Goal: Information Seeking & Learning: Learn about a topic

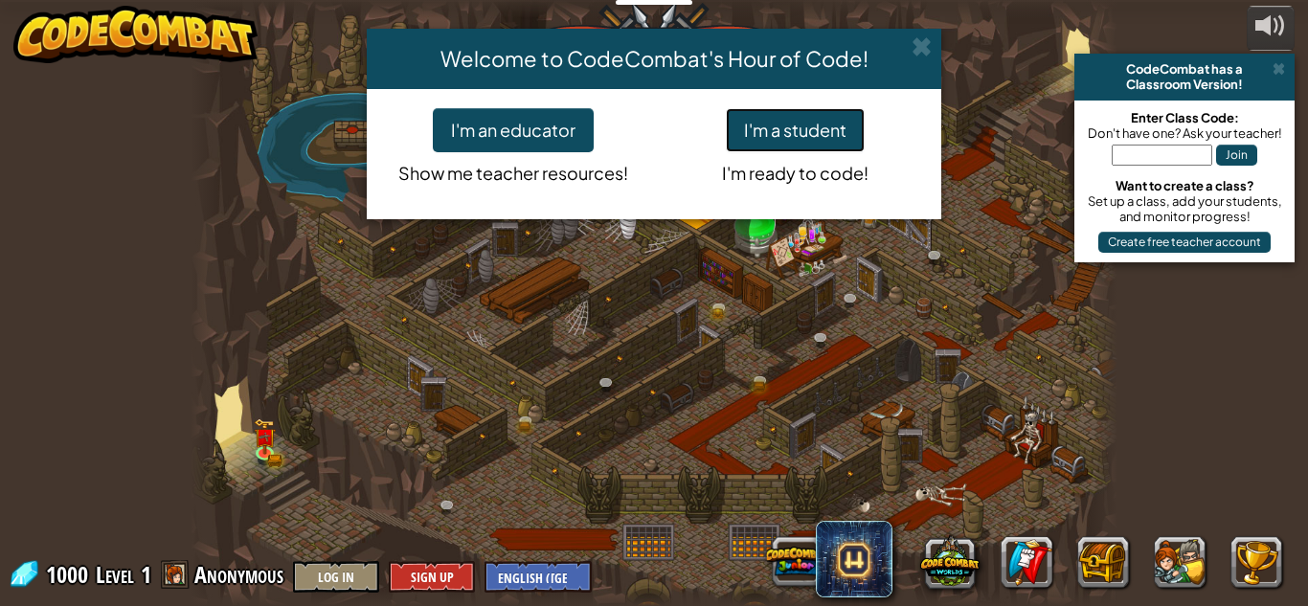
click at [754, 132] on button "I'm a student" at bounding box center [795, 130] width 139 height 44
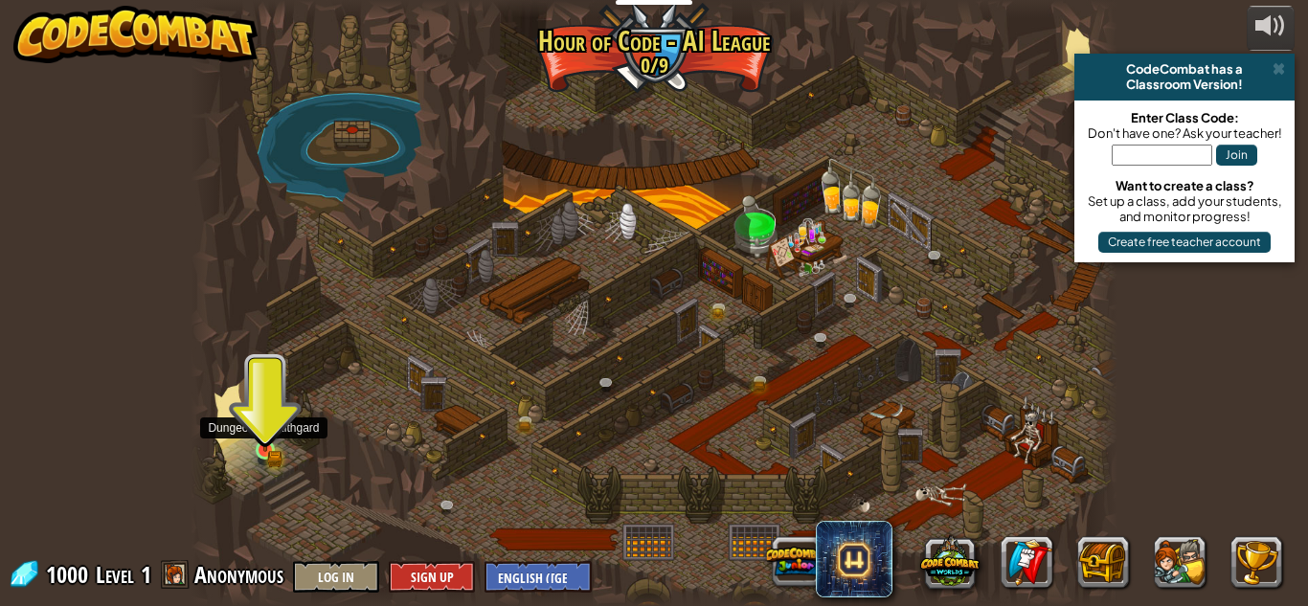
click at [267, 448] on img at bounding box center [266, 428] width 22 height 48
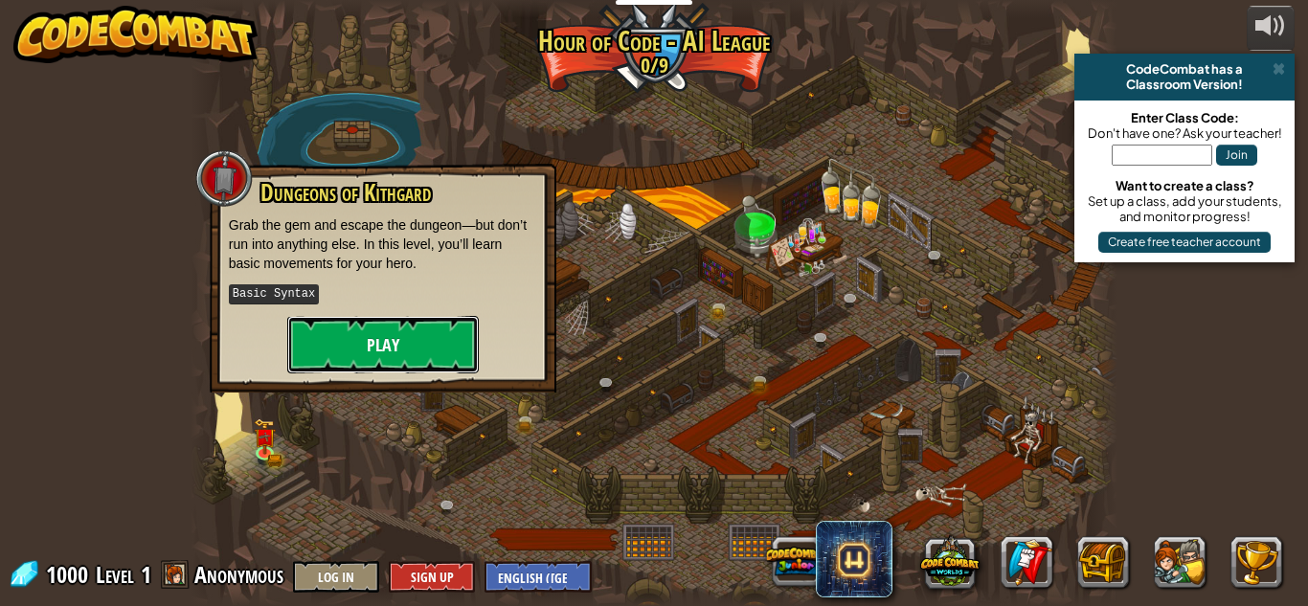
click at [371, 337] on button "Play" at bounding box center [383, 344] width 192 height 57
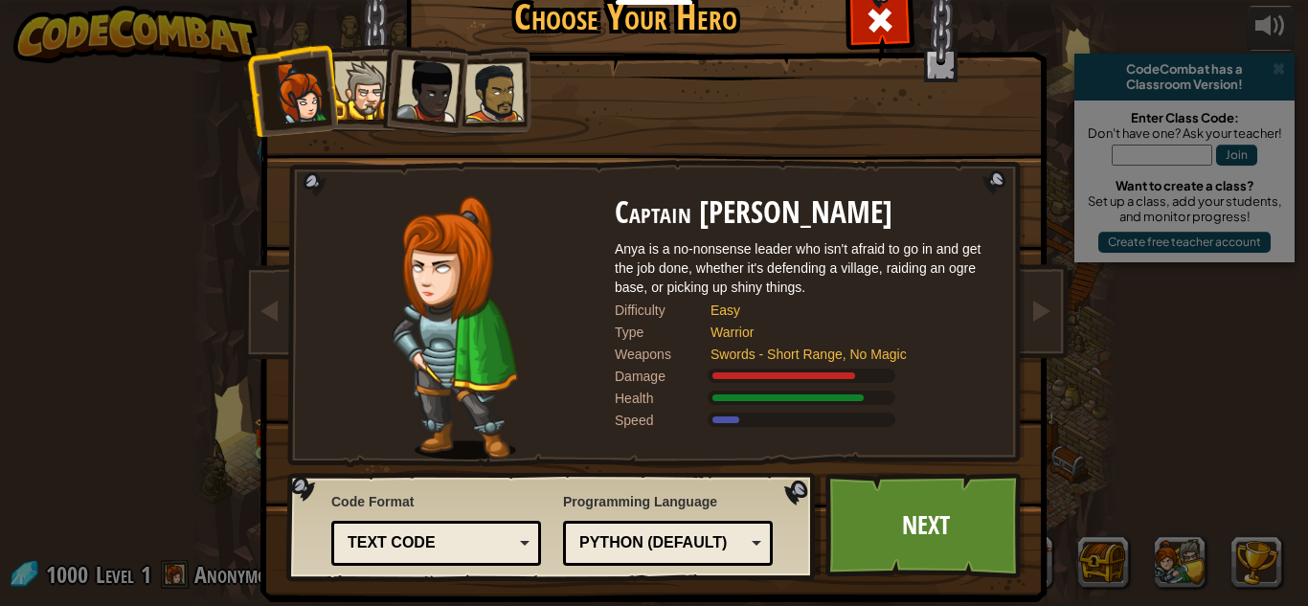
click at [499, 75] on div at bounding box center [494, 92] width 59 height 59
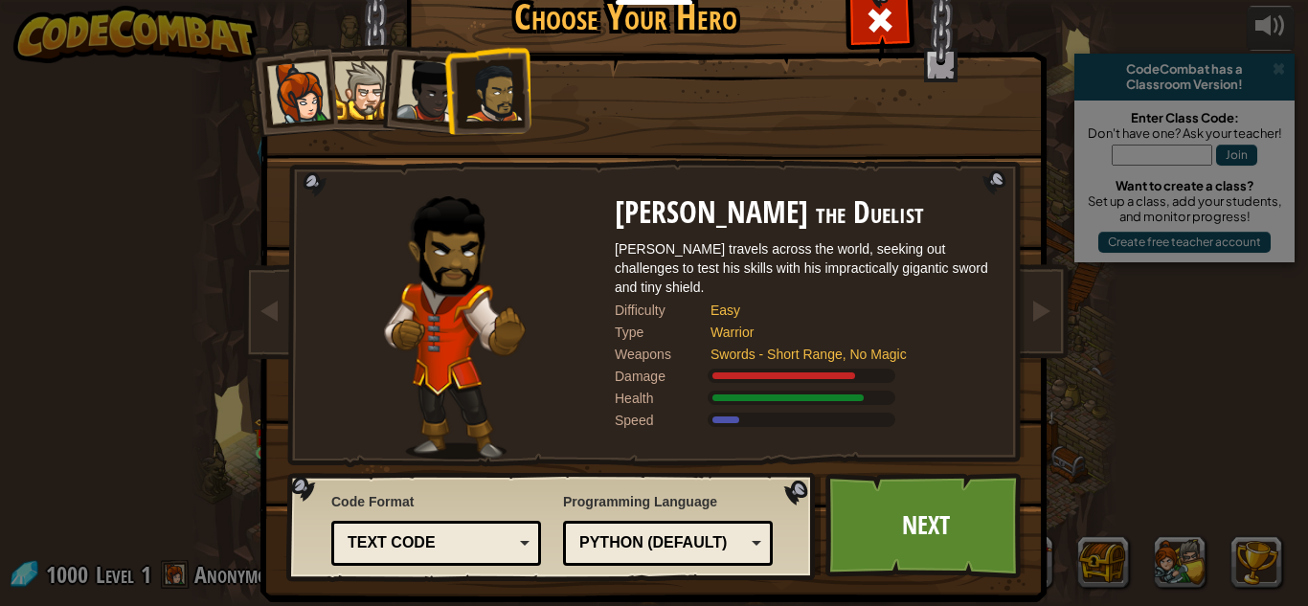
click at [438, 94] on div at bounding box center [428, 90] width 63 height 63
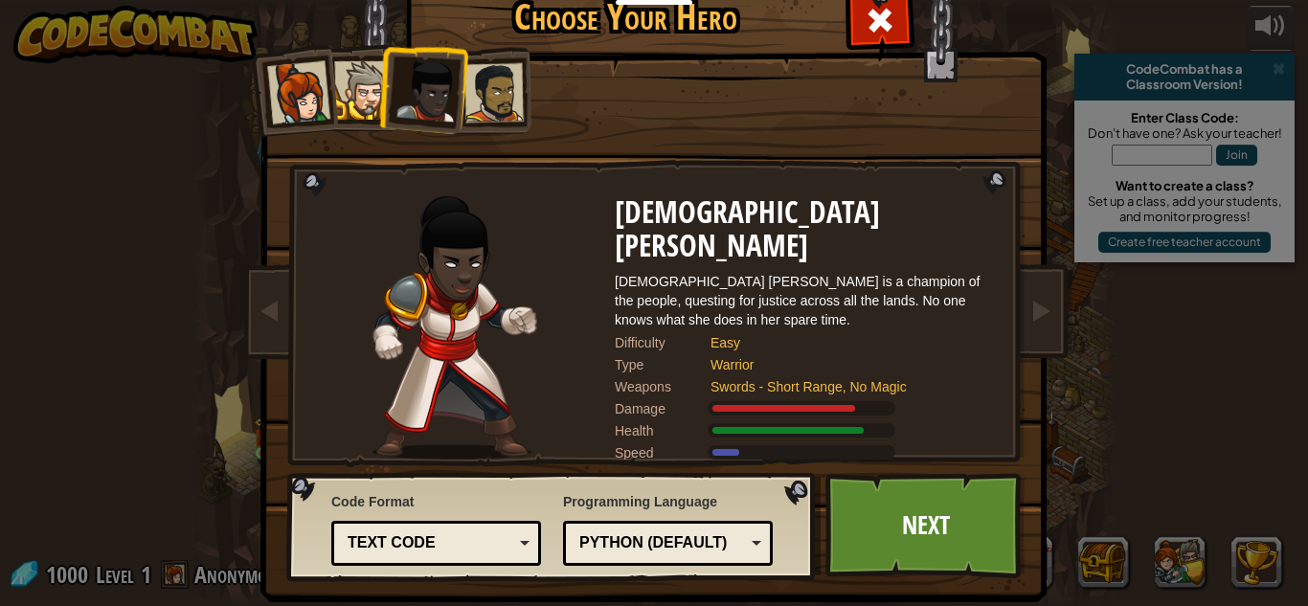
click at [364, 84] on div at bounding box center [363, 90] width 58 height 58
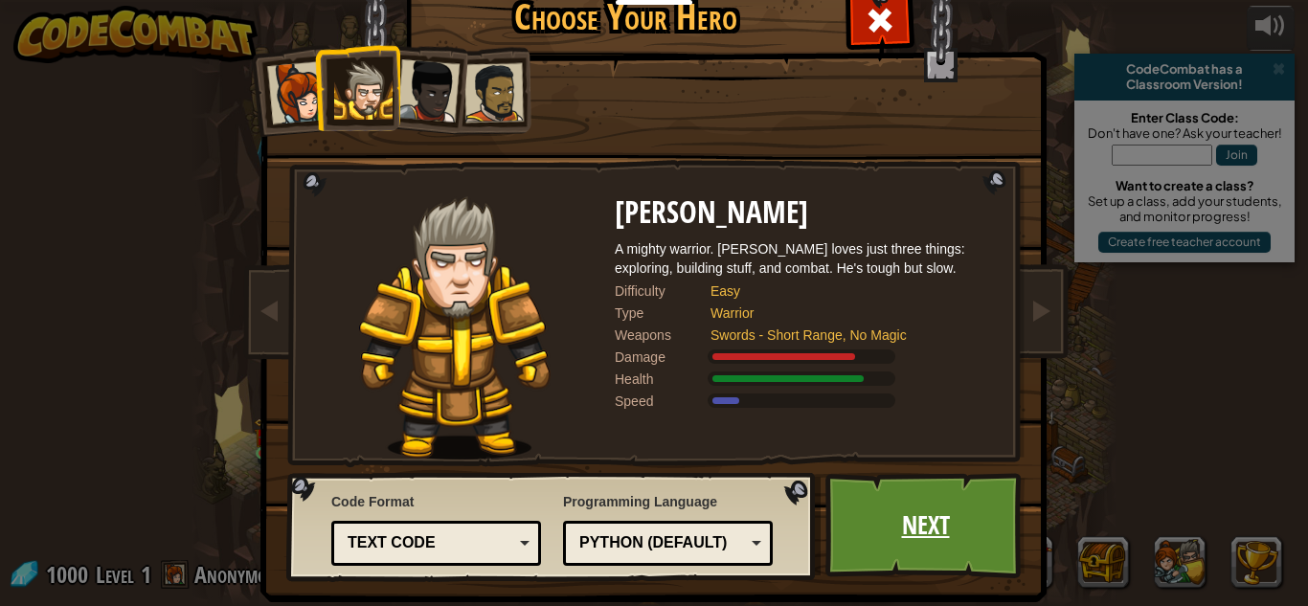
click at [917, 493] on link "Next" at bounding box center [926, 525] width 200 height 105
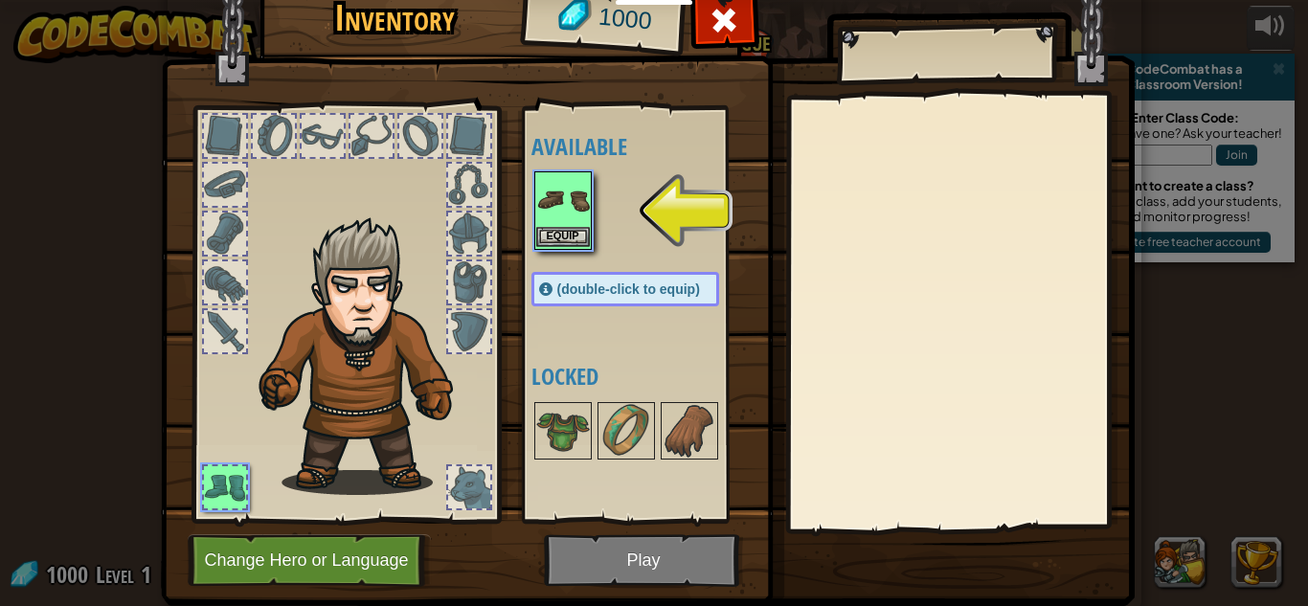
click at [555, 221] on img at bounding box center [563, 200] width 54 height 54
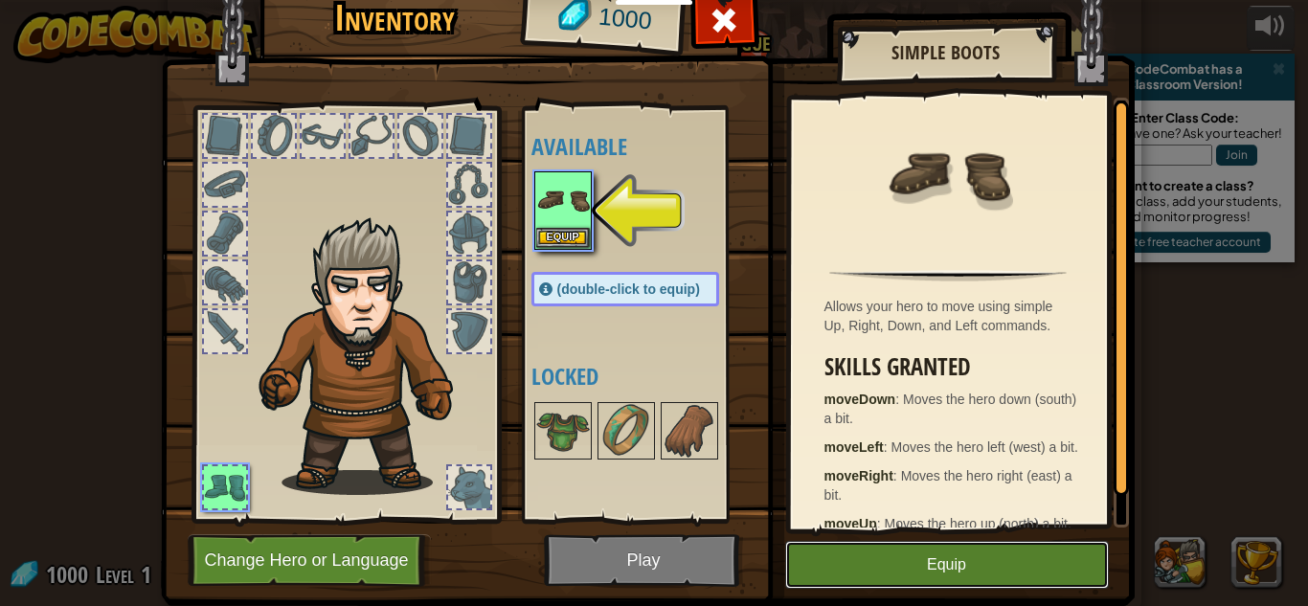
click at [933, 581] on button "Equip" at bounding box center [947, 565] width 324 height 48
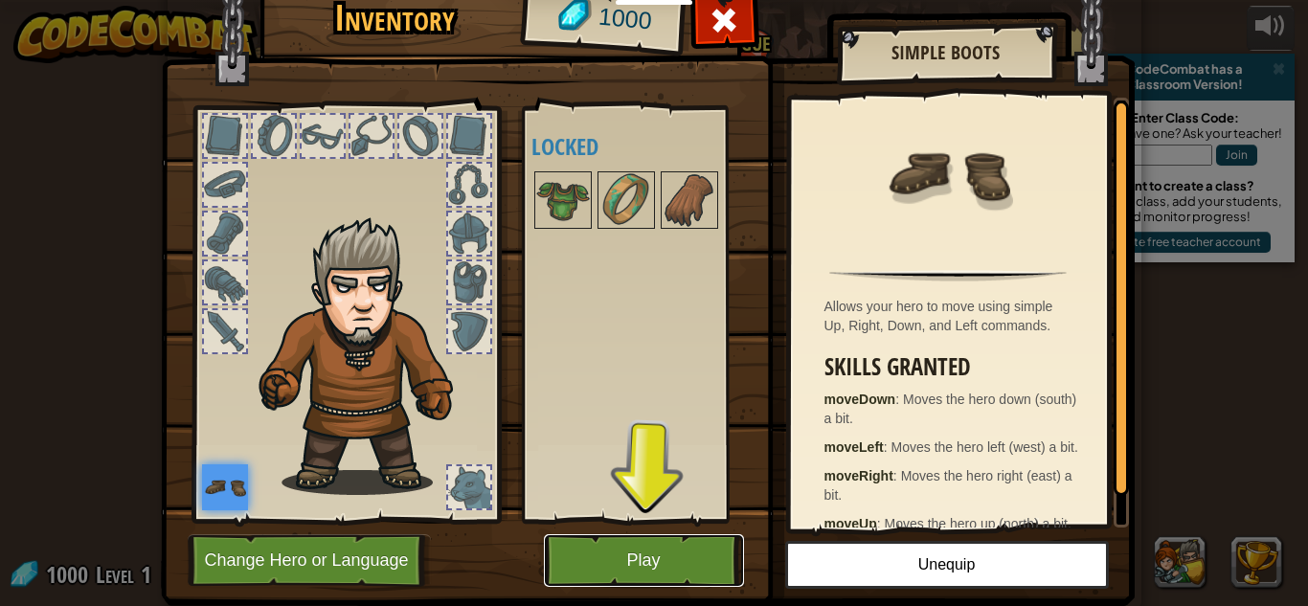
click at [667, 551] on button "Play" at bounding box center [644, 560] width 200 height 53
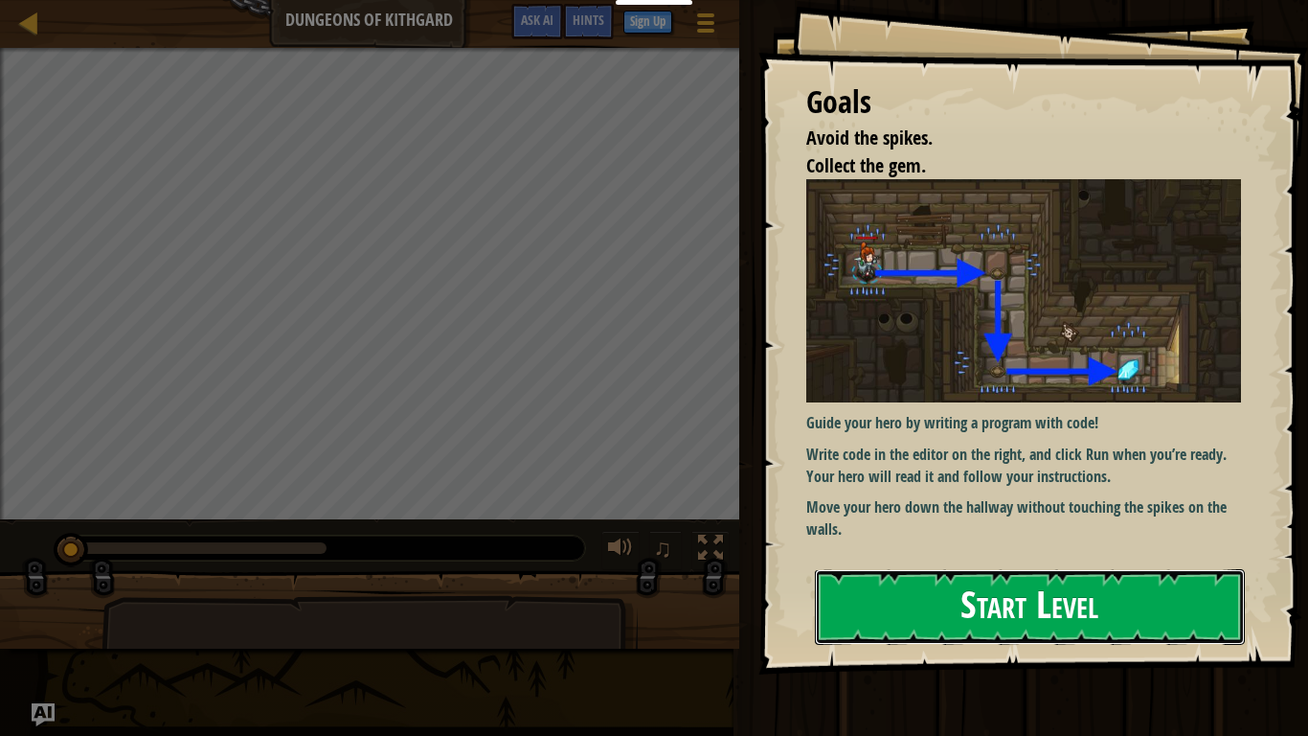
click at [1021, 605] on button "Start Level" at bounding box center [1030, 607] width 430 height 76
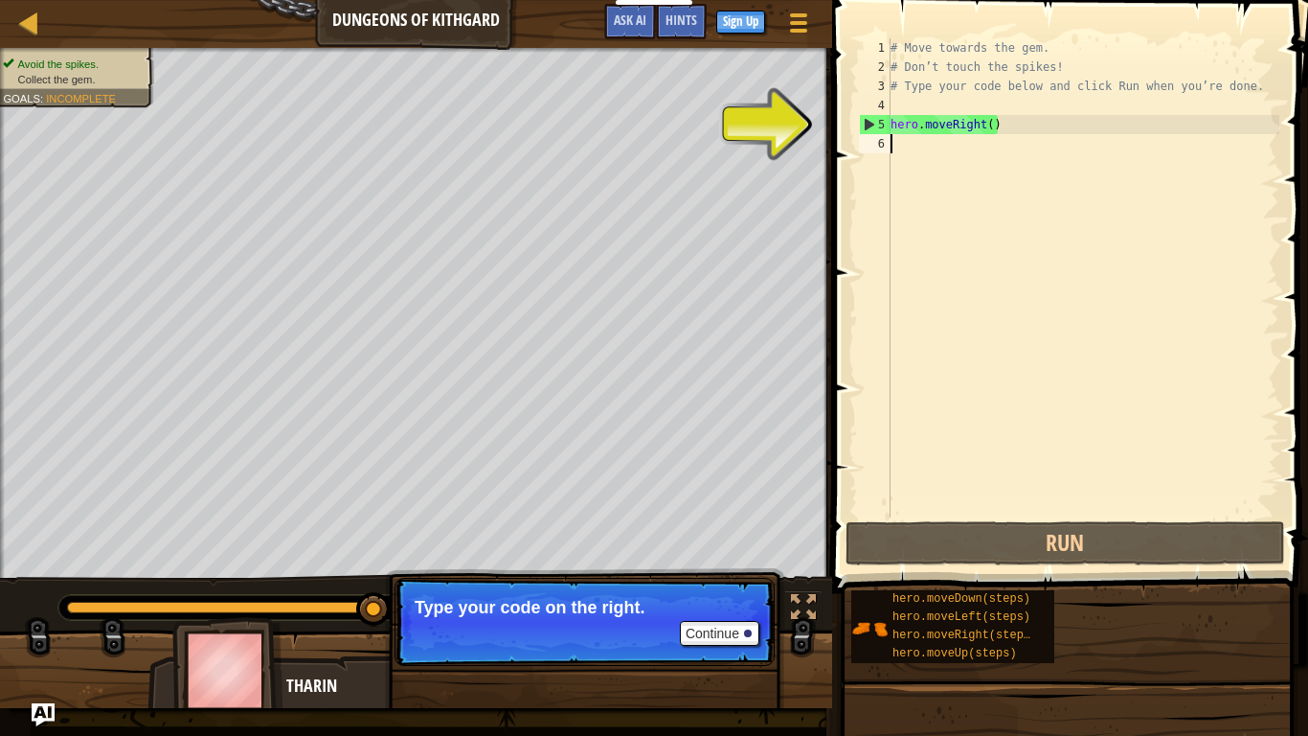
click at [949, 128] on div "# Move towards the gem. # Don’t touch the spikes! # Type your code below and cl…" at bounding box center [1083, 296] width 393 height 517
type textarea "hero.moveRight()"
click at [926, 146] on div "# Move towards the gem. # Don’t touch the spikes! # Type your code below and cl…" at bounding box center [1083, 296] width 393 height 517
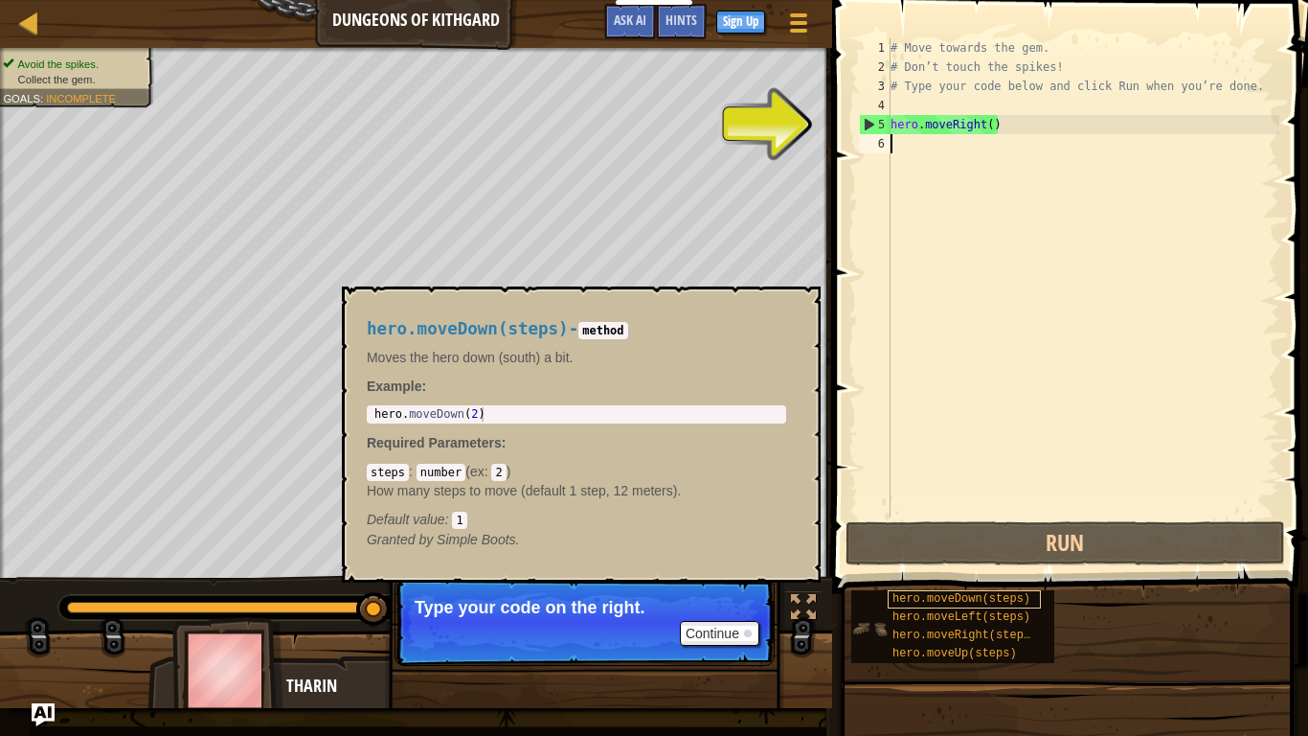
click at [953, 598] on span "hero.moveDown(steps)" at bounding box center [962, 598] width 138 height 13
click at [793, 307] on button "×" at bounding box center [799, 308] width 15 height 27
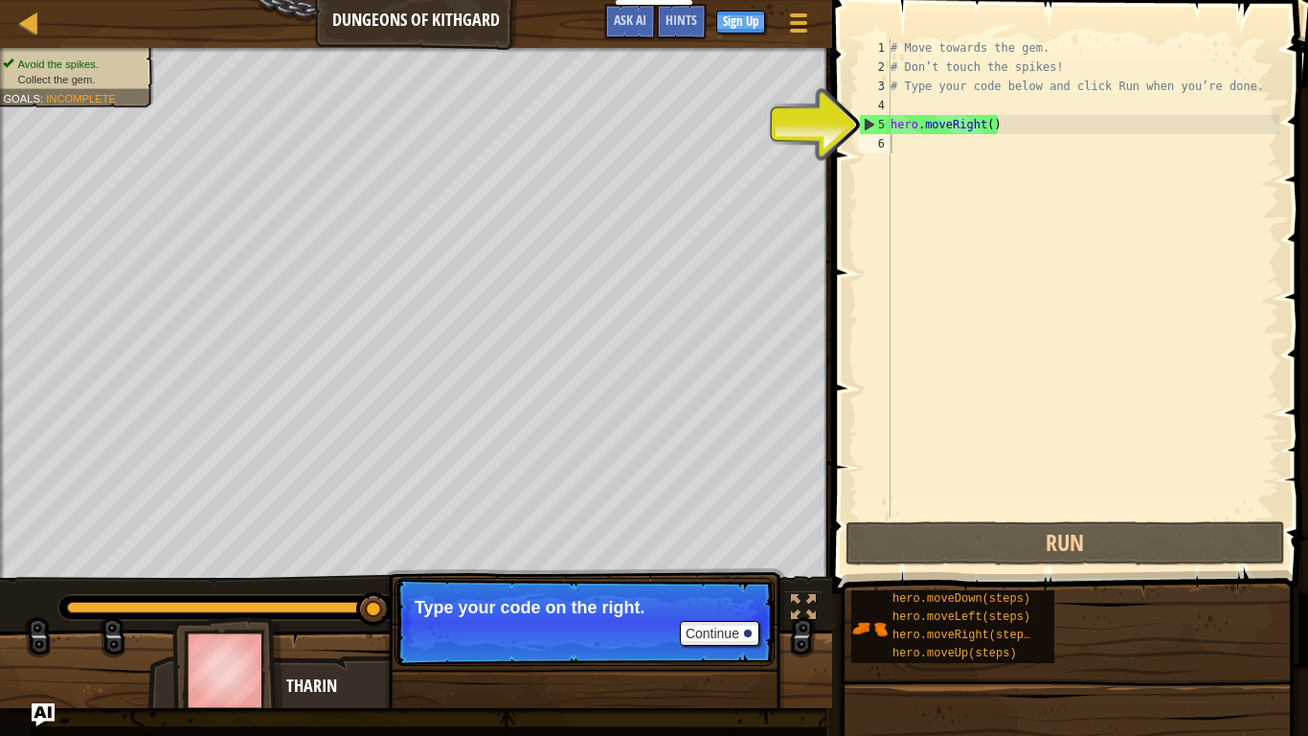
click at [880, 146] on div "6" at bounding box center [875, 143] width 32 height 19
click at [915, 116] on div "# Move towards the gem. # Don’t touch the spikes! # Type your code below and cl…" at bounding box center [1083, 296] width 393 height 517
type textarea "hero.moveRight()"
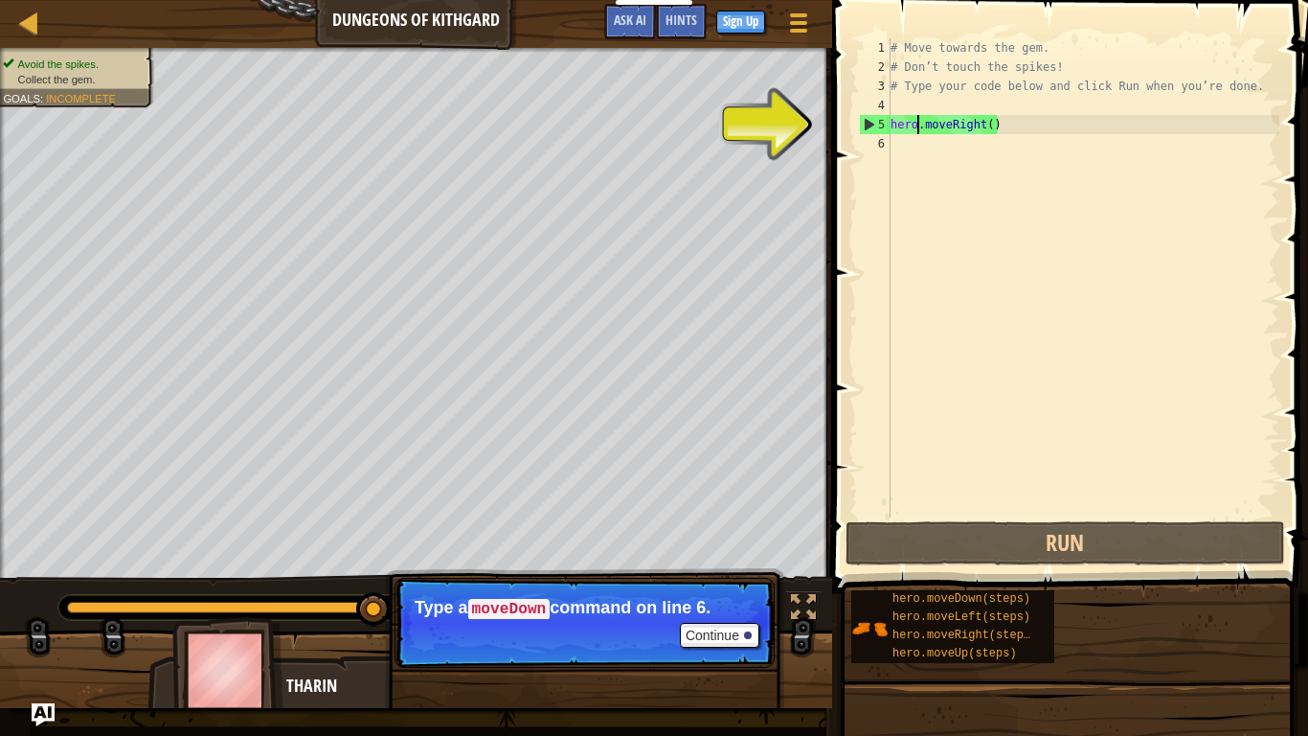
click at [878, 139] on div "6" at bounding box center [875, 143] width 32 height 19
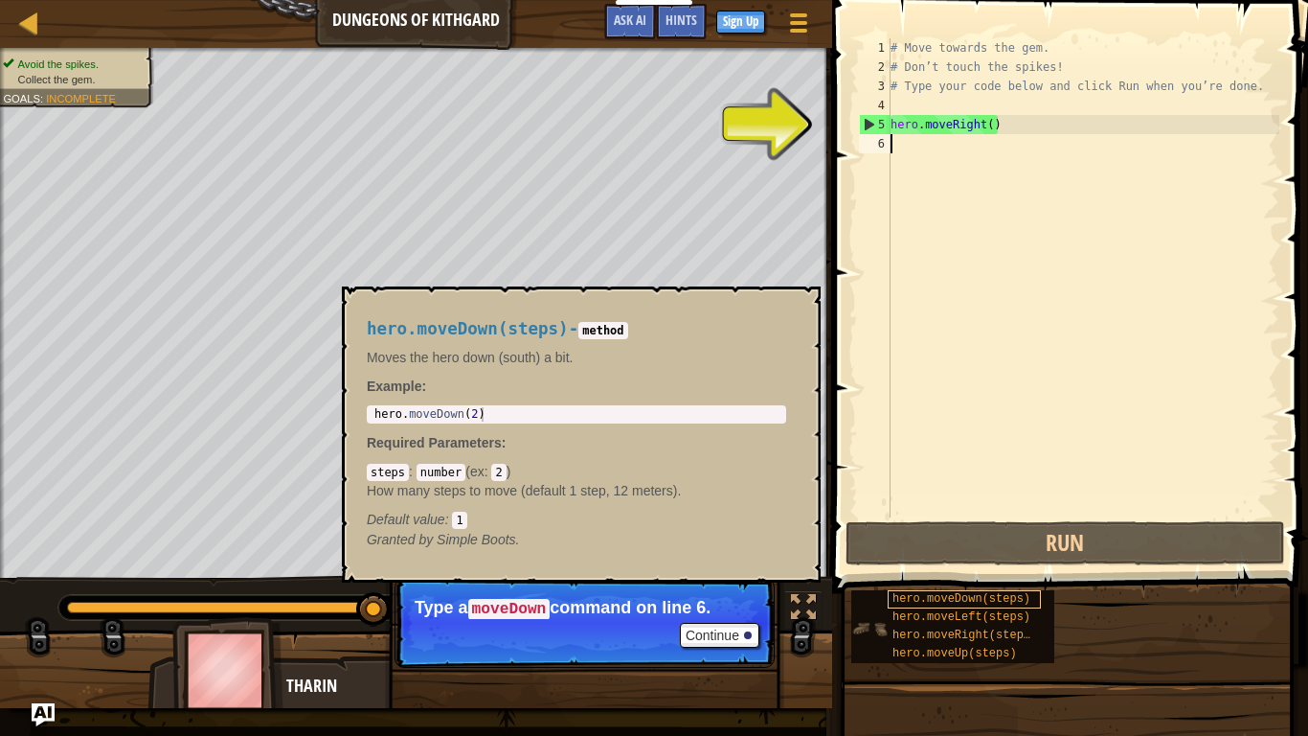
click at [898, 590] on div "hero.moveDown(steps)" at bounding box center [964, 599] width 153 height 18
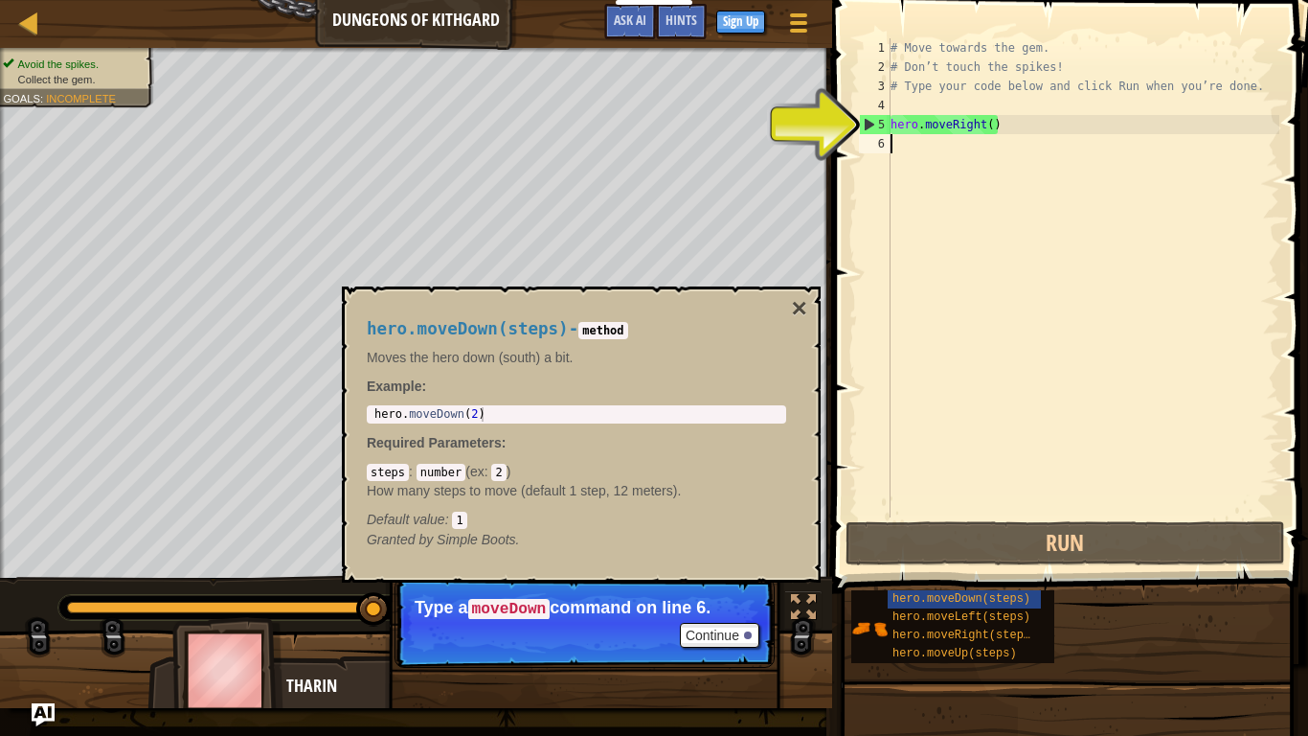
click at [627, 327] on code "method" at bounding box center [603, 330] width 49 height 17
click at [894, 145] on div "# Move towards the gem. # Don’t touch the spikes! # Type your code below and cl…" at bounding box center [1083, 296] width 393 height 517
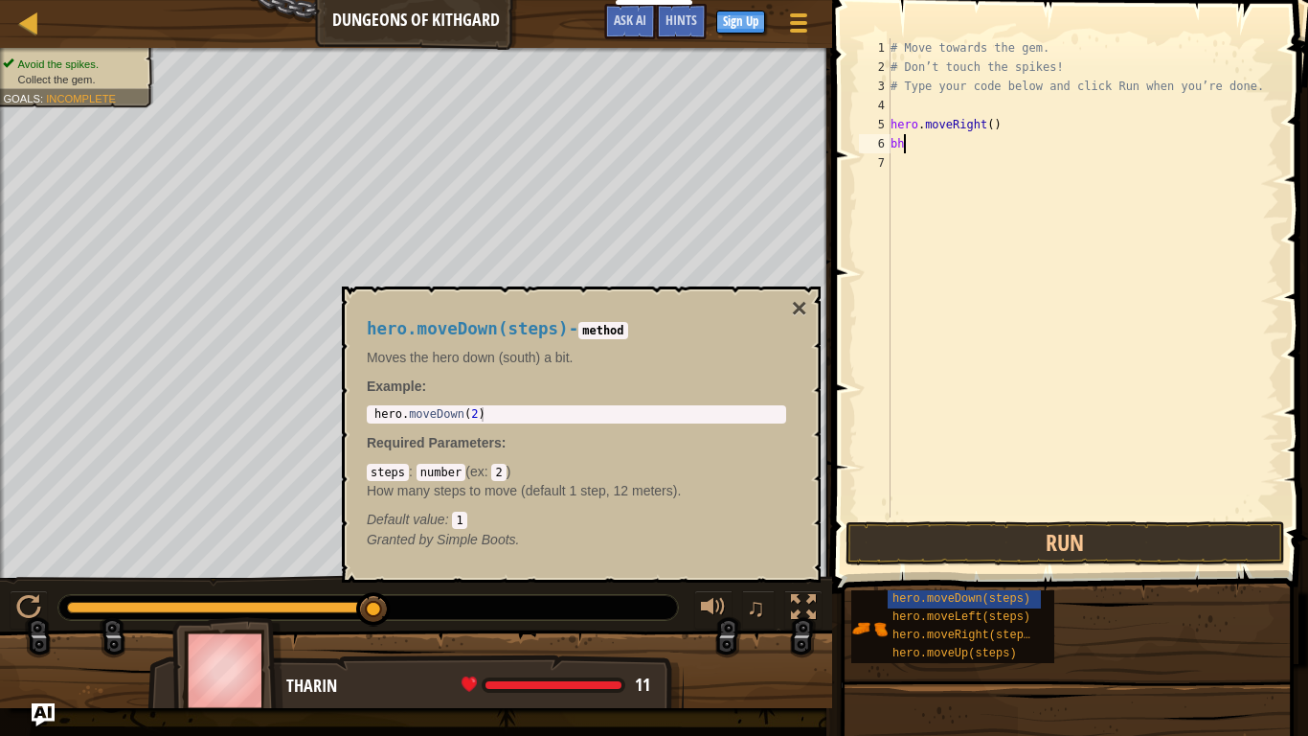
scroll to position [9, 1]
type textarea "b"
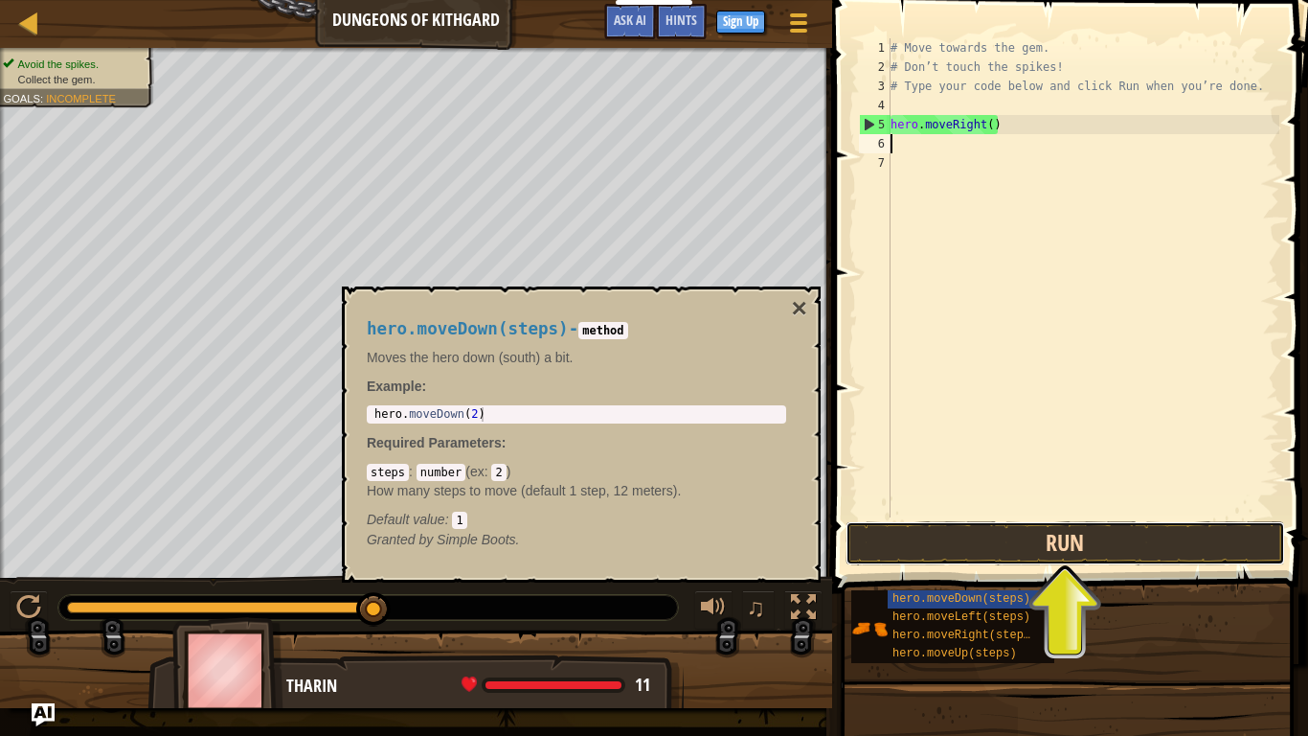
click at [1041, 548] on button "Run" at bounding box center [1066, 543] width 440 height 44
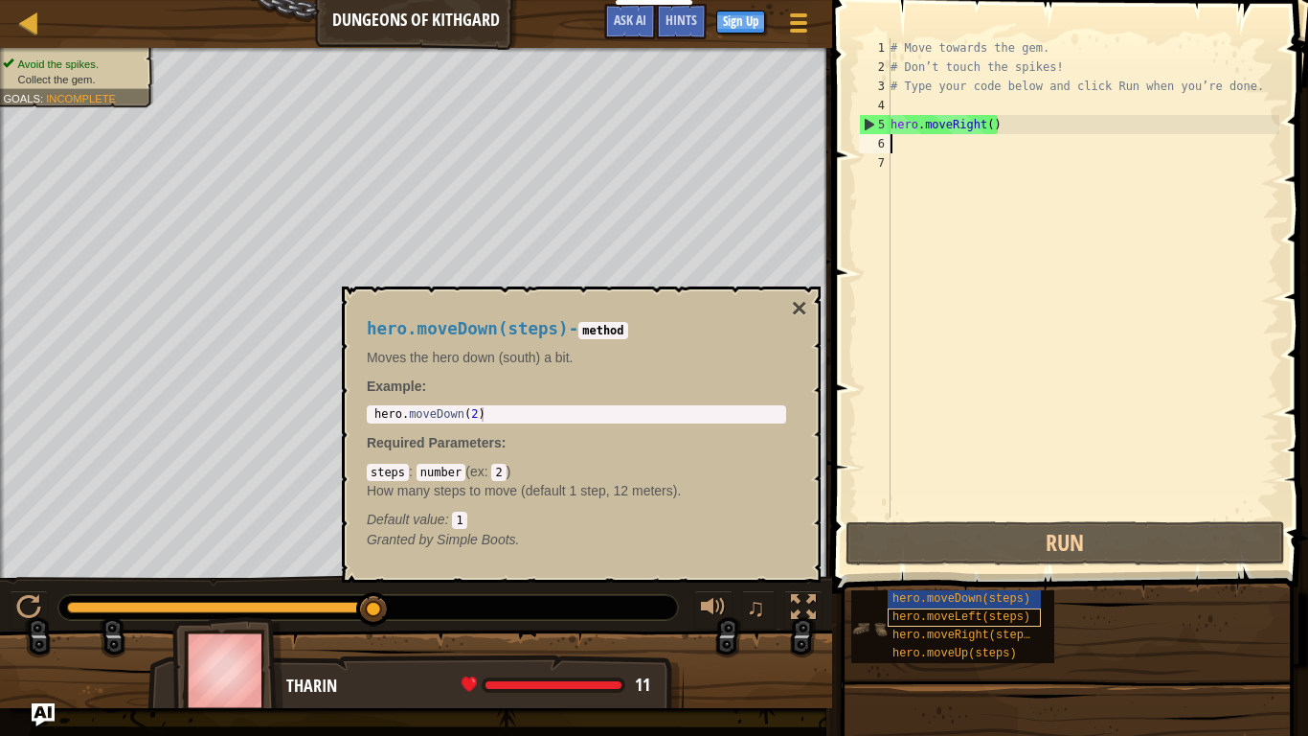
click at [927, 605] on span "hero.moveLeft(steps)" at bounding box center [962, 616] width 138 height 13
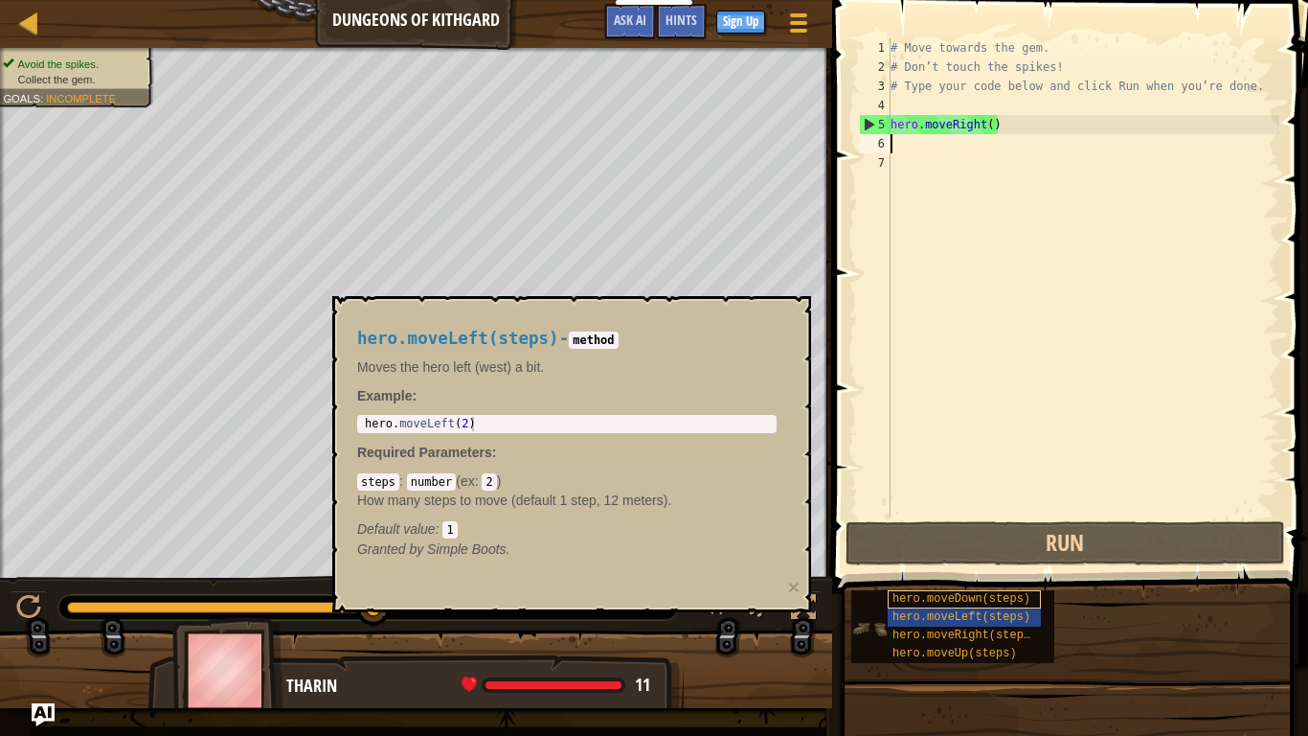
click at [925, 594] on span "hero.moveDown(steps)" at bounding box center [962, 598] width 138 height 13
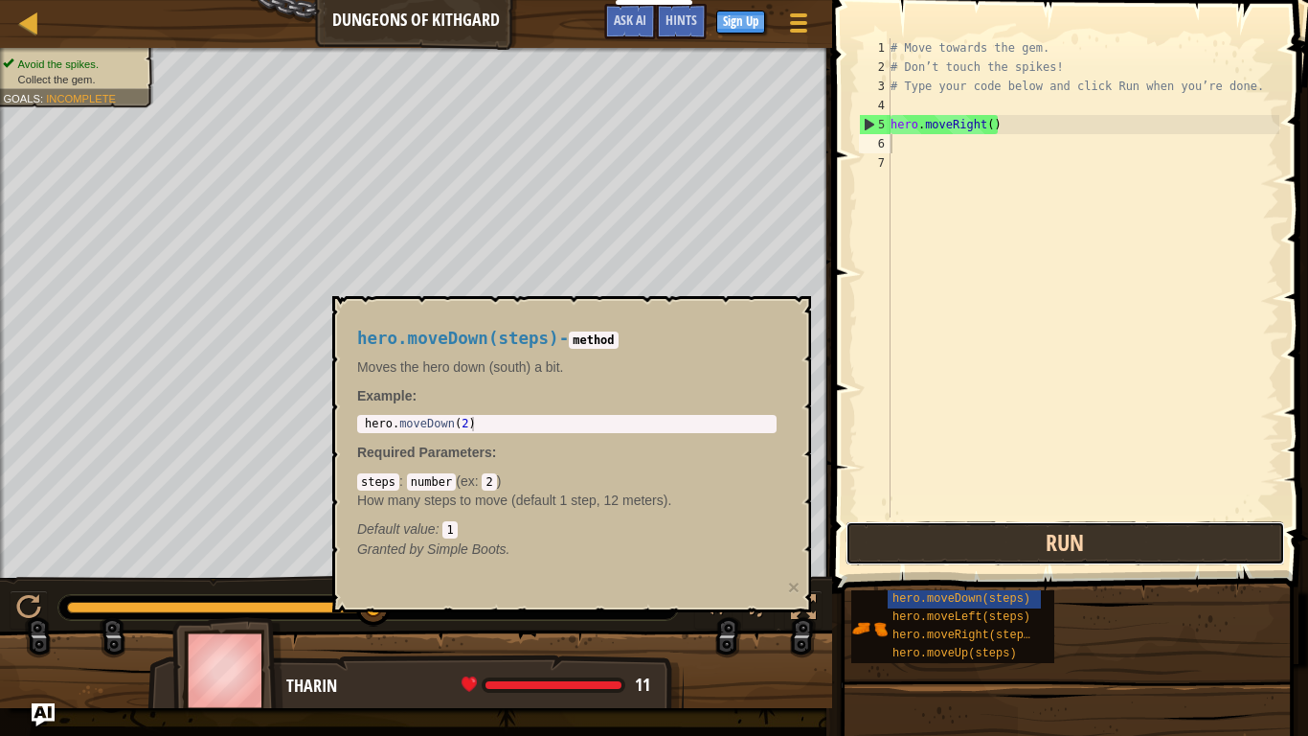
click at [971, 537] on button "Run" at bounding box center [1066, 543] width 440 height 44
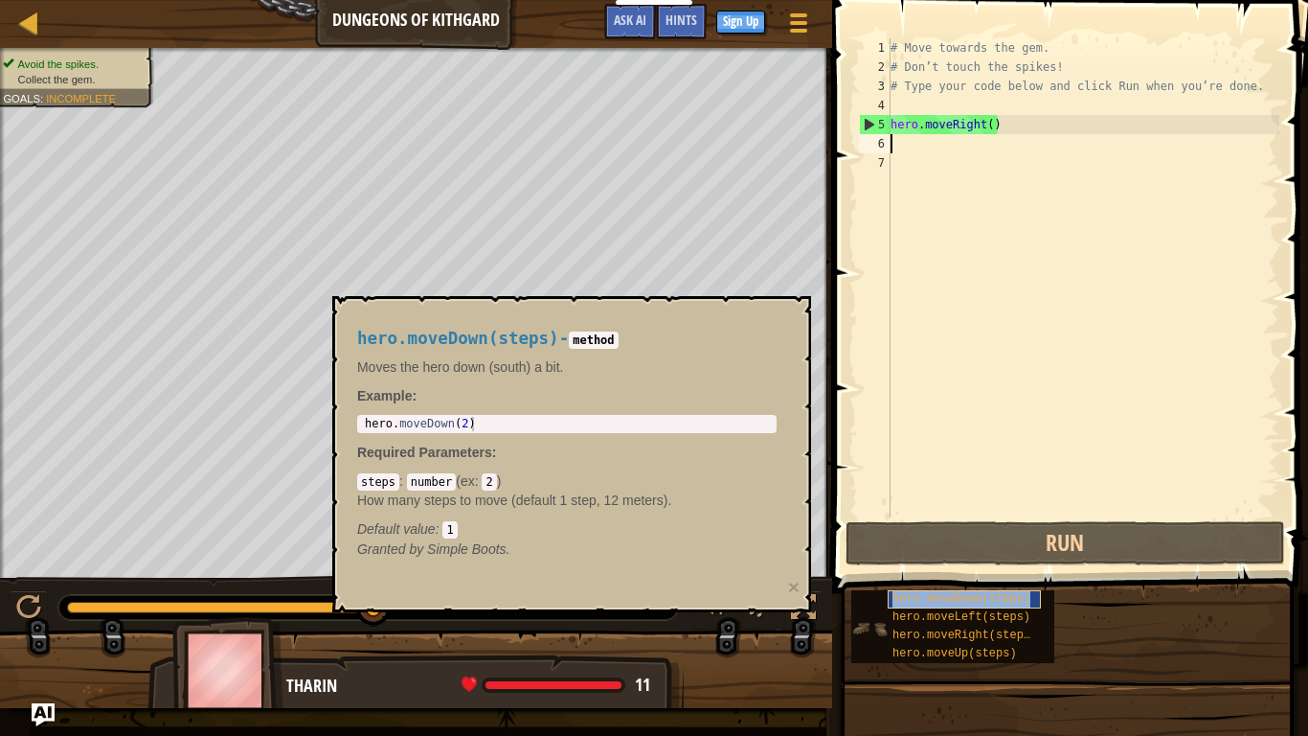
click at [931, 592] on span "hero.moveDown(steps)" at bounding box center [962, 598] width 138 height 13
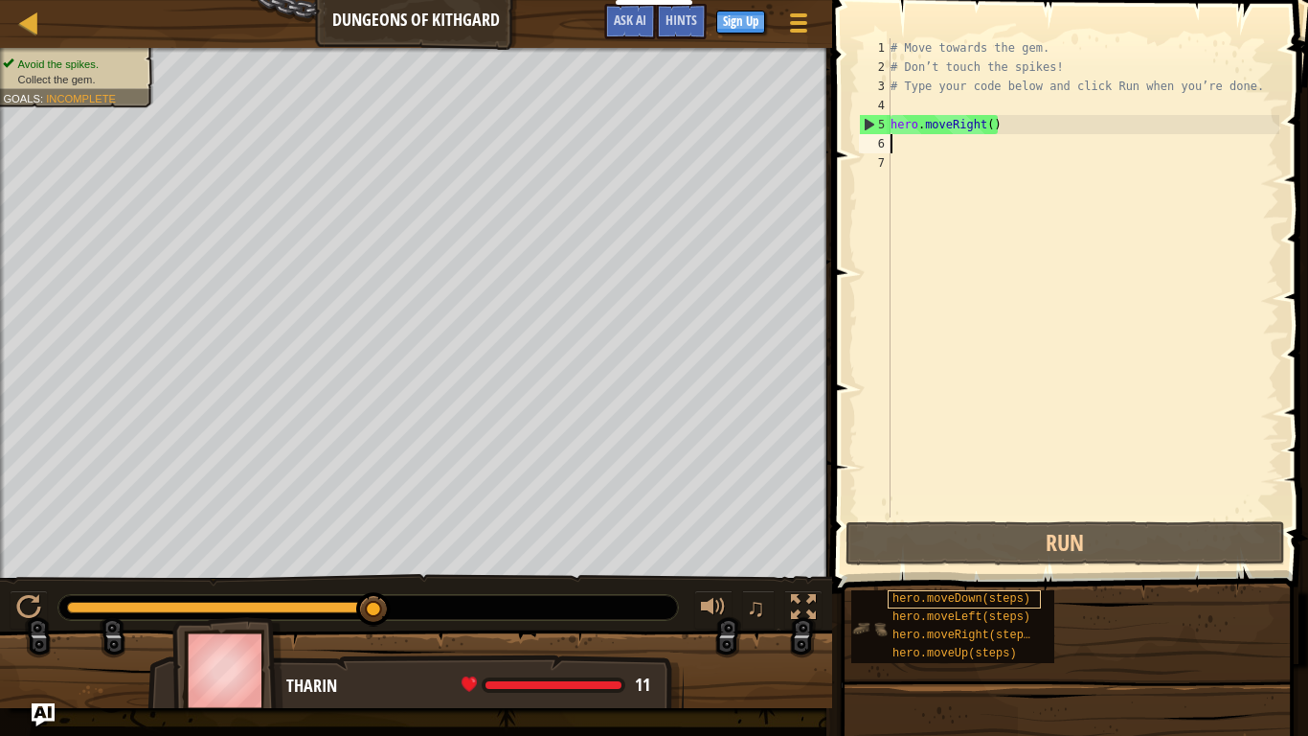
click at [931, 592] on span "hero.moveDown(steps)" at bounding box center [962, 598] width 138 height 13
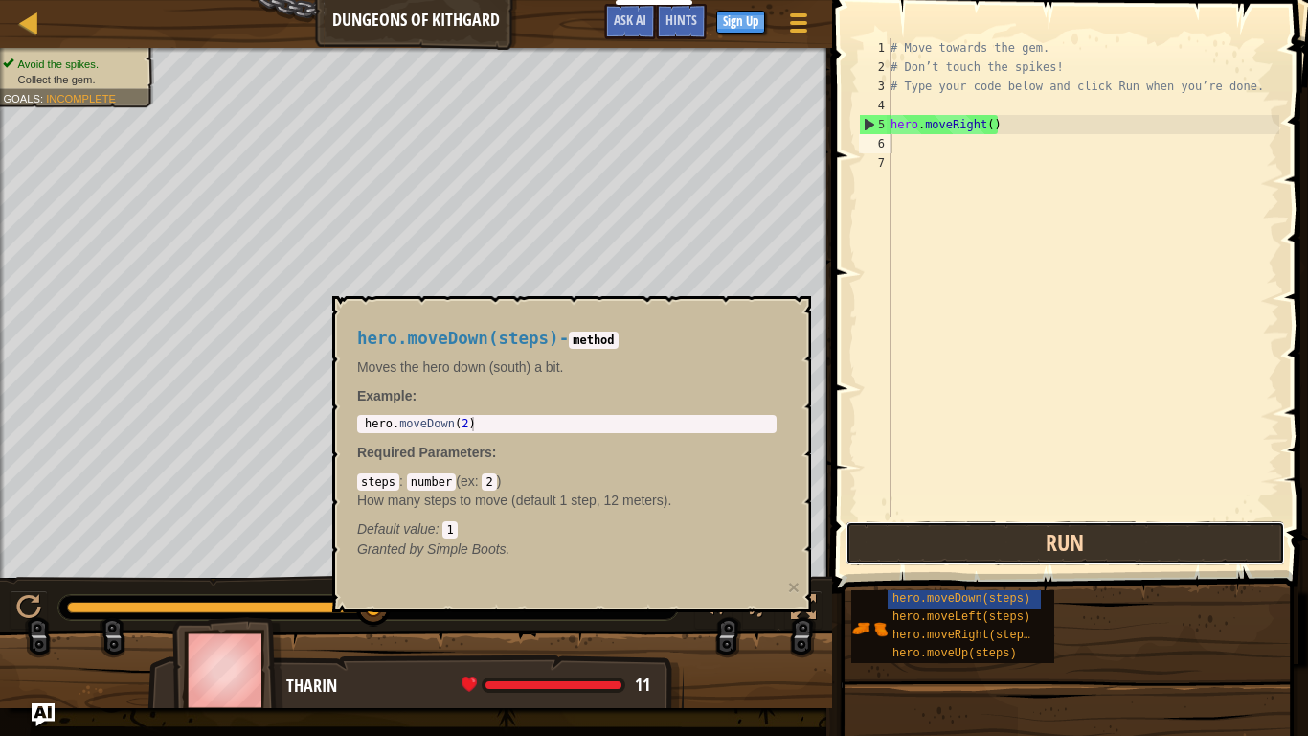
click at [920, 560] on button "Run" at bounding box center [1066, 543] width 440 height 44
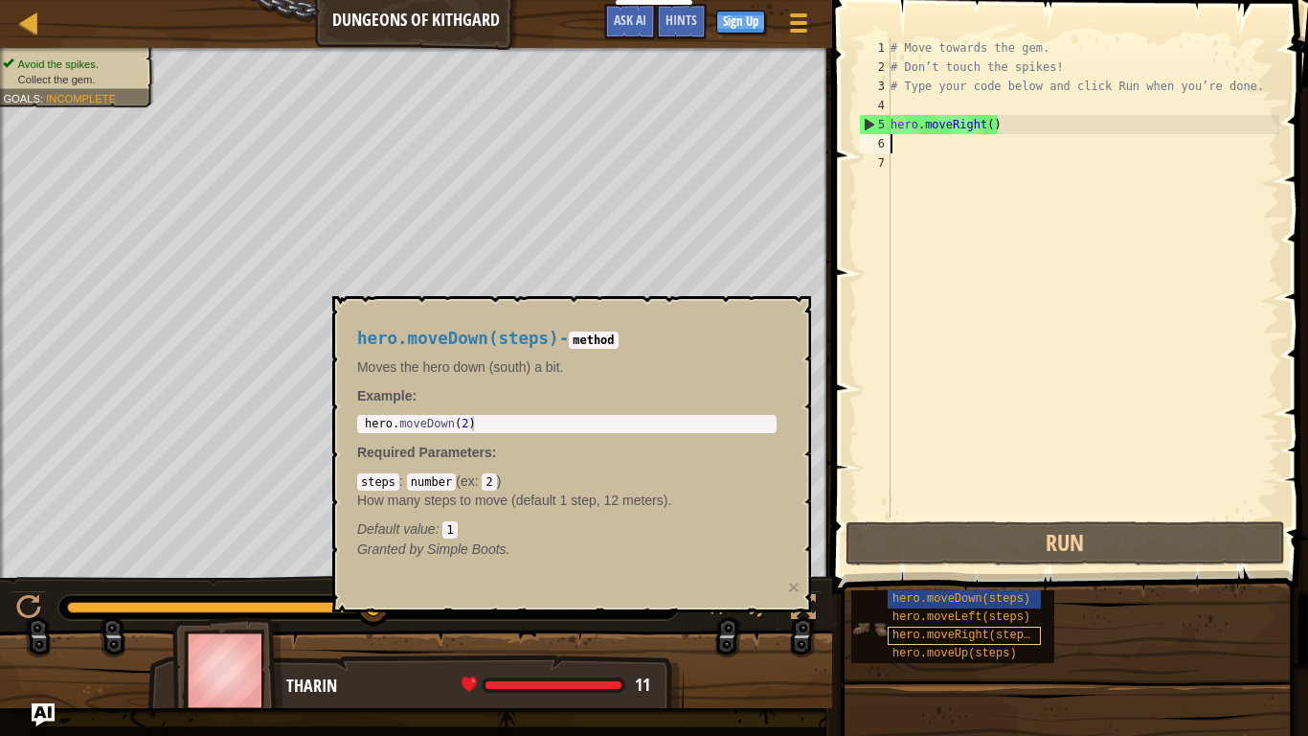
click at [953, 605] on span "hero.moveRight(steps)" at bounding box center [965, 634] width 145 height 13
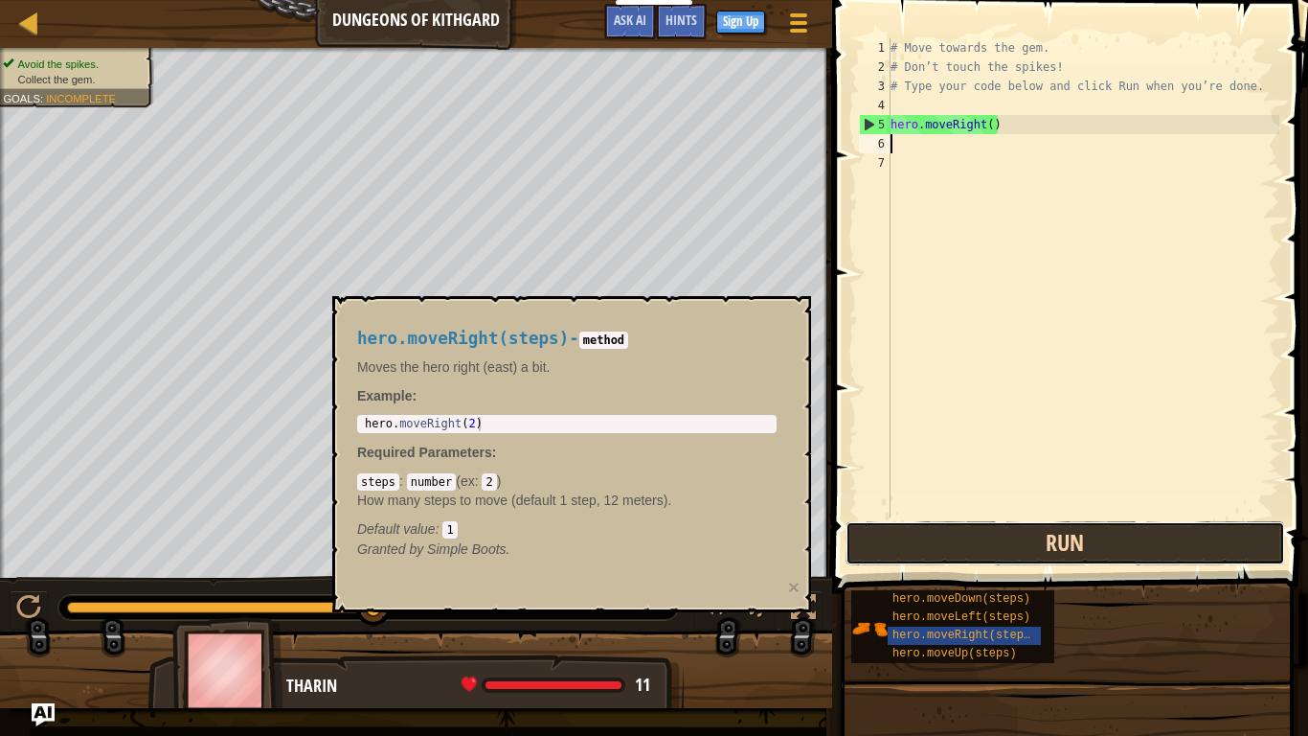
click at [962, 561] on button "Run" at bounding box center [1066, 543] width 440 height 44
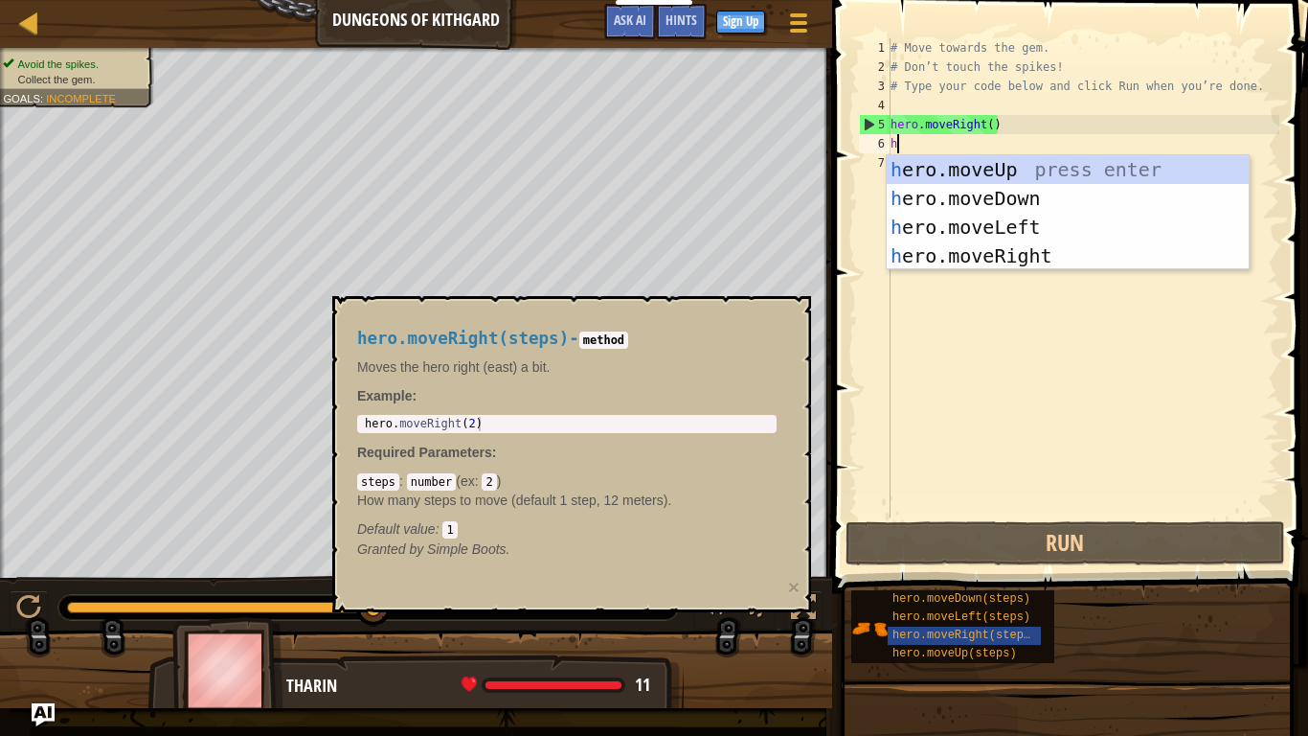
scroll to position [9, 1]
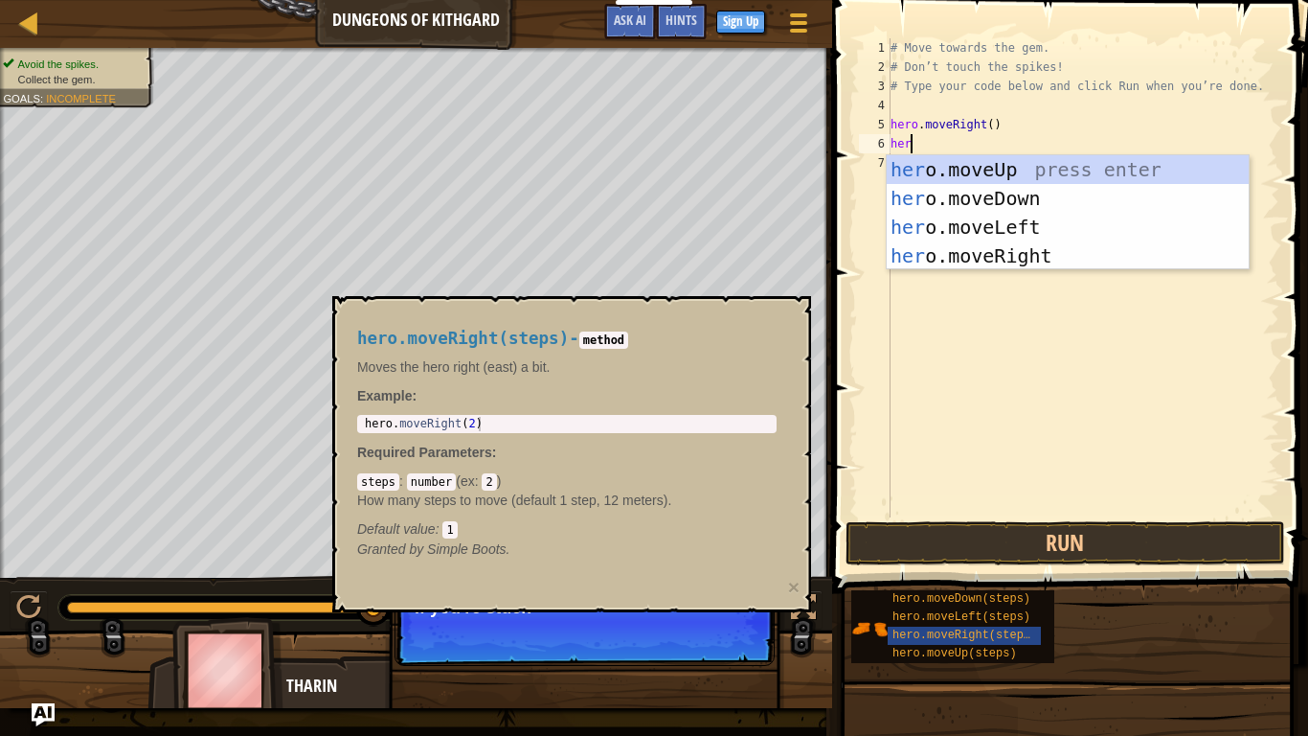
type textarea "hero"
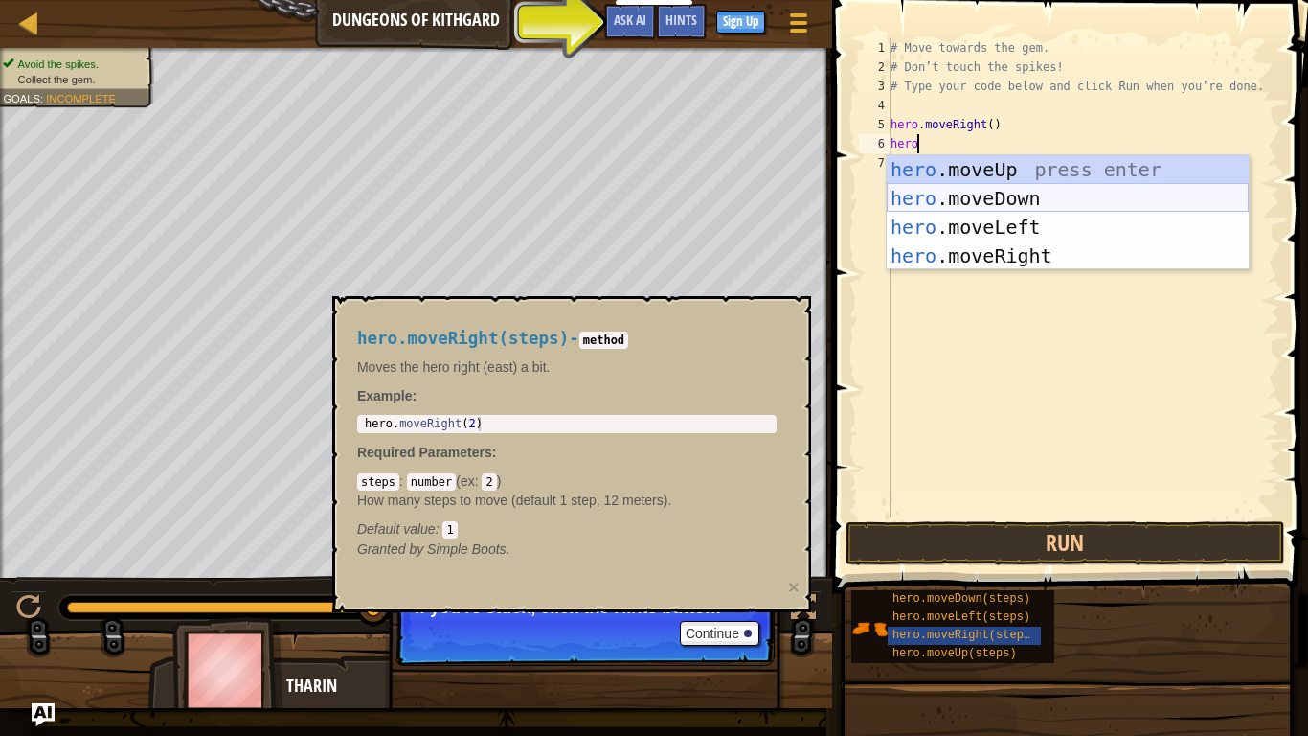
click at [965, 196] on div "hero .moveUp press enter hero .moveDown press enter hero .moveLeft press enter …" at bounding box center [1068, 241] width 362 height 172
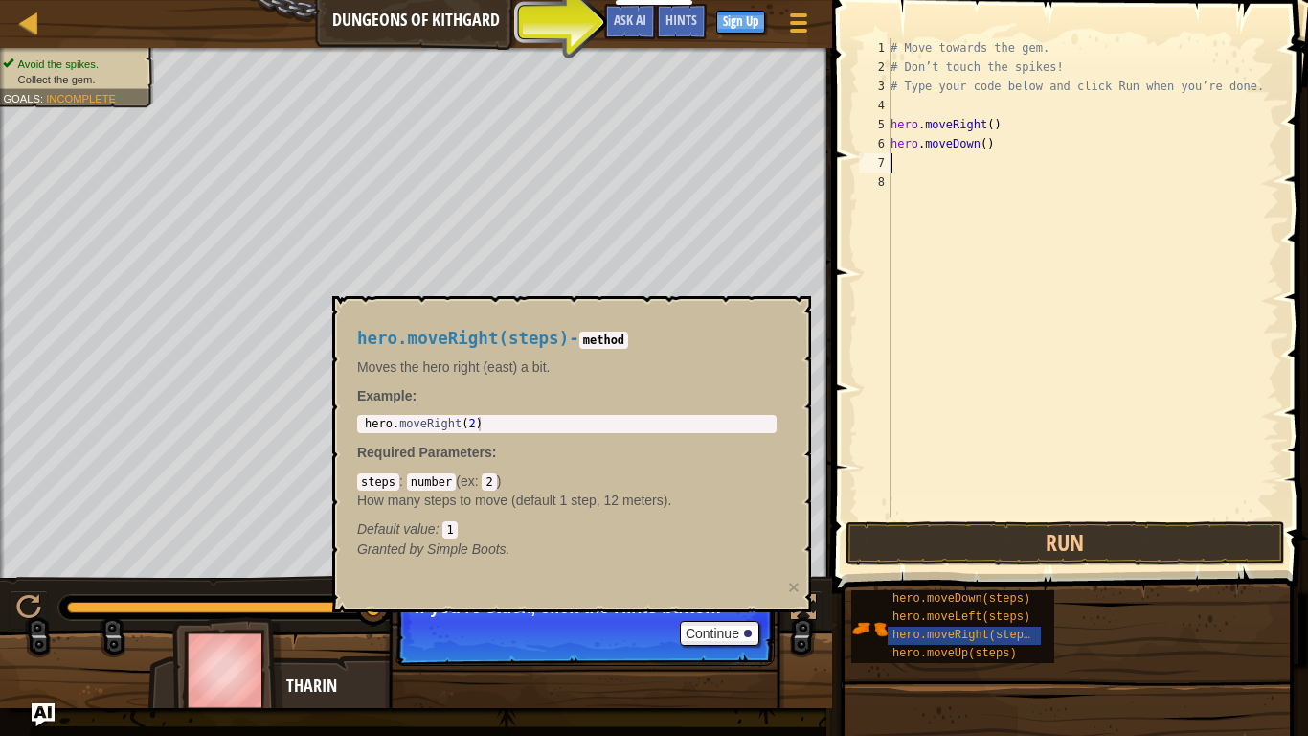
scroll to position [9, 0]
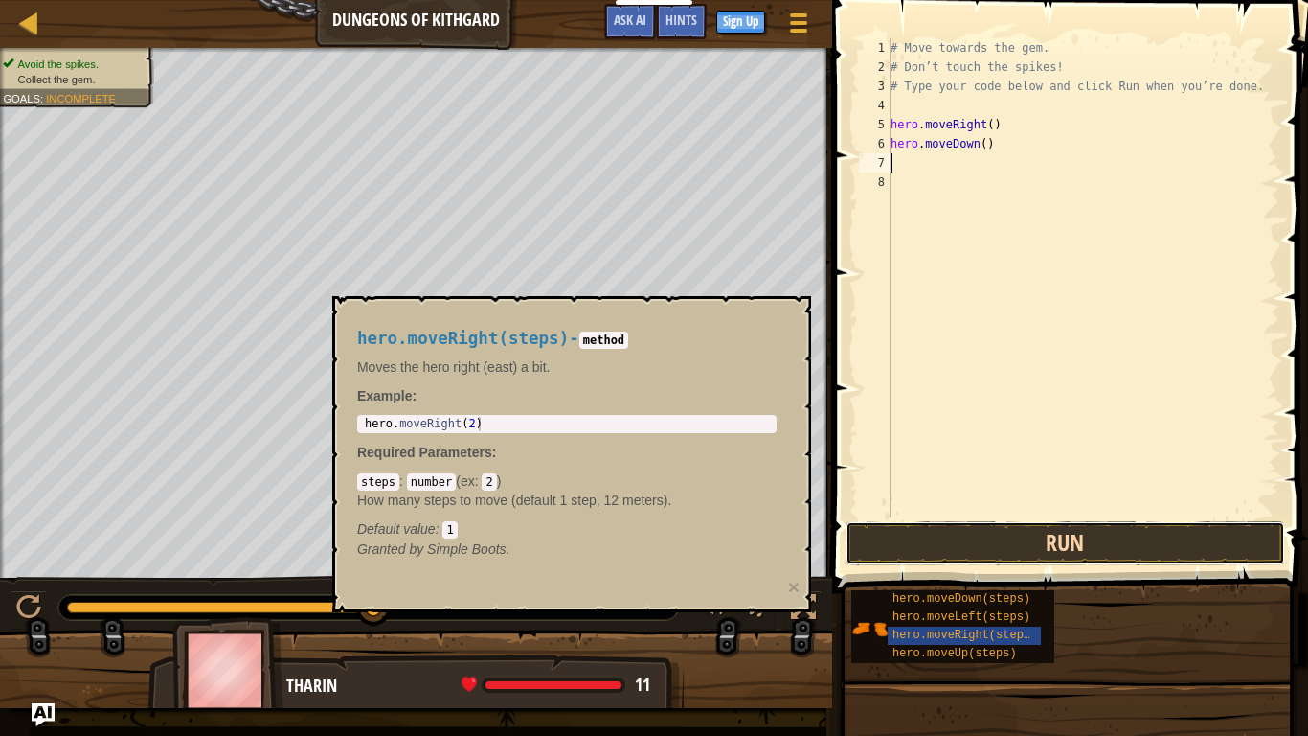
click at [933, 534] on button "Run" at bounding box center [1066, 543] width 440 height 44
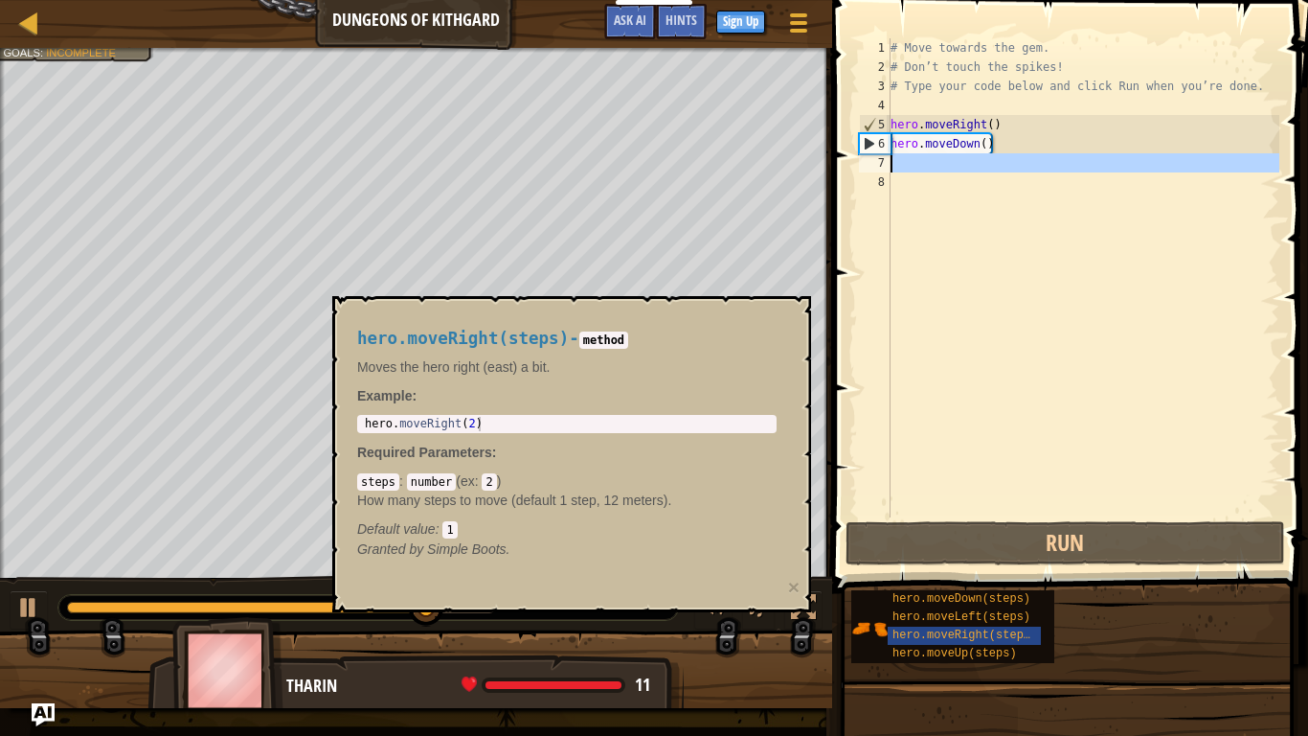
click at [884, 162] on div "7" at bounding box center [875, 162] width 32 height 19
click at [898, 160] on div "# Move towards the gem. # Don’t touch the spikes! # Type your code below and cl…" at bounding box center [1083, 296] width 393 height 517
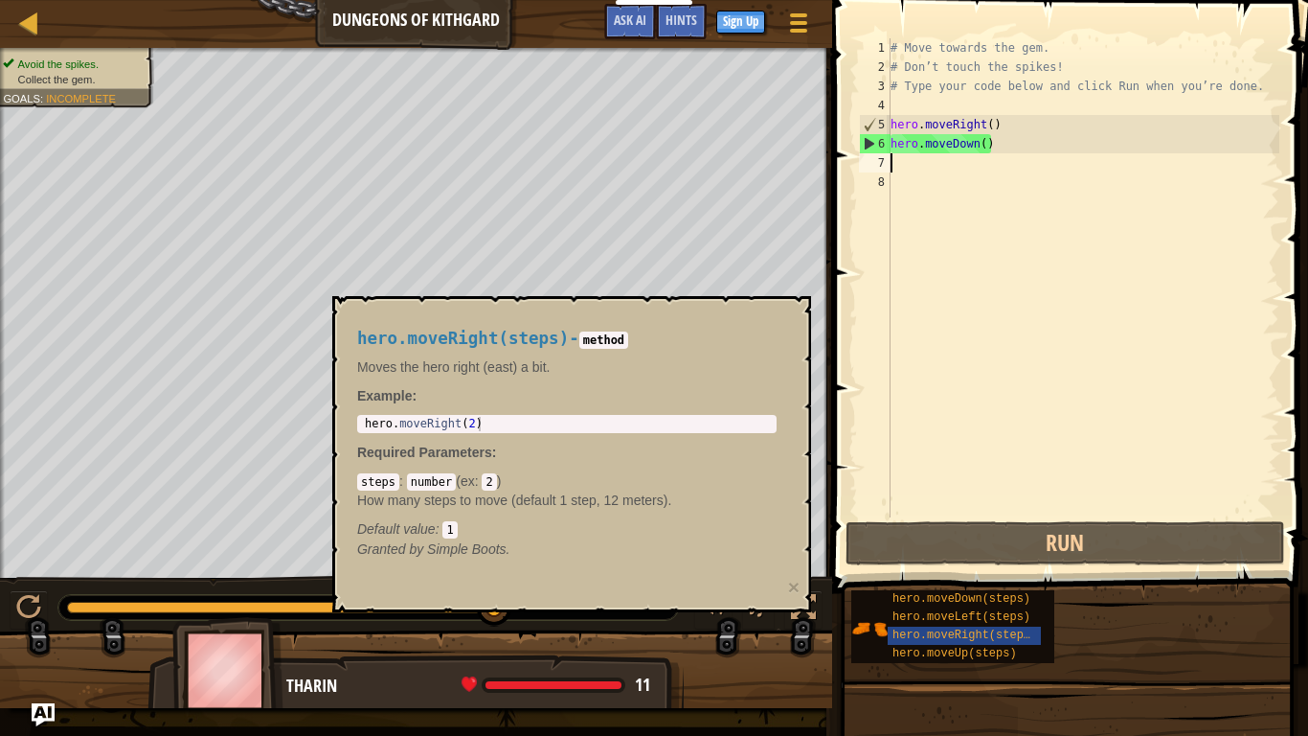
click at [893, 160] on div "# Move towards the gem. # Don’t touch the spikes! # Type your code below and cl…" at bounding box center [1083, 296] width 393 height 517
drag, startPoint x: 333, startPoint y: 299, endPoint x: 367, endPoint y: 315, distance: 37.3
click at [367, 315] on div "hero.moveRight(steps) - method Moves the hero right (east) a bit. Example : 1 h…" at bounding box center [571, 454] width 479 height 316
click at [1024, 605] on span "hero.moveRight(steps)" at bounding box center [965, 634] width 145 height 13
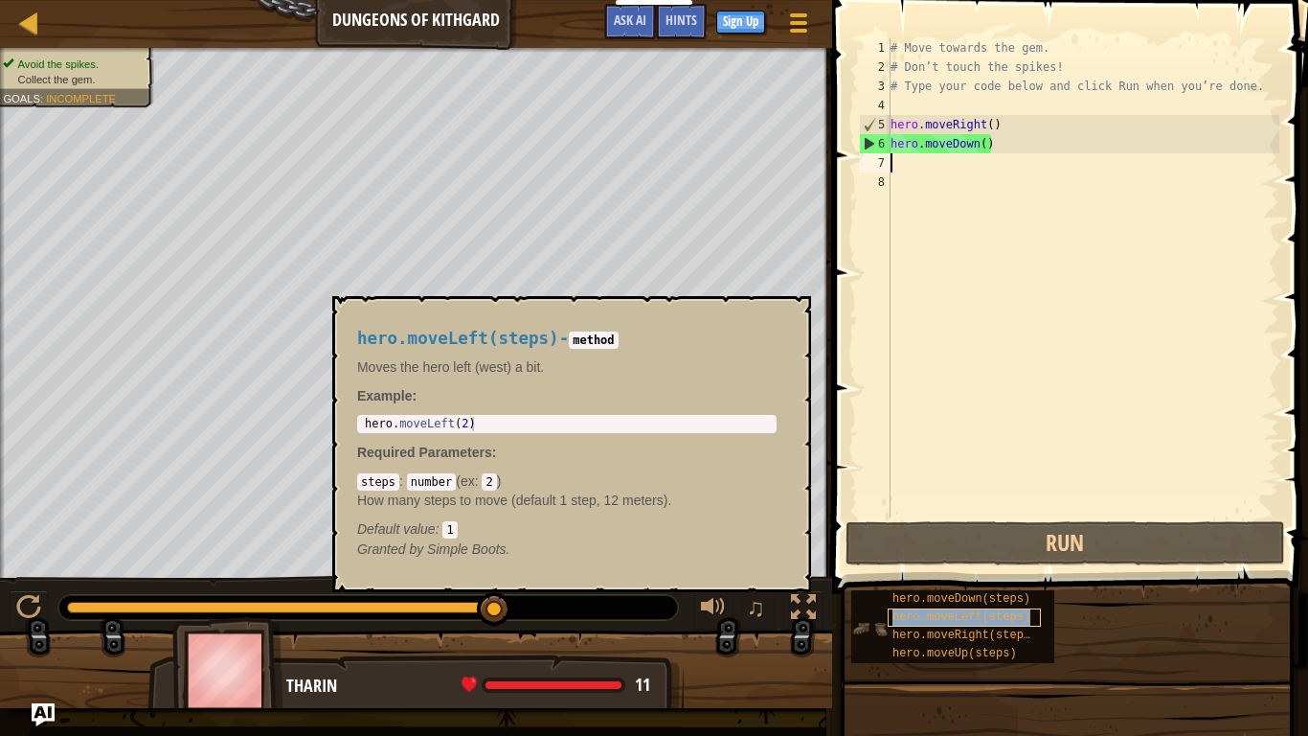
click at [899, 605] on span "hero.moveLeft(steps)" at bounding box center [962, 616] width 138 height 13
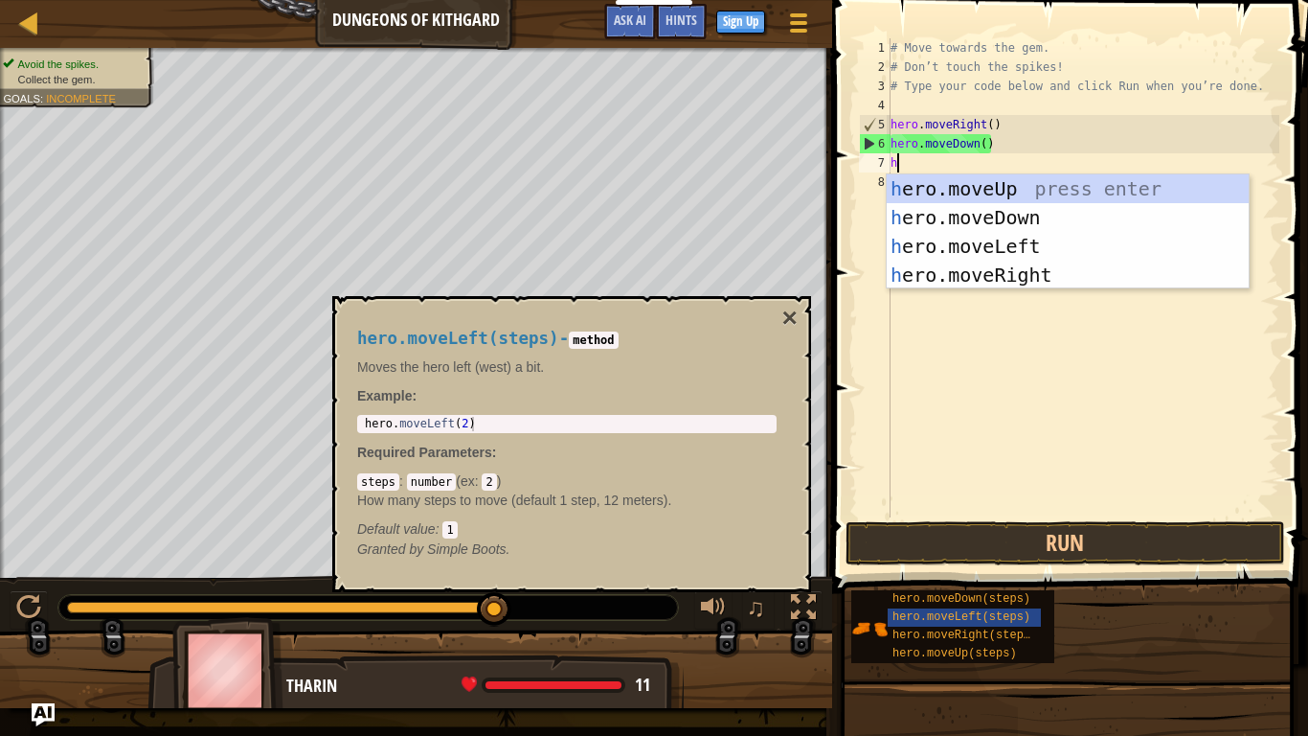
type textarea "he"
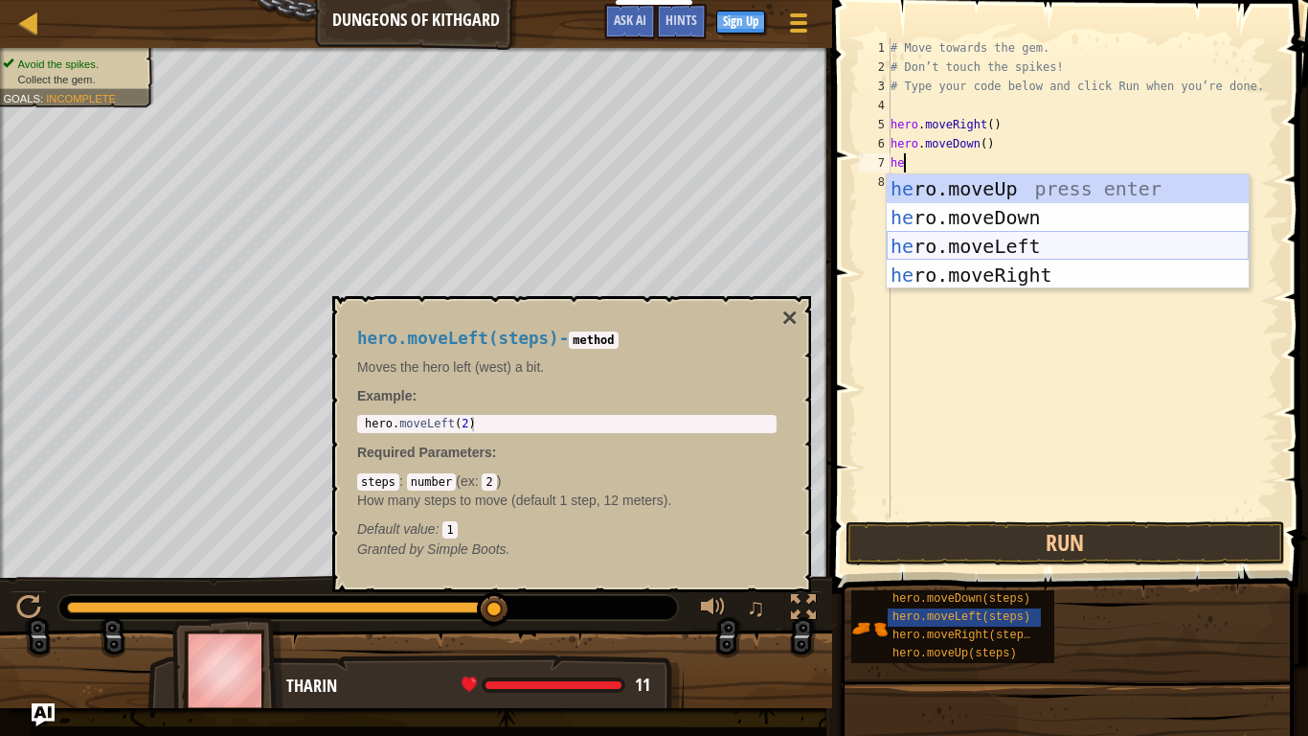
click at [1016, 242] on div "he ro.moveUp press enter he ro.moveDown press enter he ro.moveLeft press enter …" at bounding box center [1068, 260] width 362 height 172
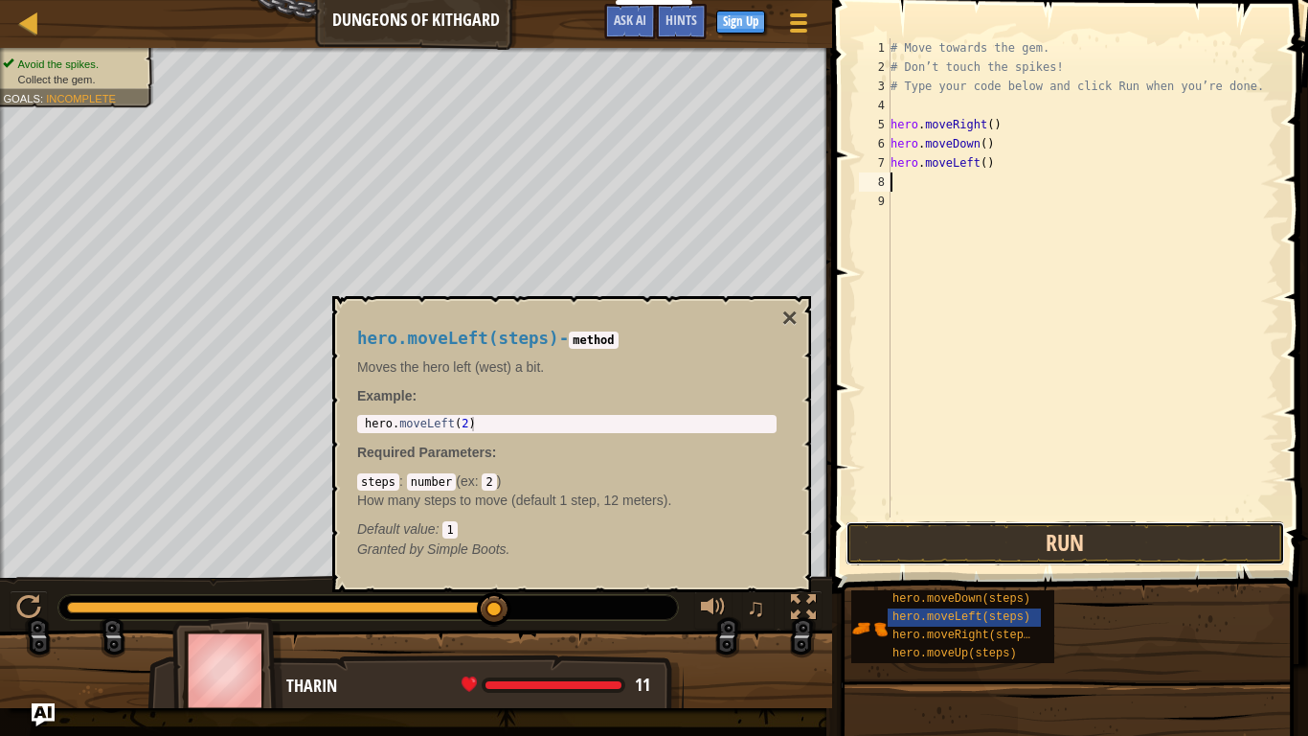
click at [1055, 544] on button "Run" at bounding box center [1066, 543] width 440 height 44
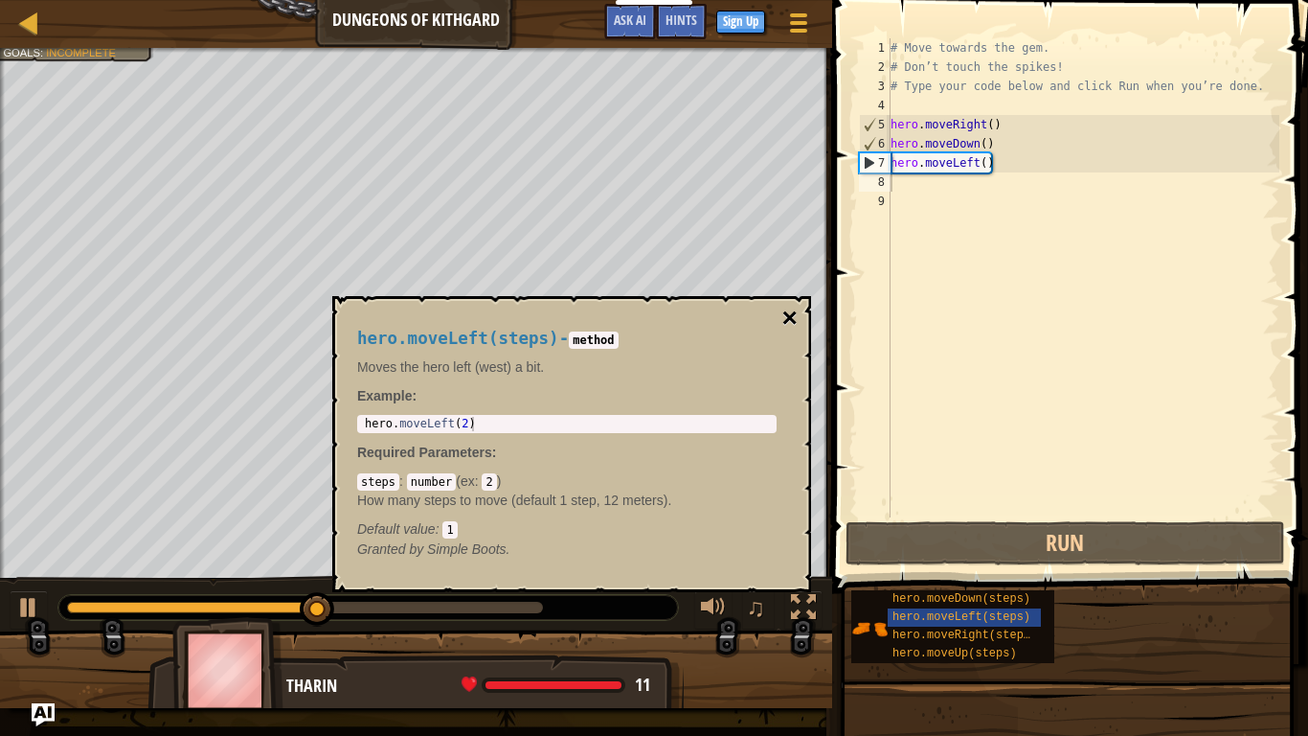
click at [789, 321] on button "×" at bounding box center [790, 318] width 15 height 27
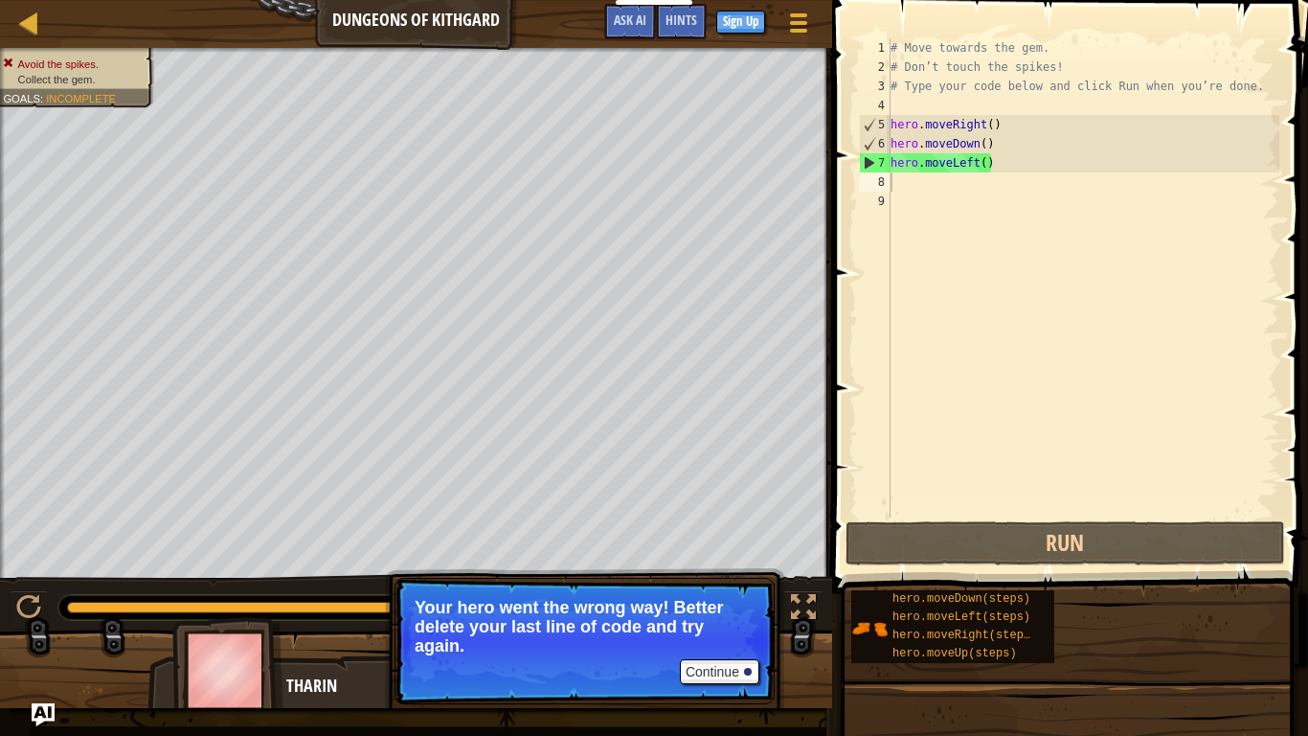
click at [969, 168] on div "# Move towards the gem. # Don’t touch the spikes! # Type your code below and cl…" at bounding box center [1083, 296] width 393 height 517
click at [988, 158] on div "# Move towards the gem. # Don’t touch the spikes! # Type your code below and cl…" at bounding box center [1083, 296] width 393 height 517
click at [989, 163] on div "# Move towards the gem. # Don’t touch the spikes! # Type your code below and cl…" at bounding box center [1083, 296] width 393 height 517
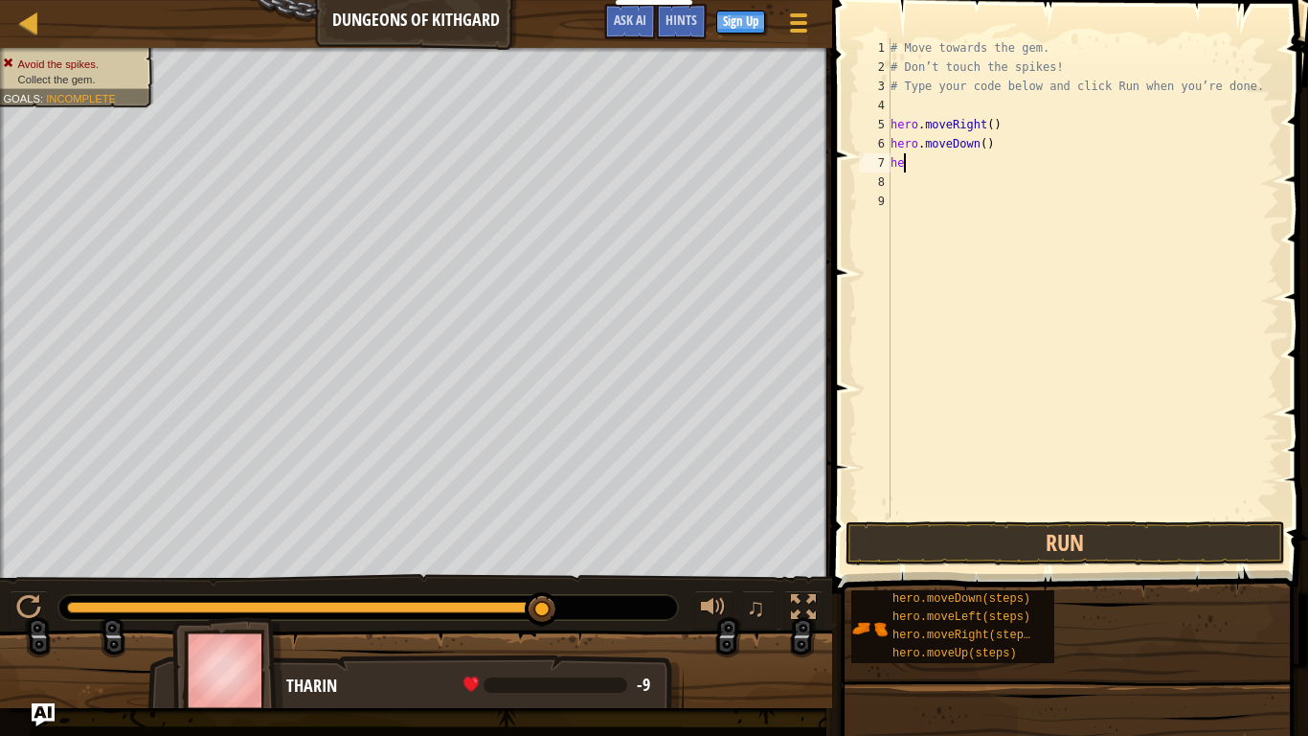
scroll to position [9, 1]
type textarea "h"
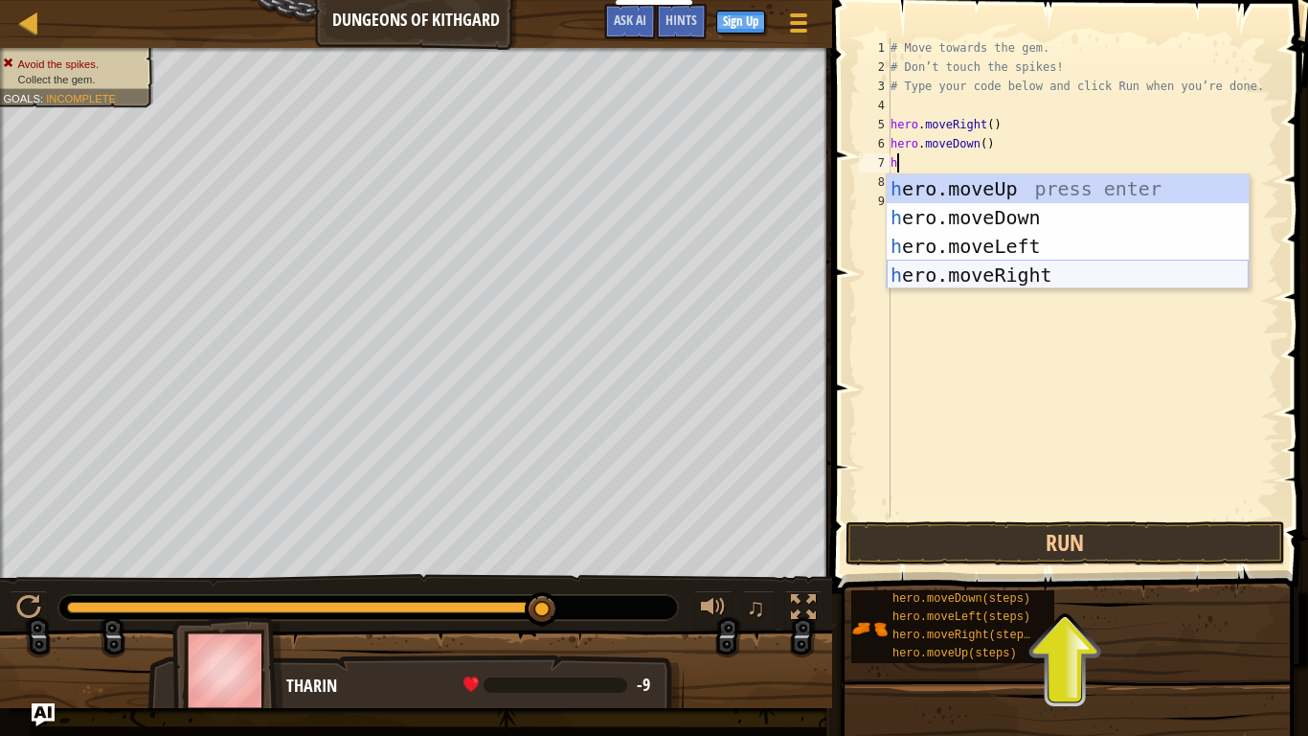
click at [1008, 270] on div "h ero.moveUp press enter h ero.moveDown press enter h ero.moveLeft press enter …" at bounding box center [1068, 260] width 362 height 172
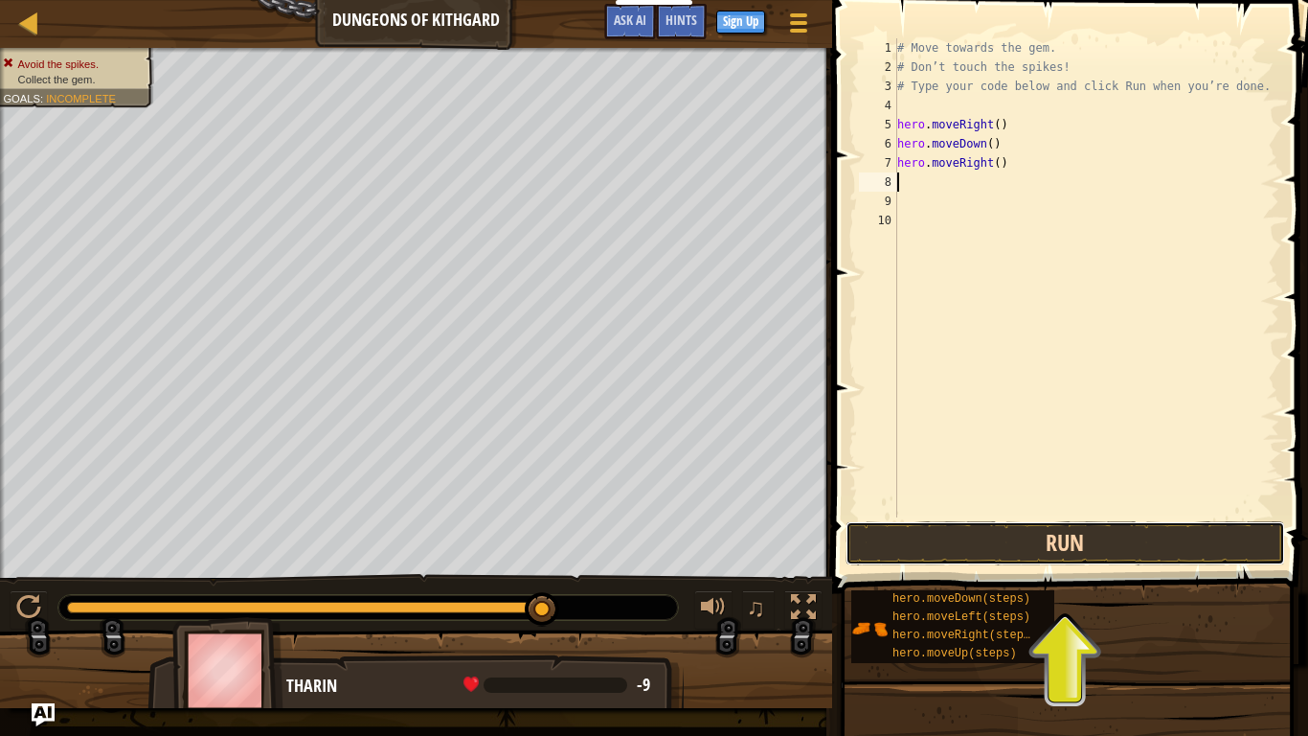
click at [941, 544] on button "Run" at bounding box center [1066, 543] width 440 height 44
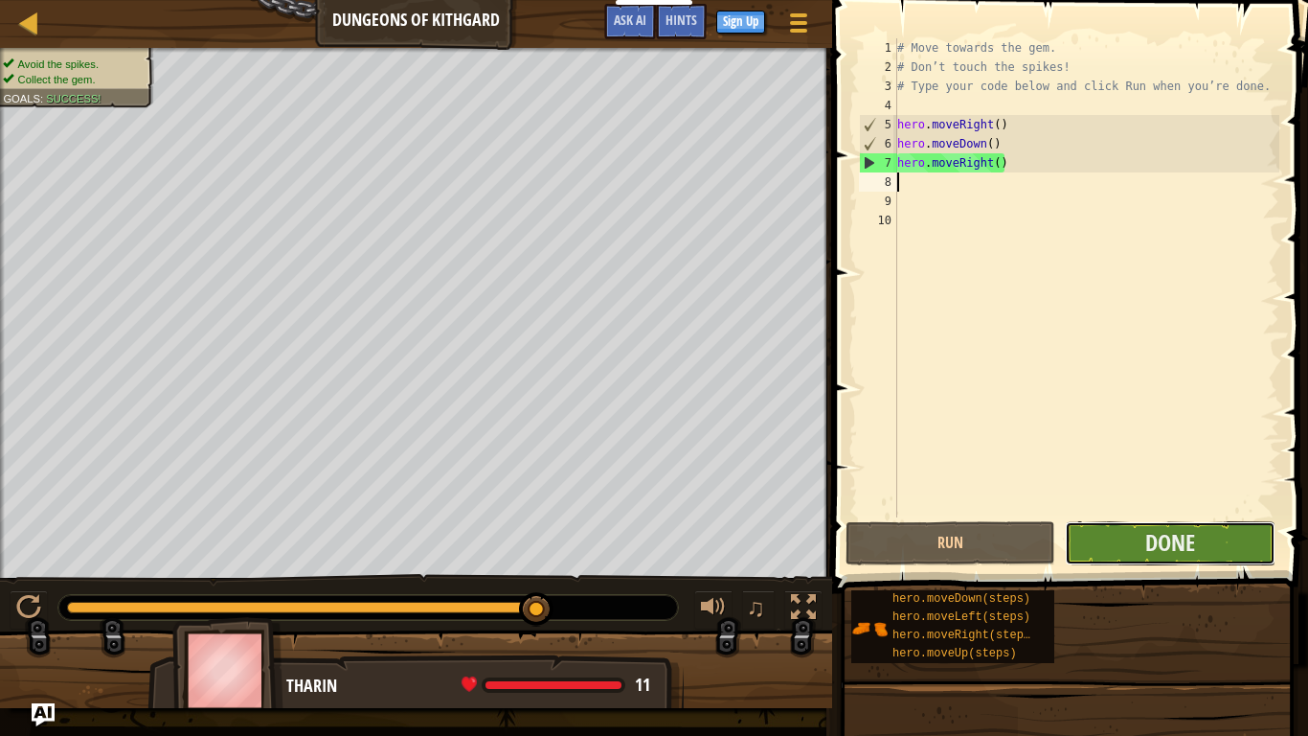
click at [1118, 529] on button "Done" at bounding box center [1170, 543] width 210 height 44
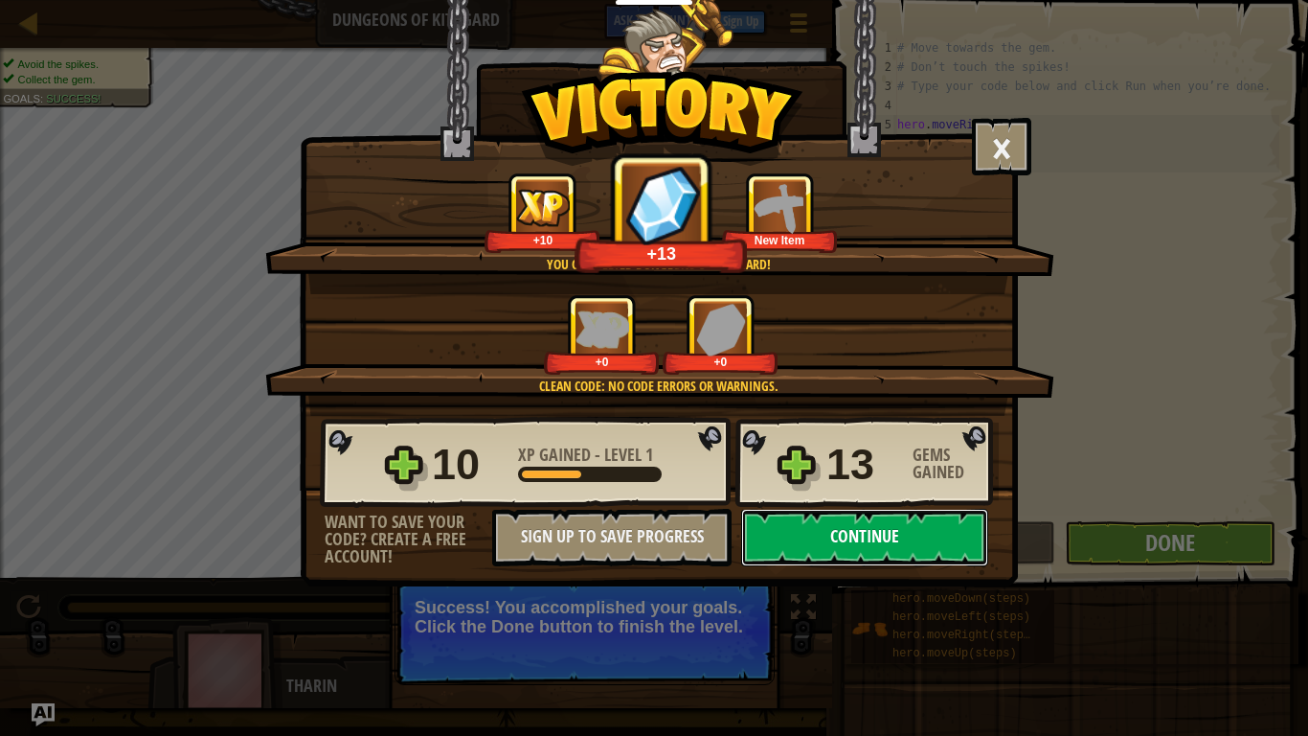
click at [939, 532] on button "Continue" at bounding box center [864, 537] width 247 height 57
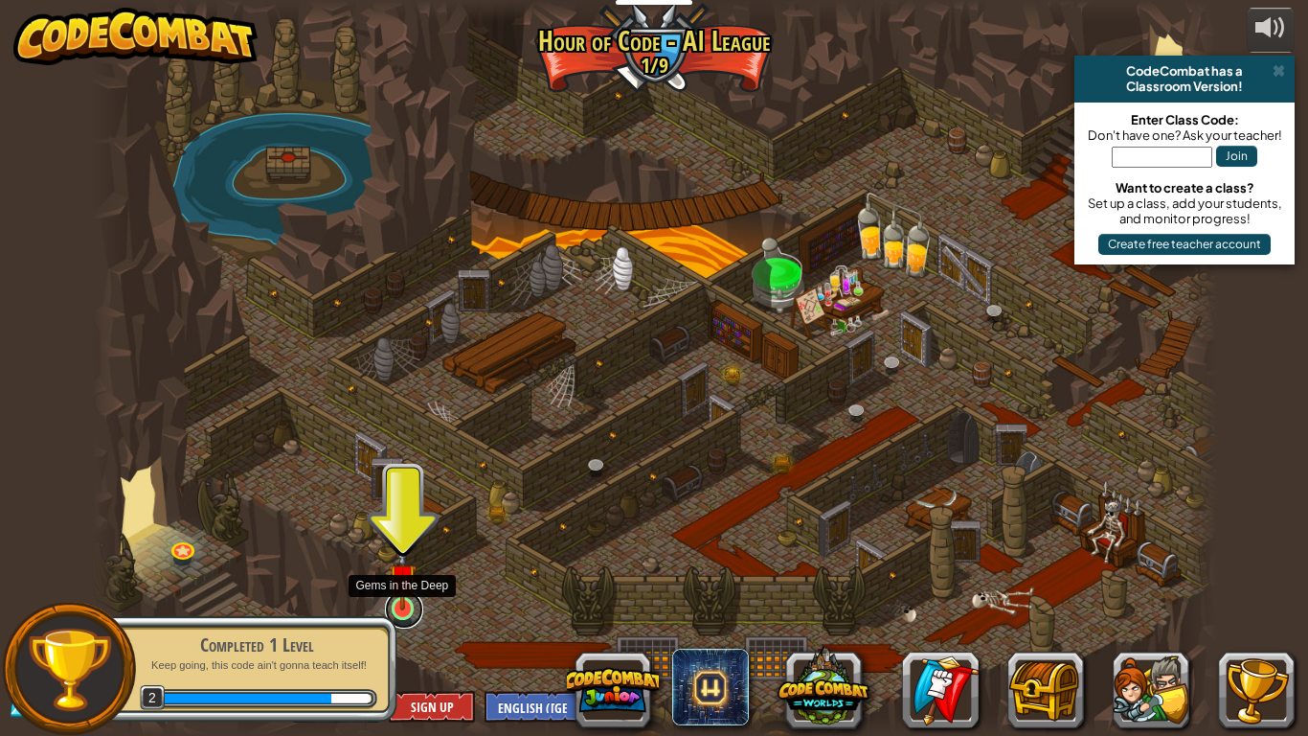
click at [398, 605] on link at bounding box center [404, 609] width 38 height 38
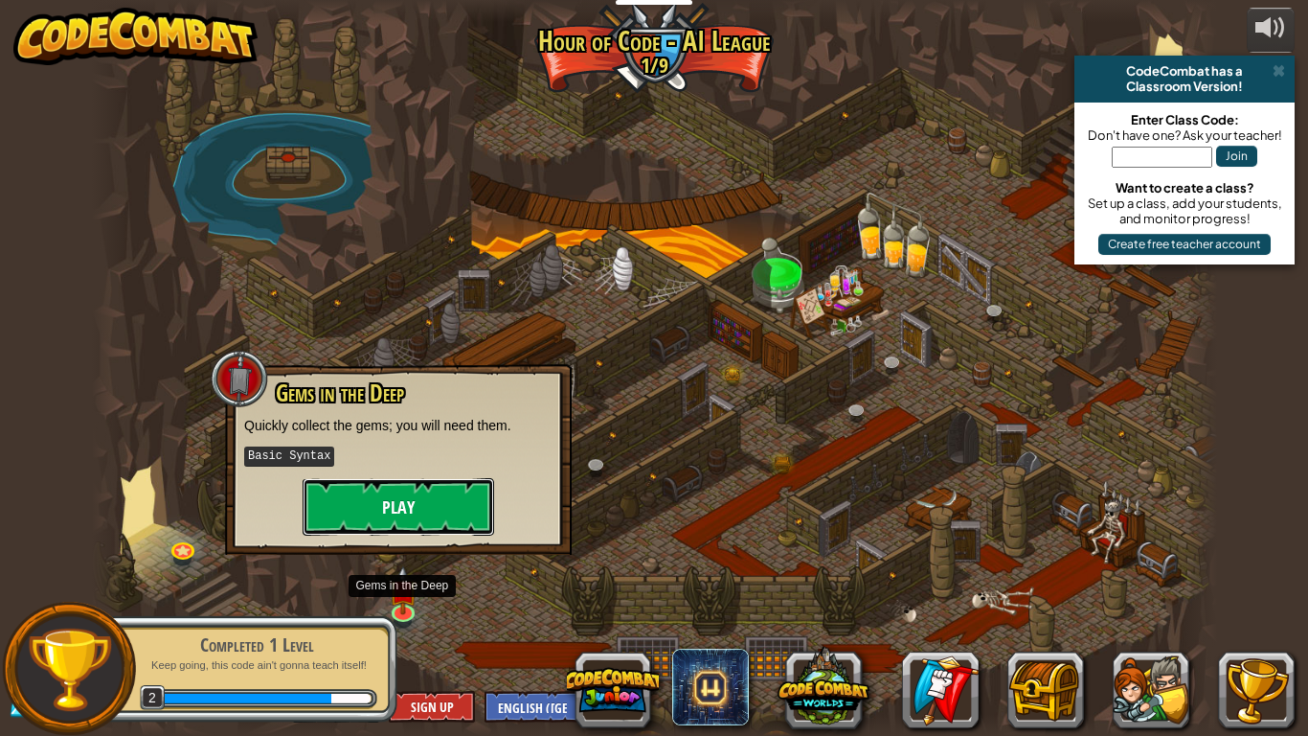
click at [396, 493] on button "Play" at bounding box center [399, 506] width 192 height 57
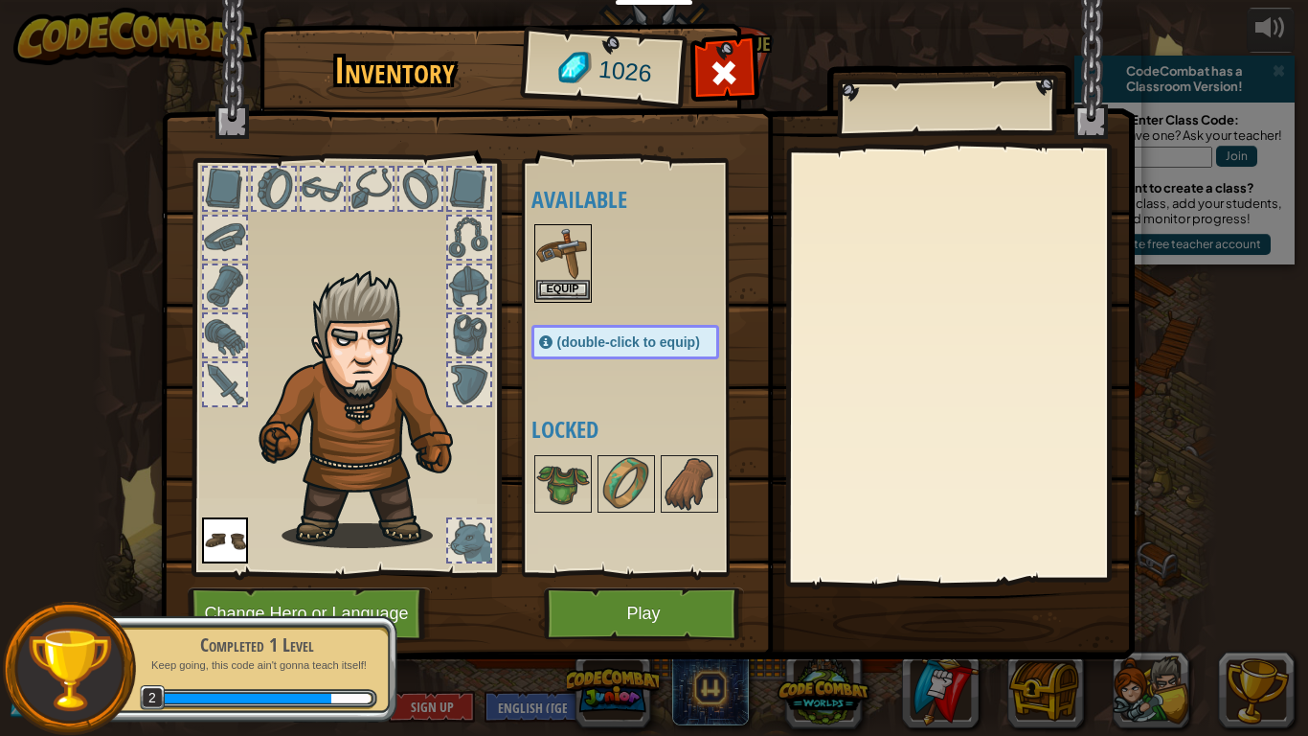
click at [563, 253] on img at bounding box center [563, 253] width 54 height 54
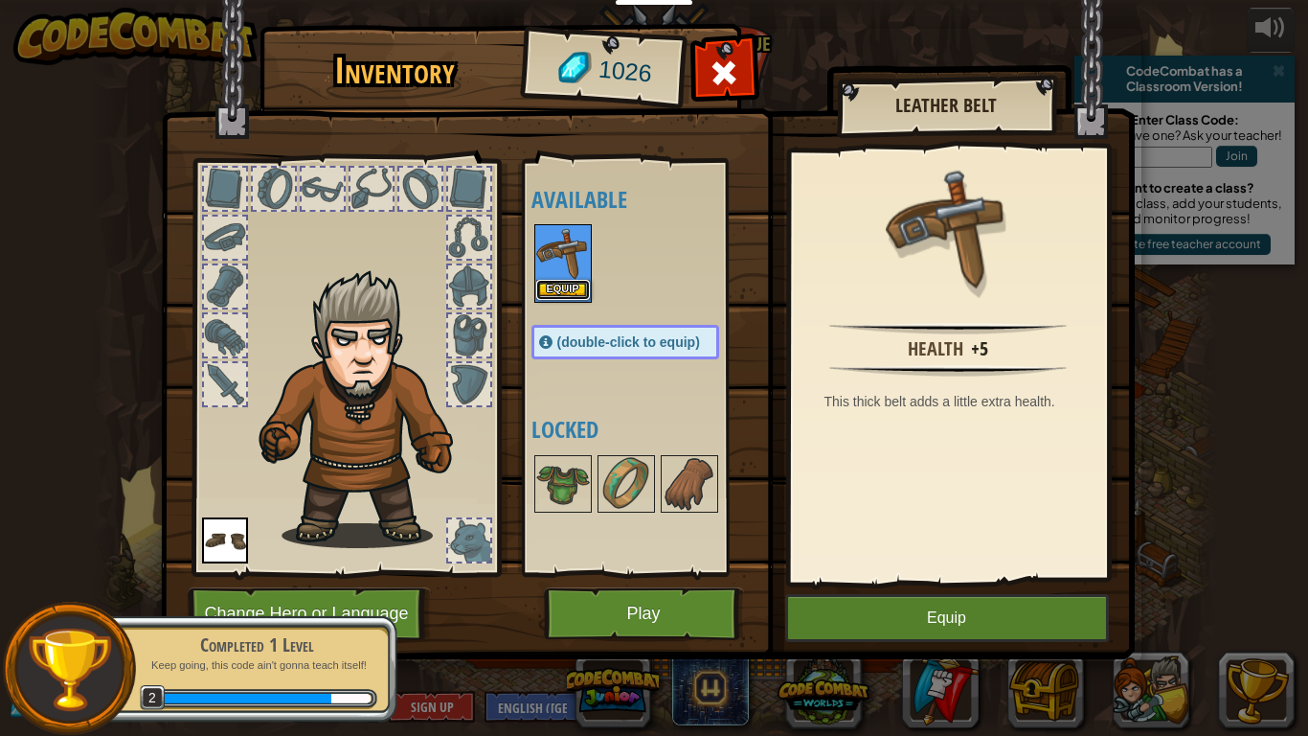
click at [574, 284] on button "Equip" at bounding box center [563, 290] width 54 height 20
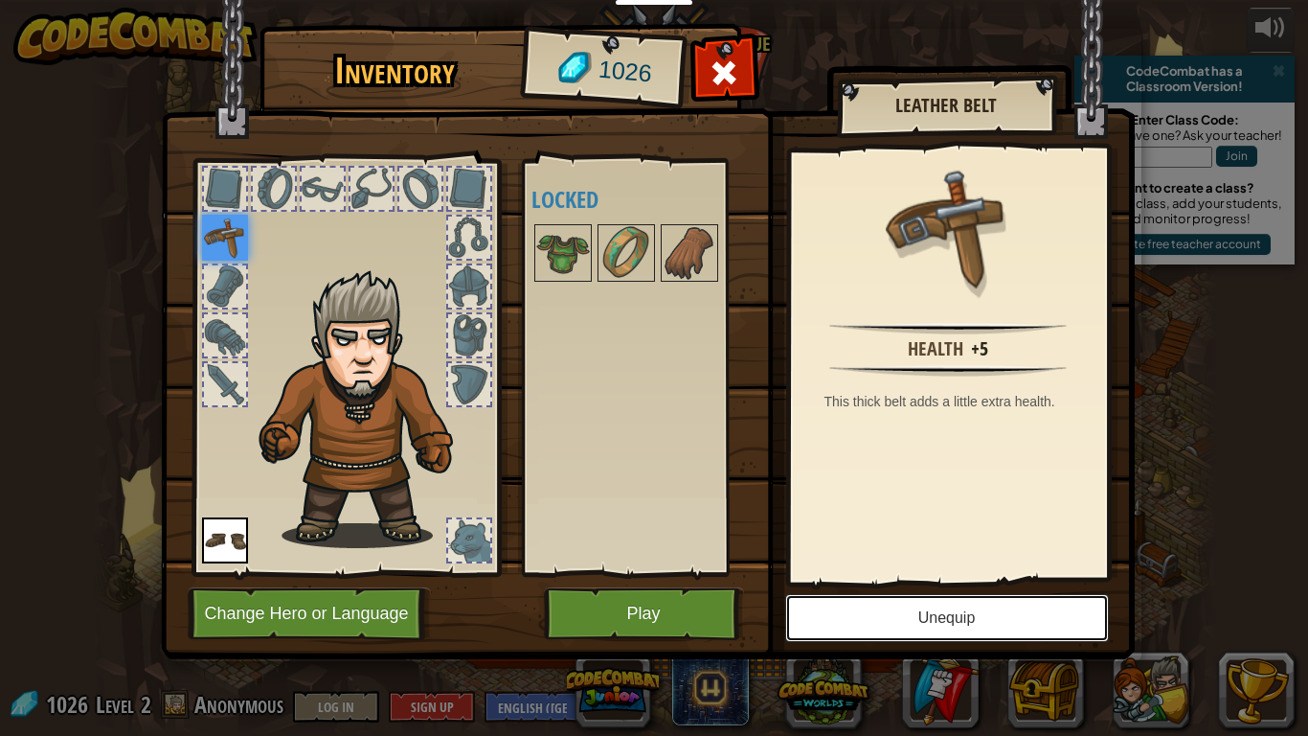
click at [920, 605] on button "Unequip" at bounding box center [947, 618] width 324 height 48
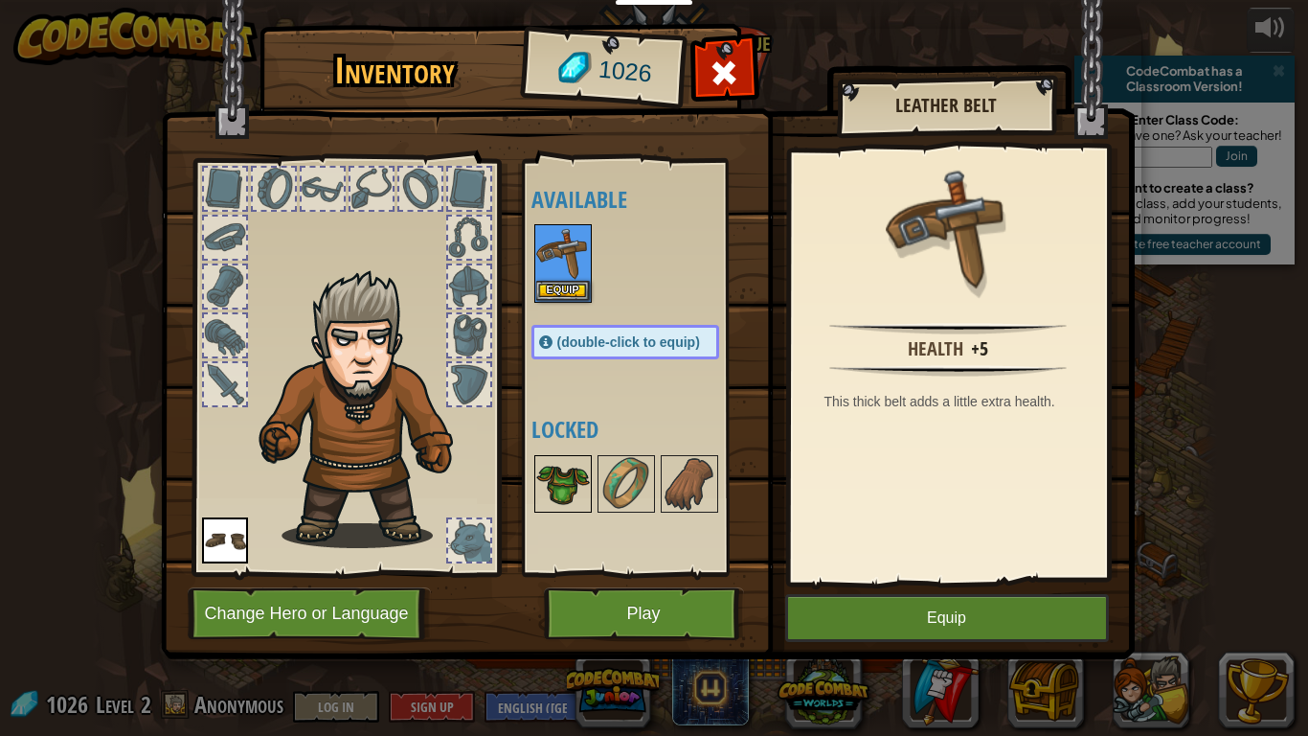
click at [550, 354] on div "Available Equip Equip (double-click to equip) Locked" at bounding box center [645, 367] width 226 height 399
click at [885, 605] on button "Equip" at bounding box center [947, 618] width 324 height 48
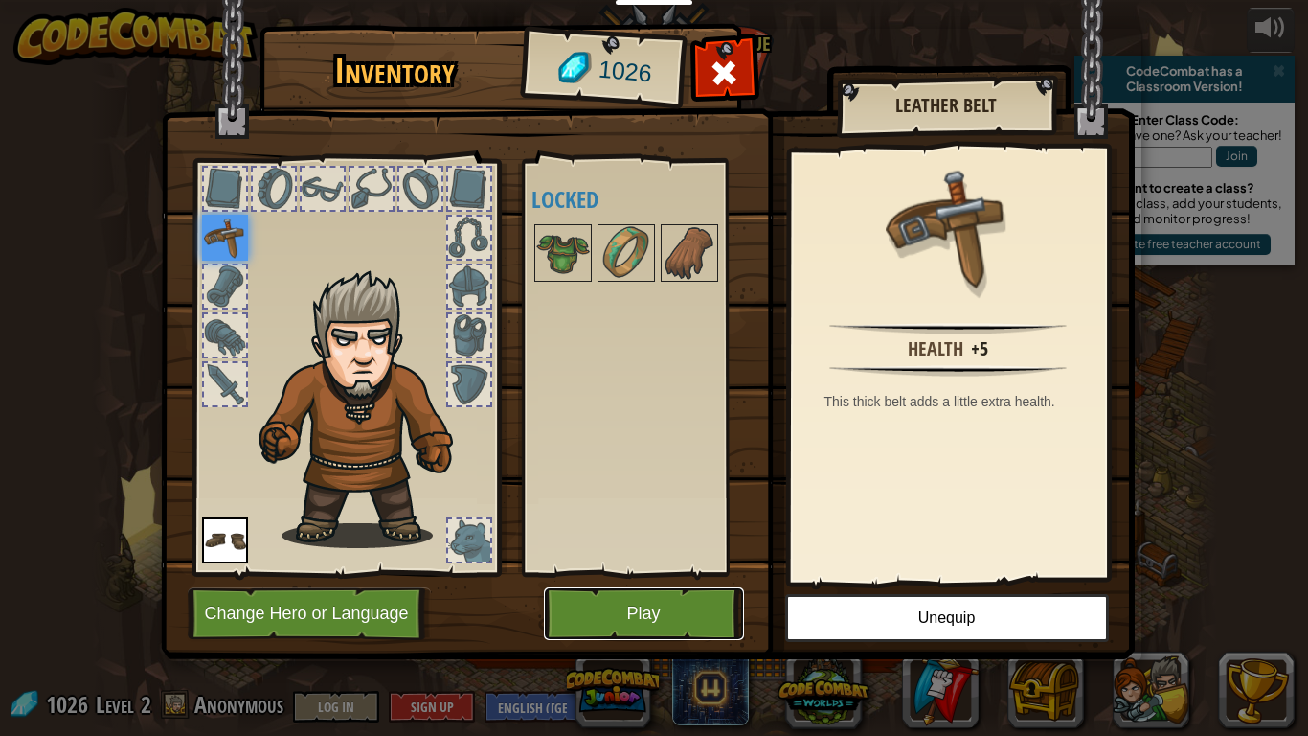
click at [688, 605] on button "Play" at bounding box center [644, 613] width 200 height 53
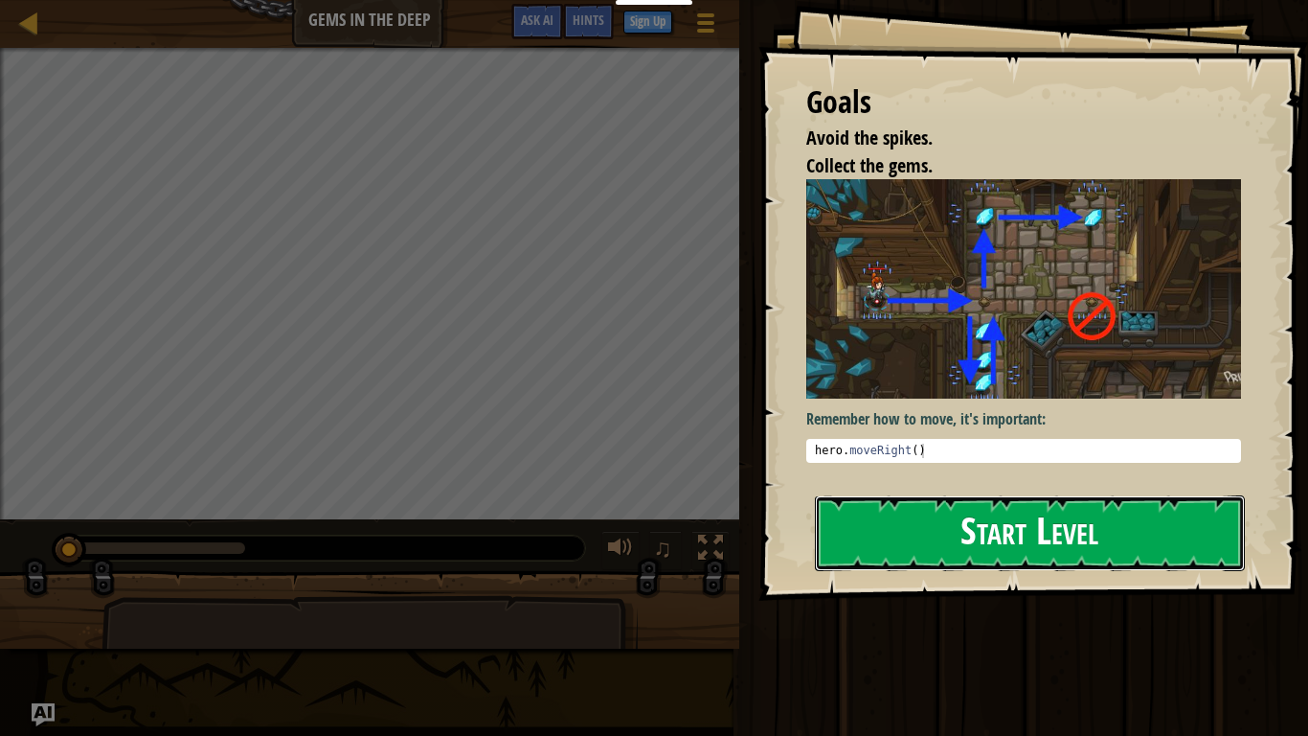
click at [896, 525] on button "Start Level" at bounding box center [1030, 533] width 430 height 76
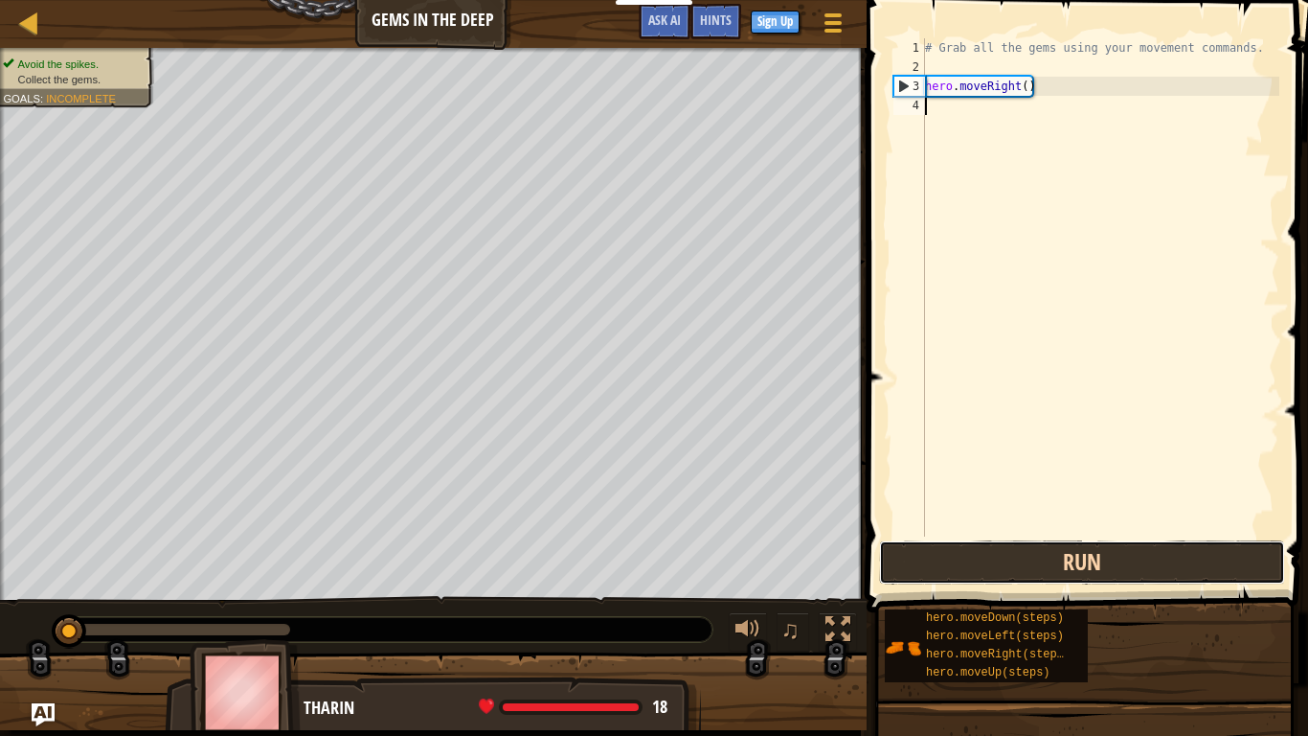
click at [986, 554] on button "Run" at bounding box center [1082, 562] width 406 height 44
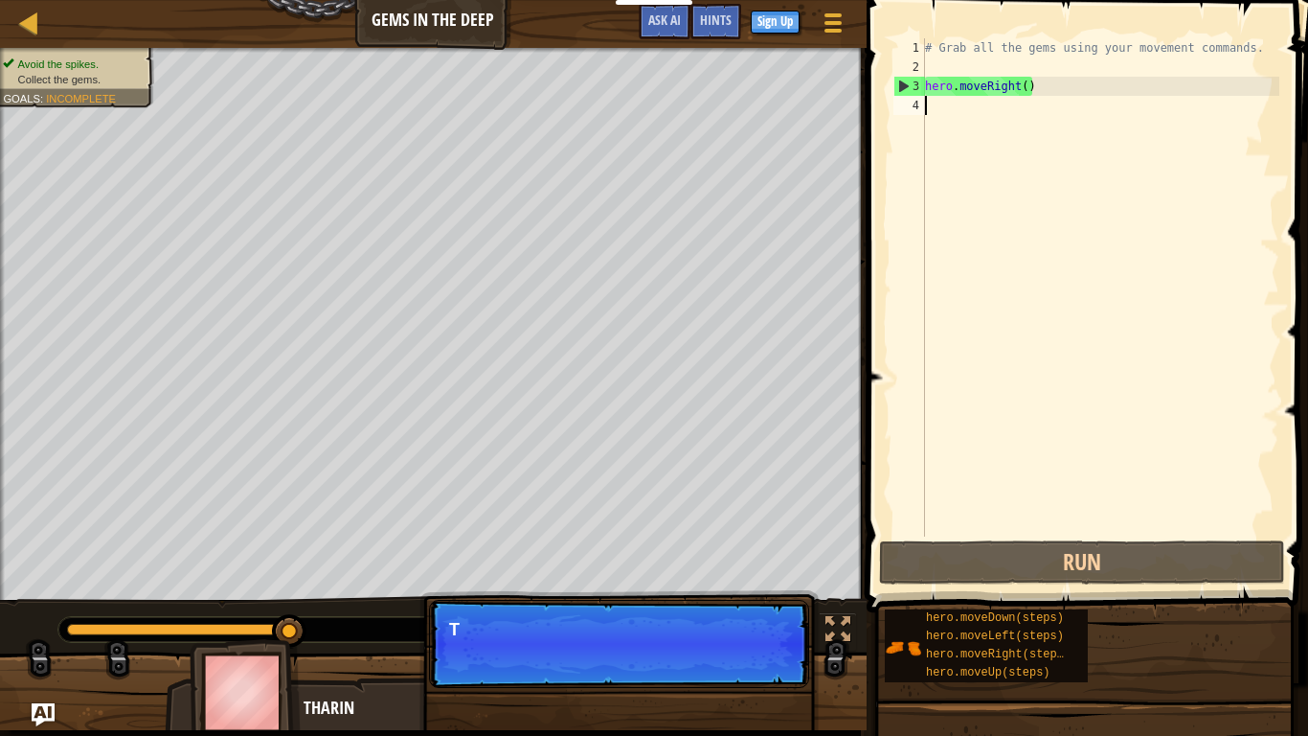
type textarea "h"
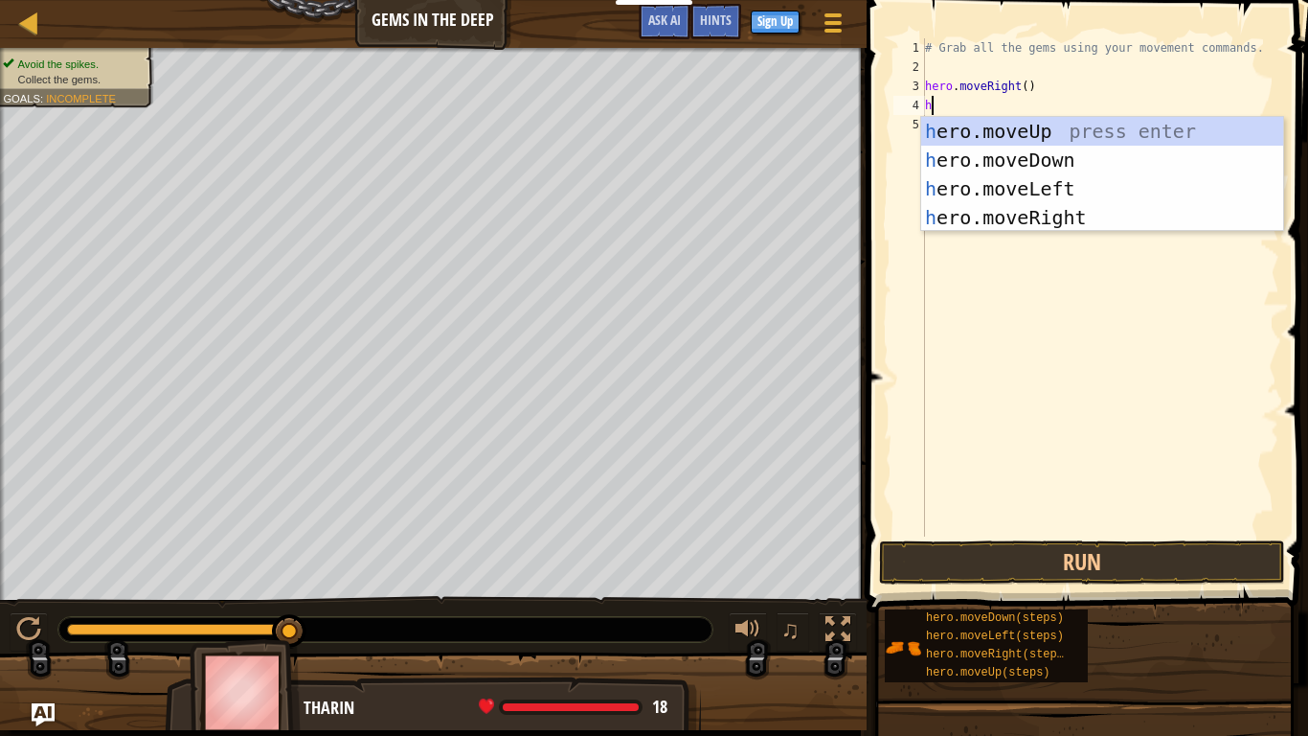
click at [1071, 168] on div "h ero.moveUp press enter h ero.moveDown press enter h ero.moveLeft press enter …" at bounding box center [1102, 203] width 362 height 172
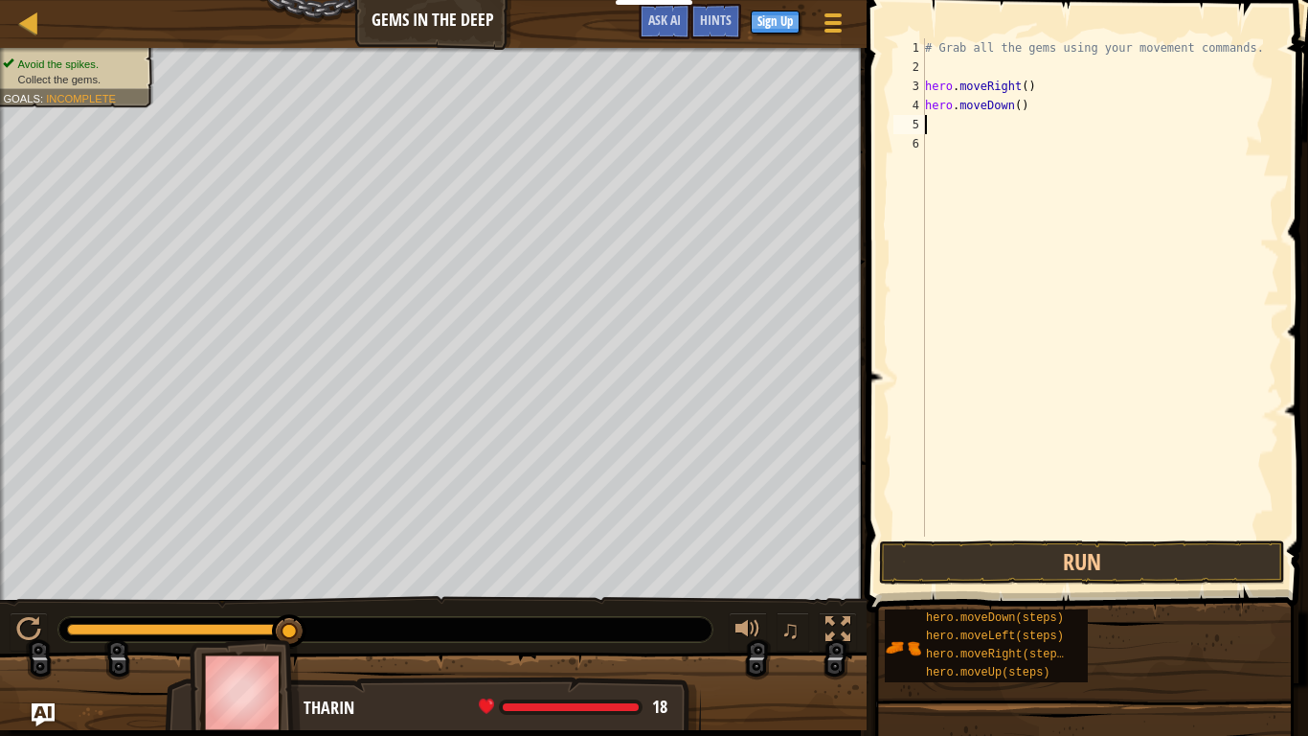
type textarea "h"
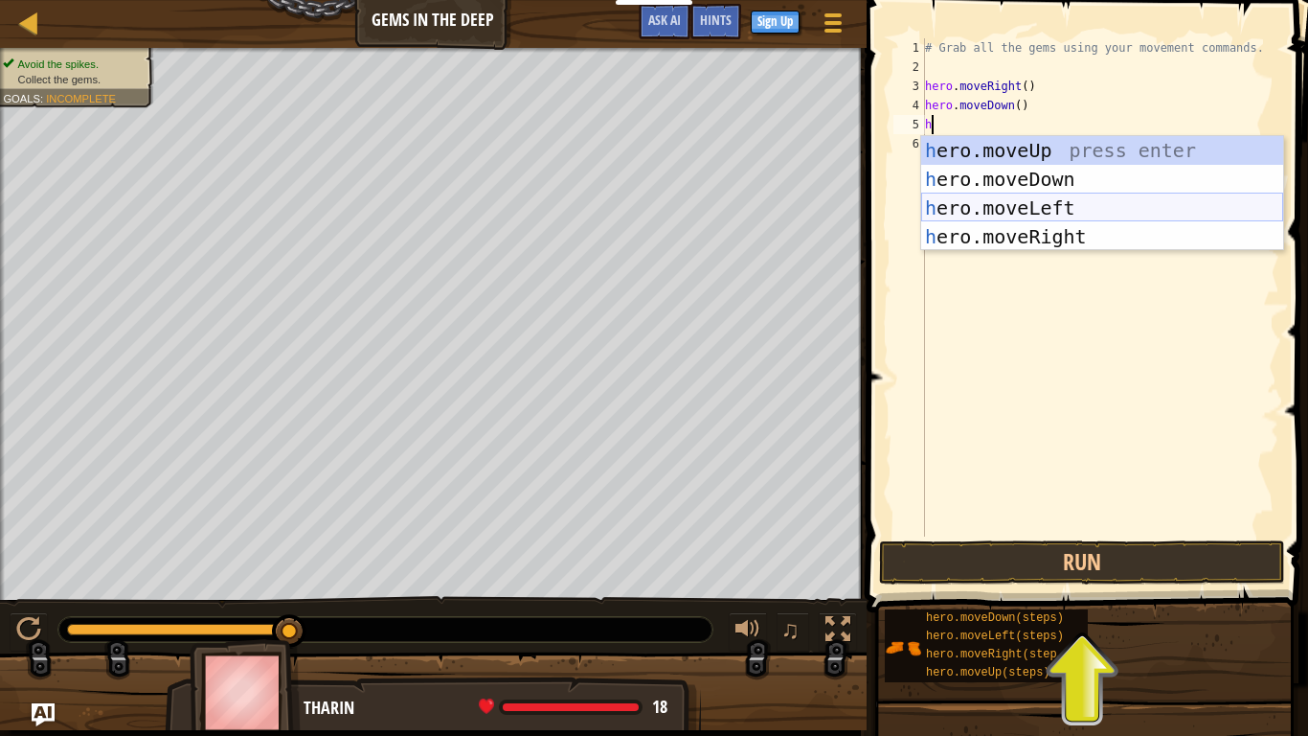
click at [1017, 206] on div "h ero.moveUp press enter h ero.moveDown press enter h ero.moveLeft press enter …" at bounding box center [1102, 222] width 362 height 172
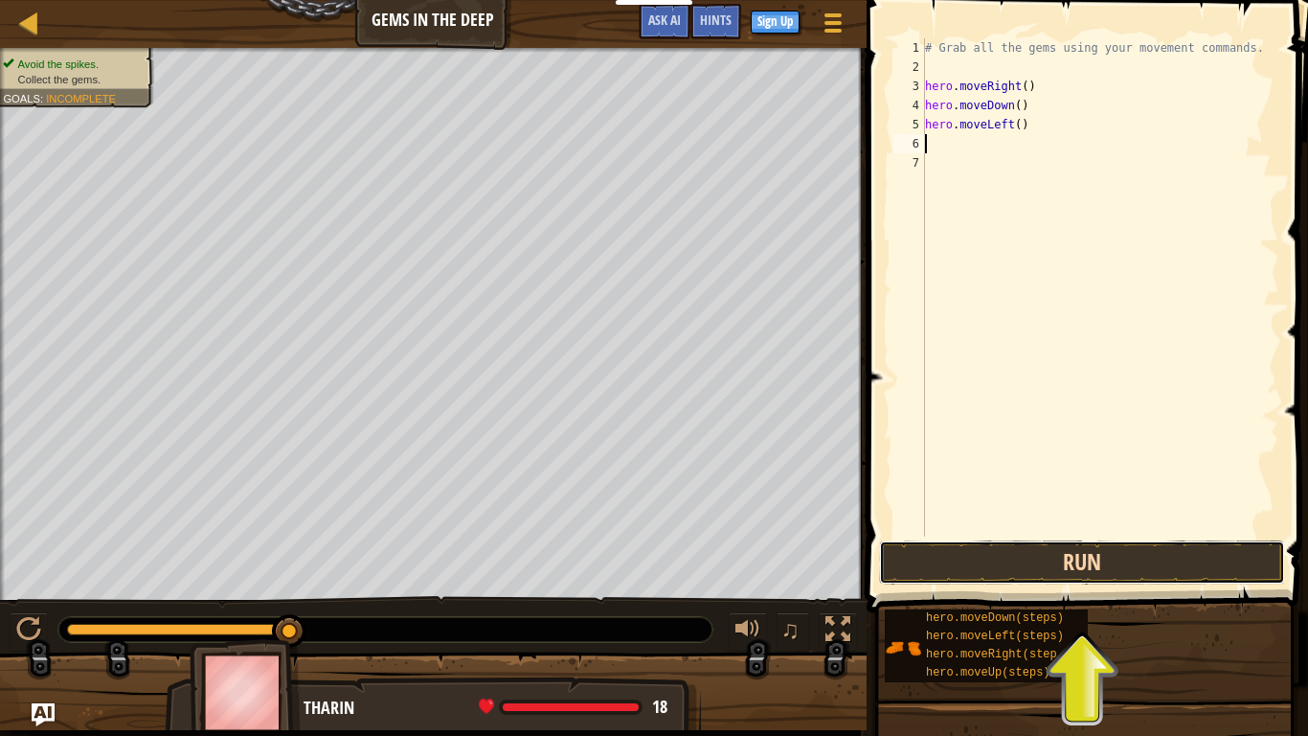
click at [1057, 578] on button "Run" at bounding box center [1082, 562] width 406 height 44
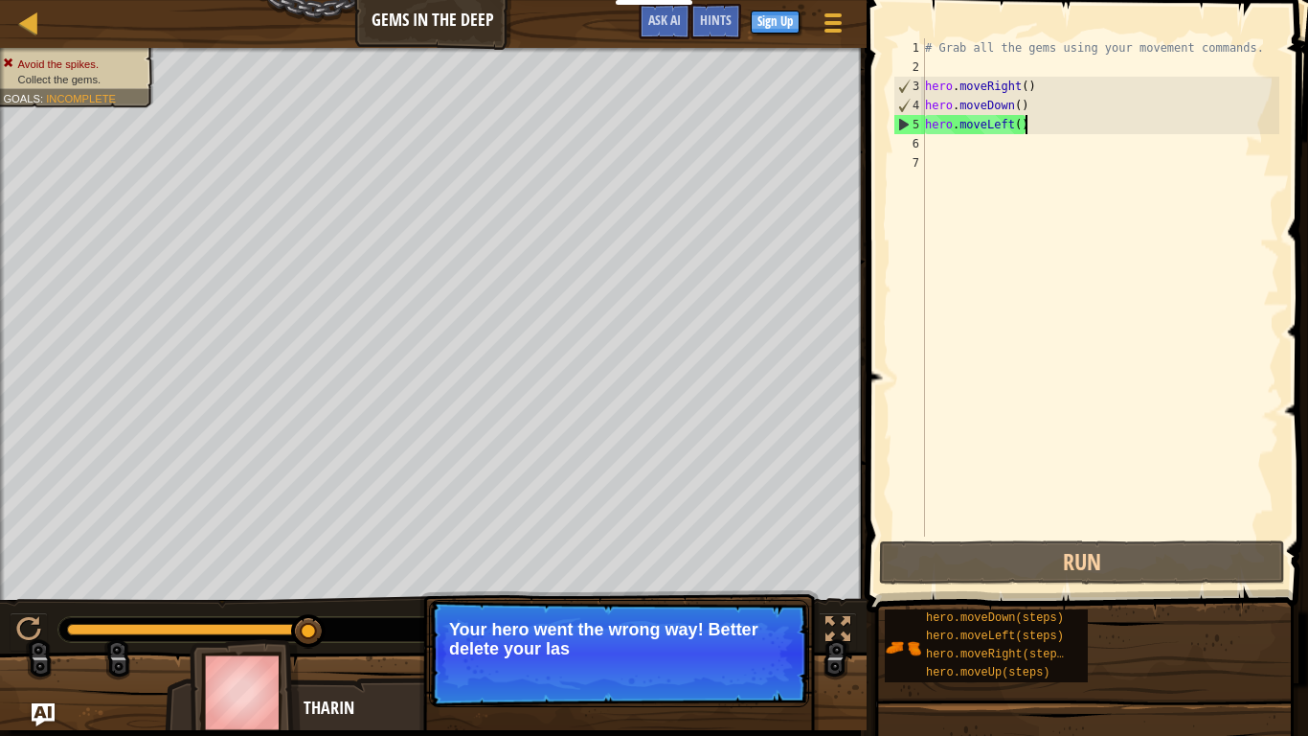
click at [1023, 121] on div "# Grab all the gems using your movement commands. hero . moveRight ( ) hero . m…" at bounding box center [1100, 306] width 358 height 536
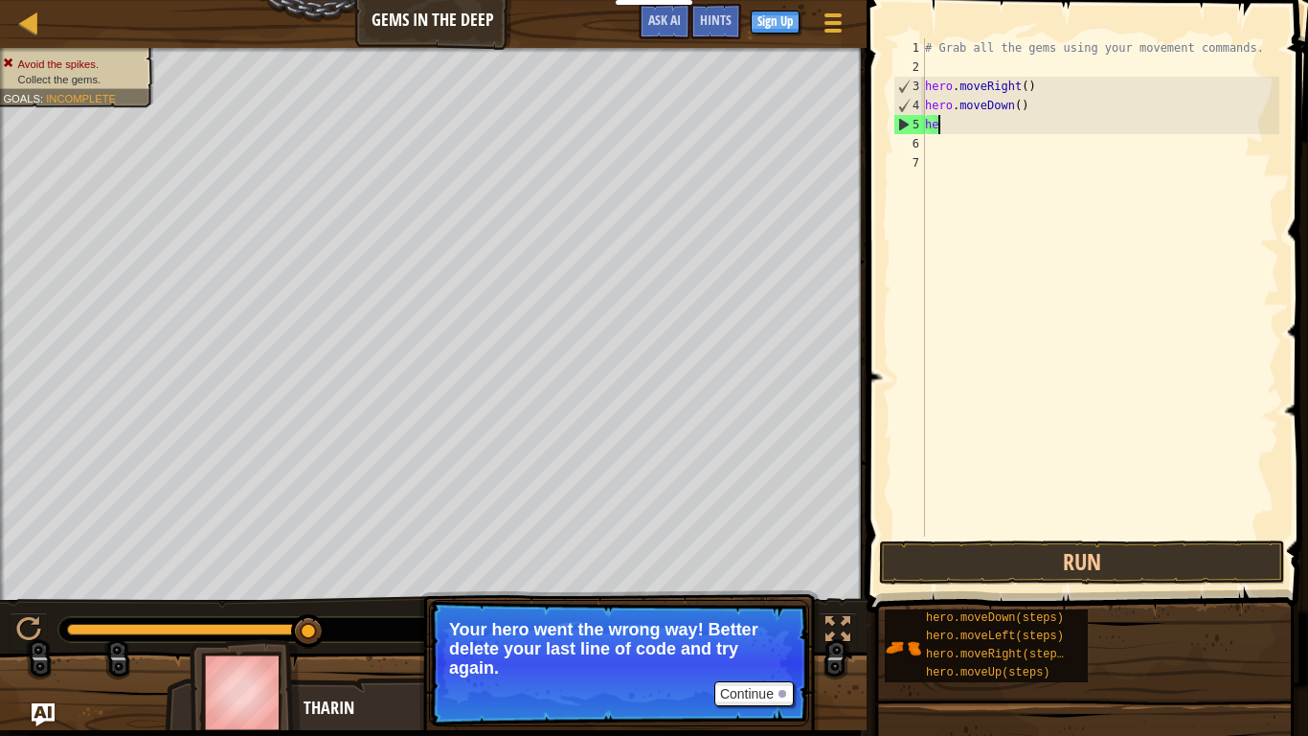
type textarea "h"
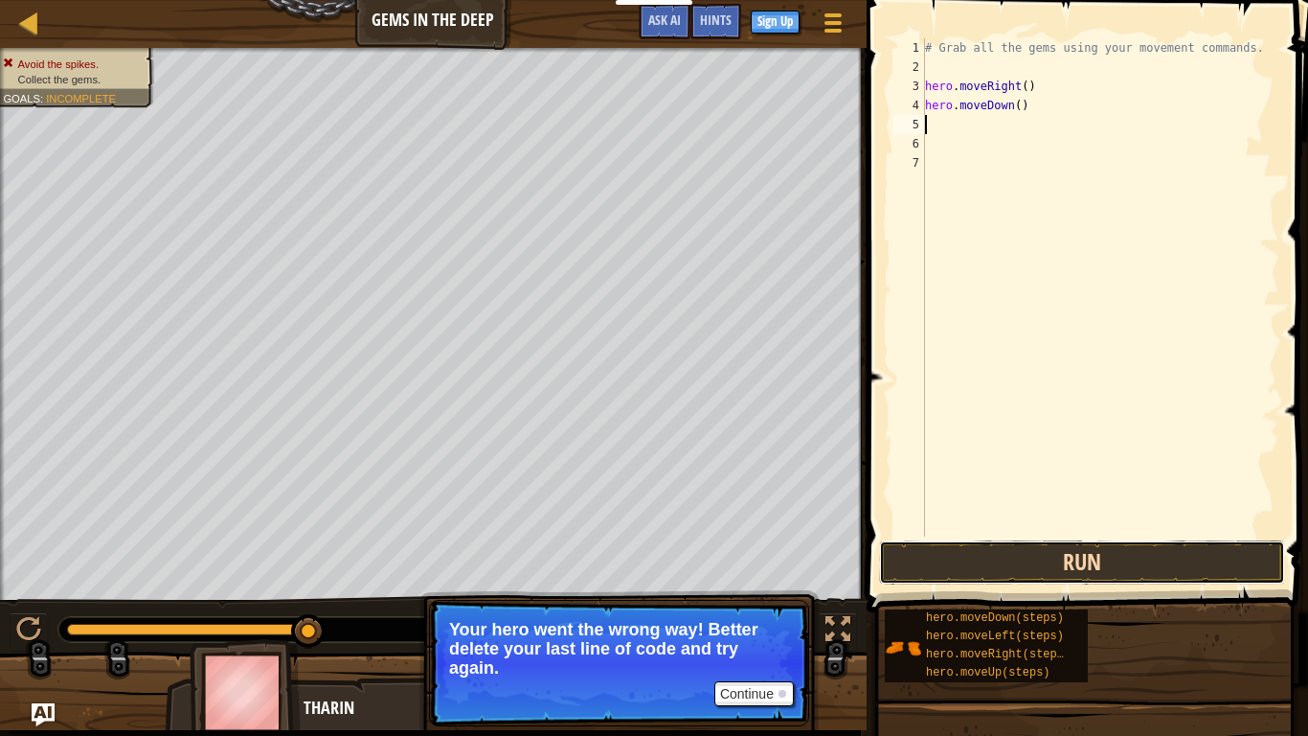
click at [1121, 575] on button "Run" at bounding box center [1082, 562] width 406 height 44
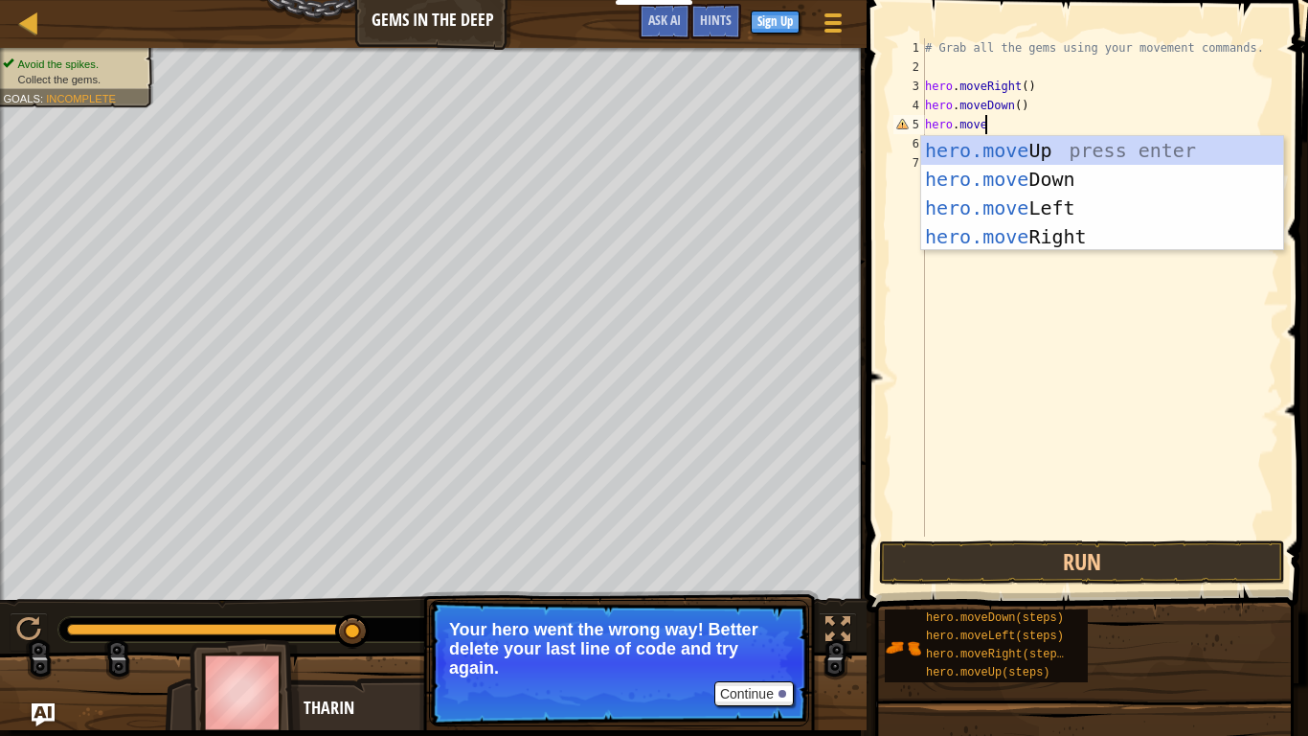
scroll to position [9, 8]
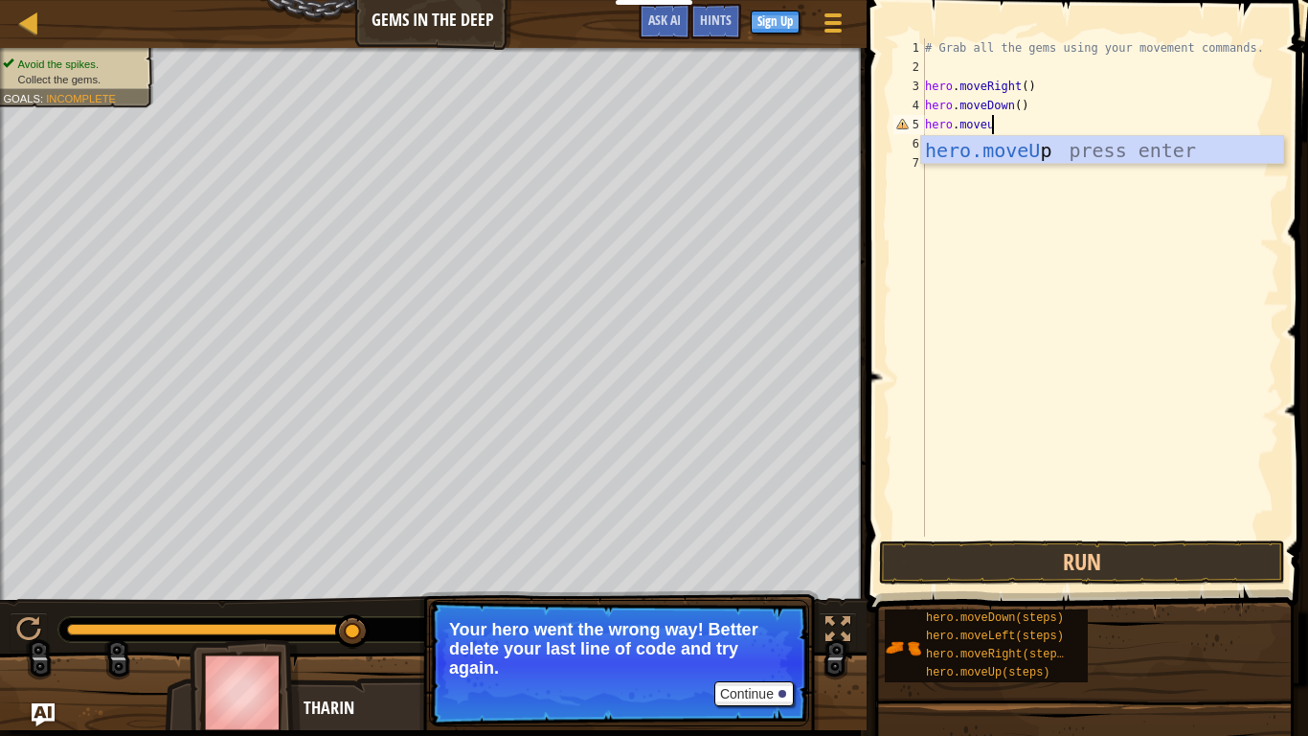
type textarea "hero.moveup"
click at [1022, 146] on div "hero.moveUp press enter" at bounding box center [1102, 179] width 362 height 86
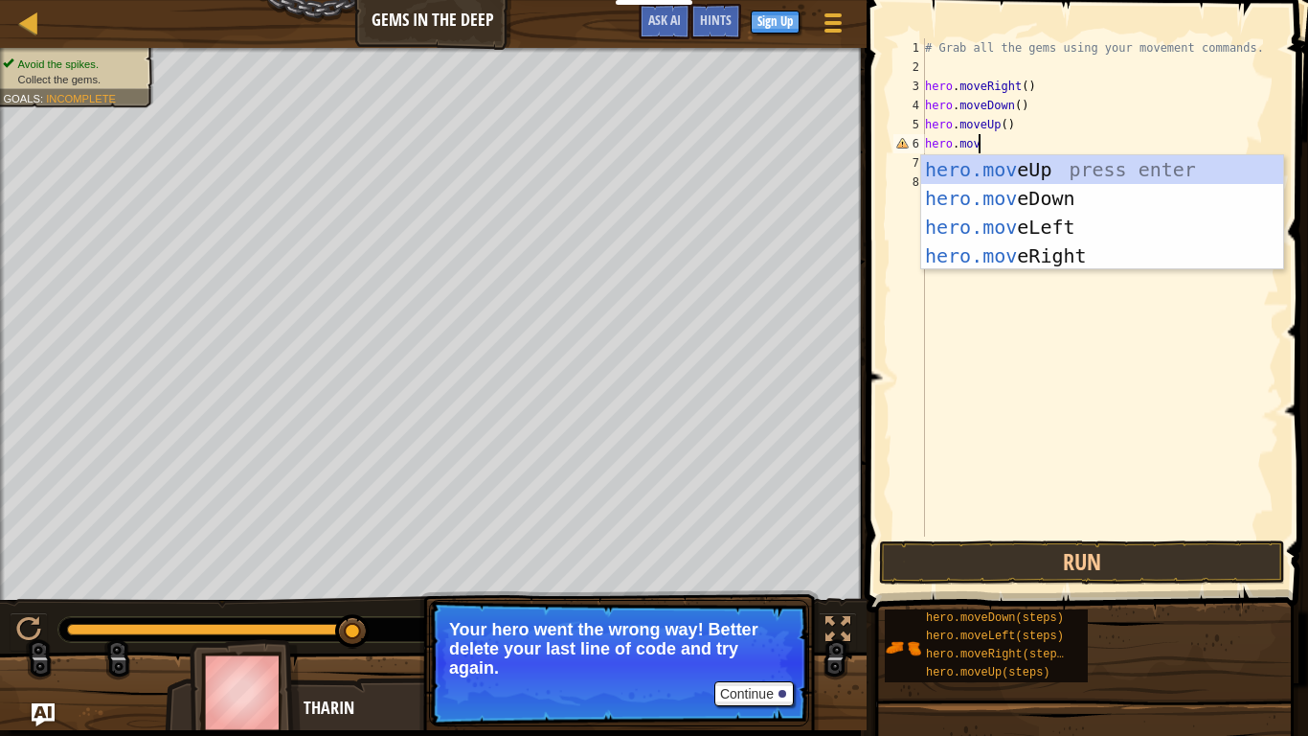
scroll to position [9, 8]
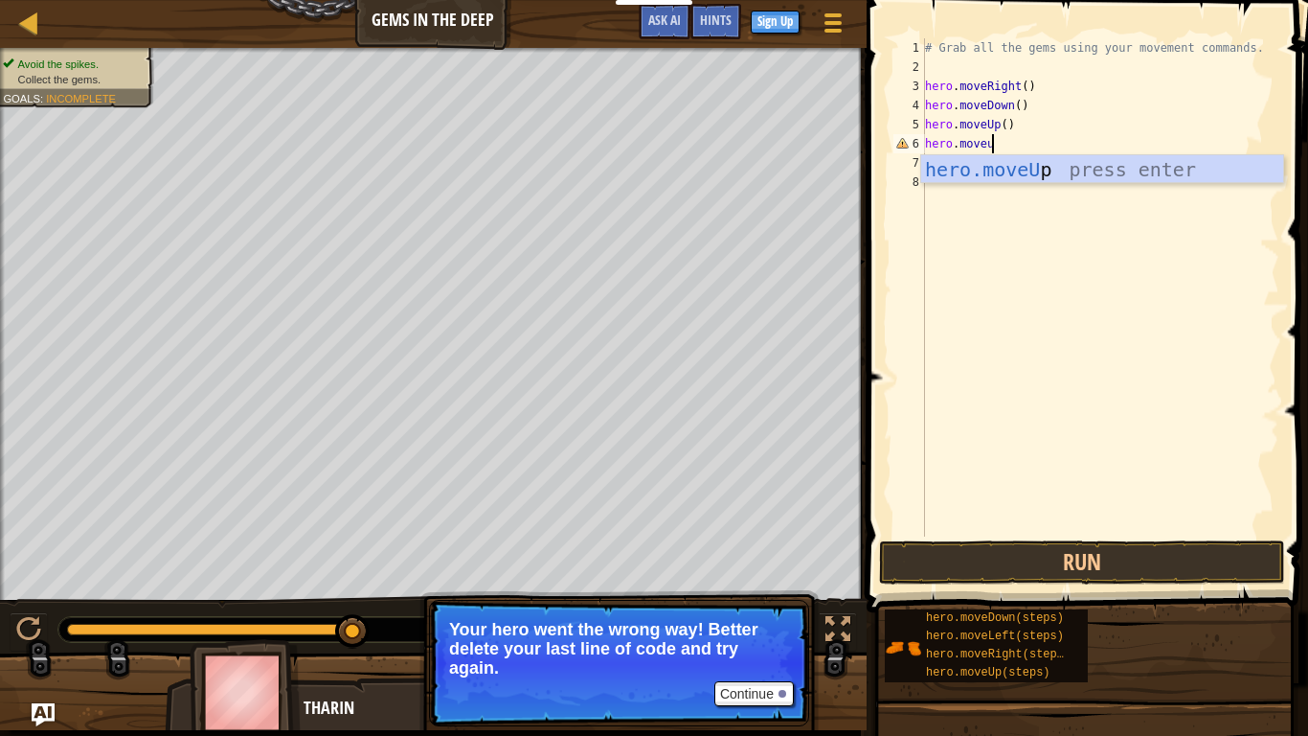
type textarea "hero.moveup"
click at [1032, 169] on div "hero.moveUp press enter" at bounding box center [1102, 198] width 362 height 86
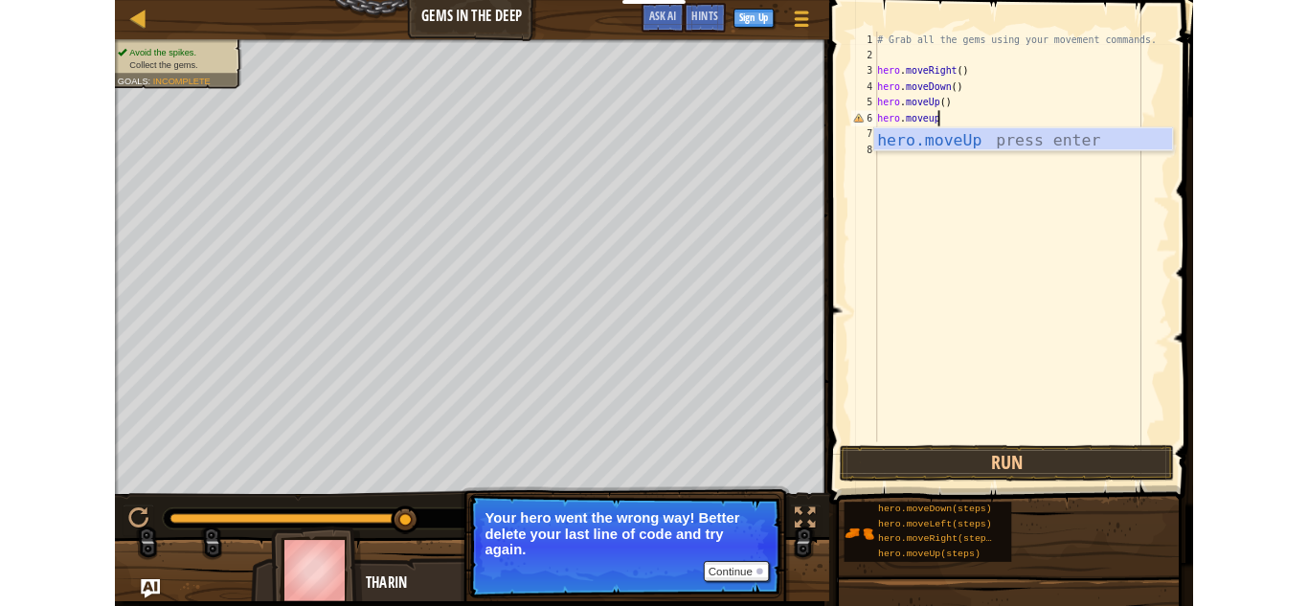
scroll to position [9, 0]
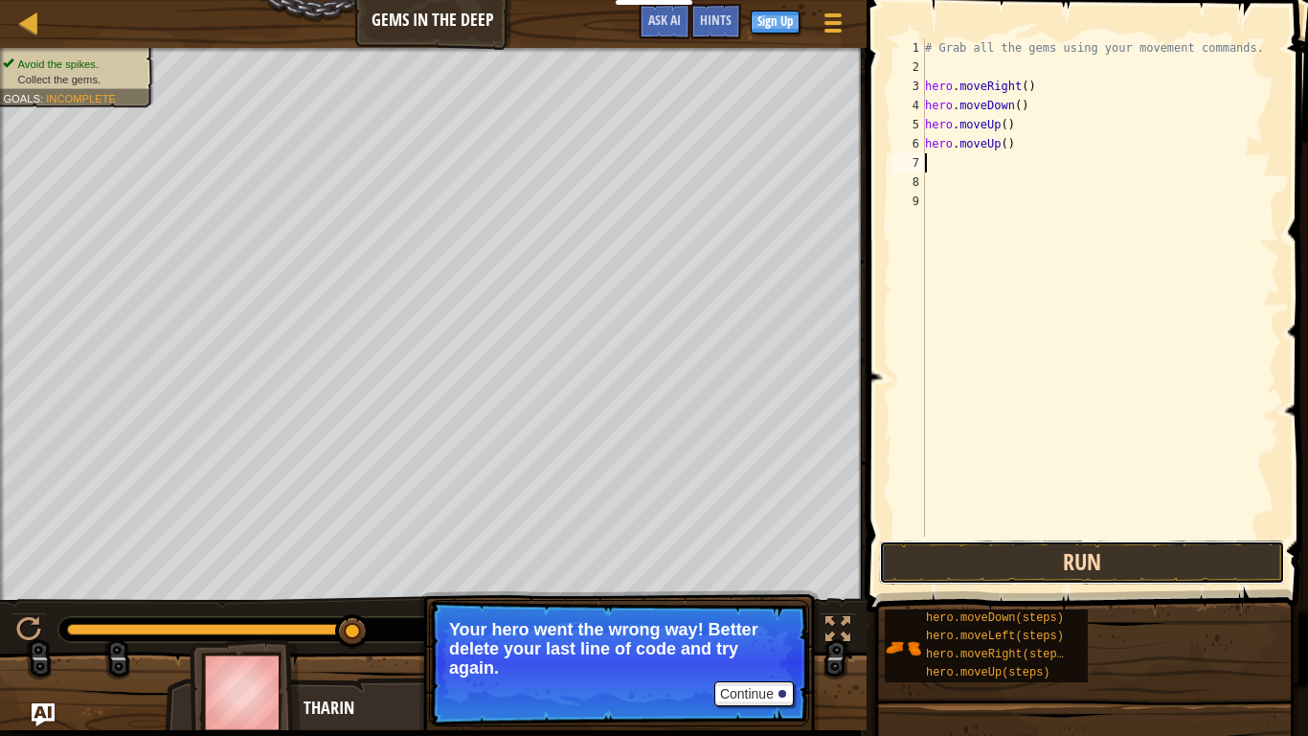
click at [1120, 548] on button "Run" at bounding box center [1082, 562] width 406 height 44
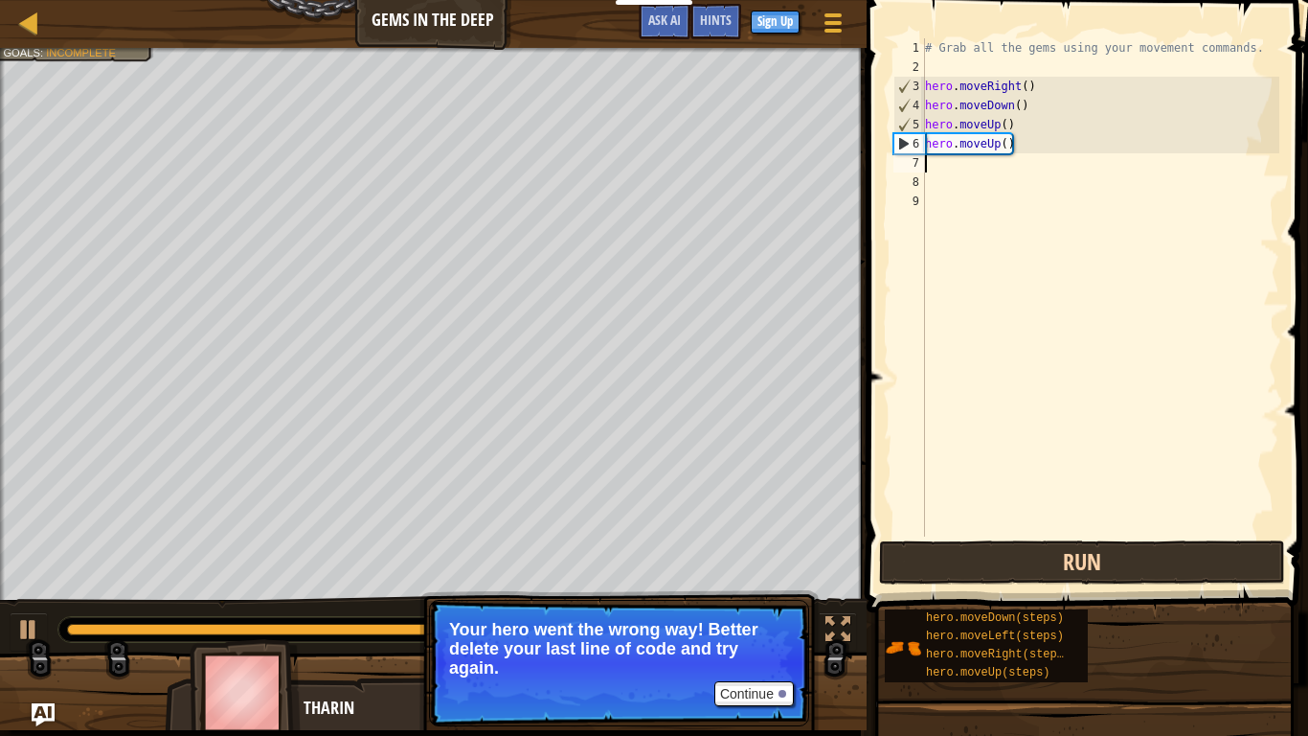
type textarea "h"
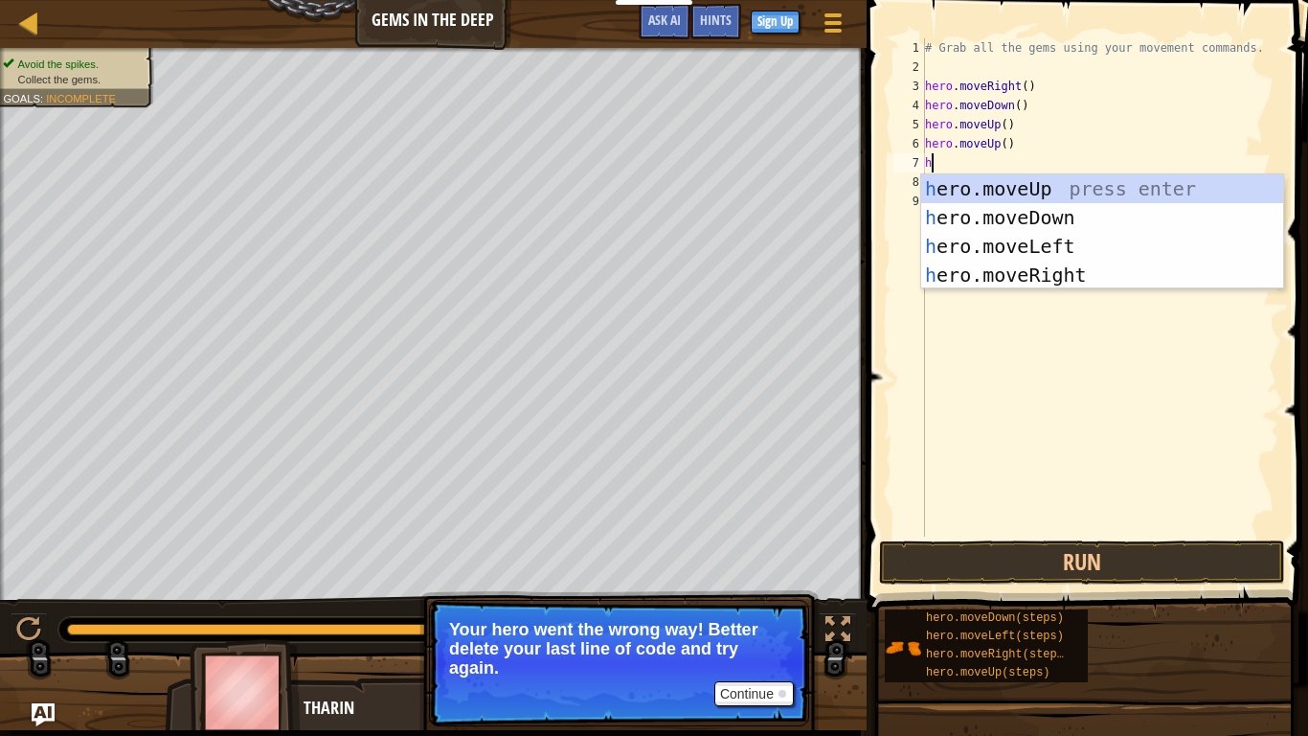
click at [1070, 277] on div "h ero.moveUp press enter h ero.moveDown press enter h ero.moveLeft press enter …" at bounding box center [1102, 260] width 362 height 172
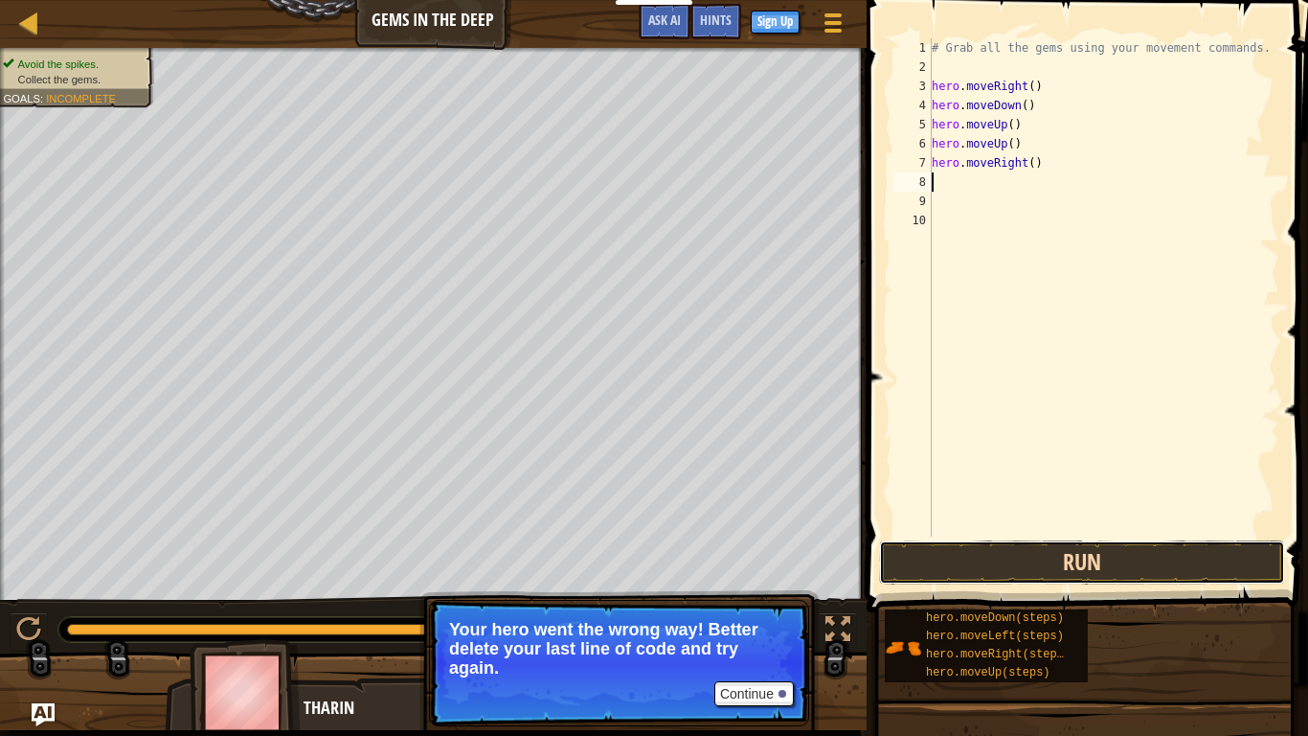
click at [1148, 557] on button "Run" at bounding box center [1082, 562] width 406 height 44
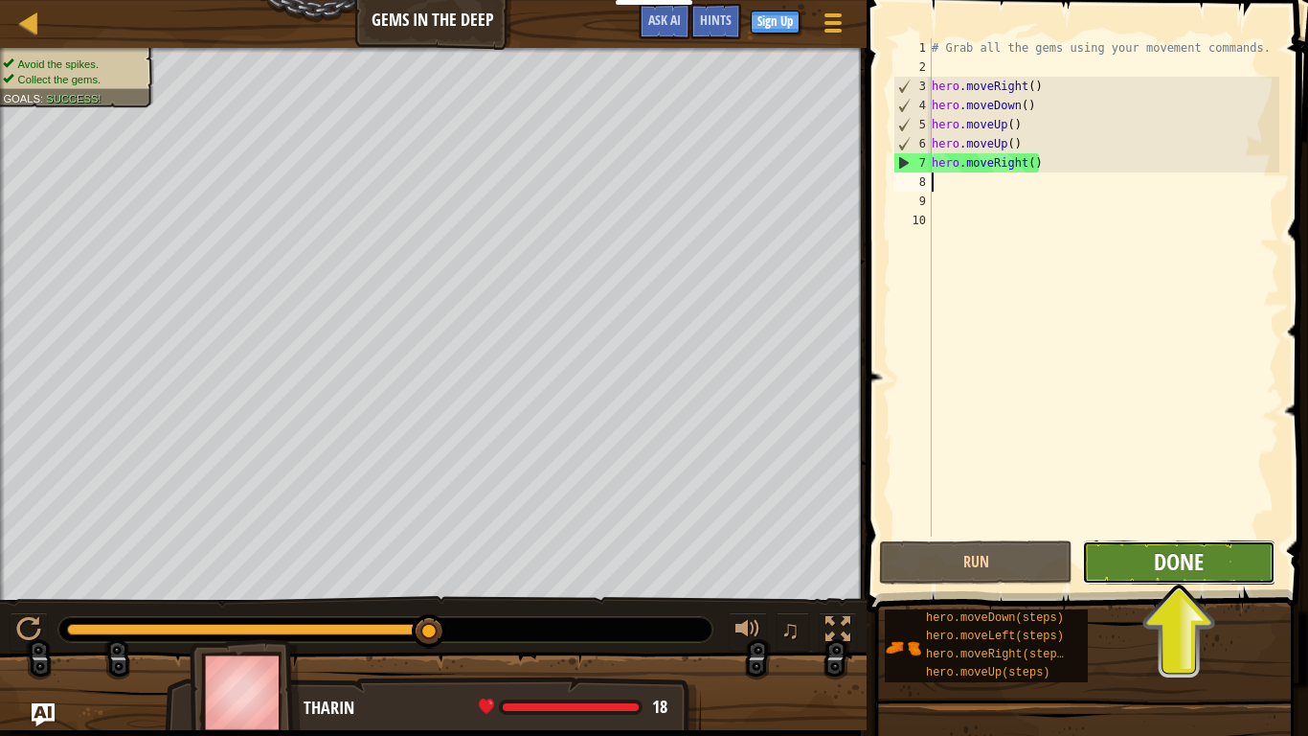
click at [1183, 568] on span "Done" at bounding box center [1179, 561] width 50 height 31
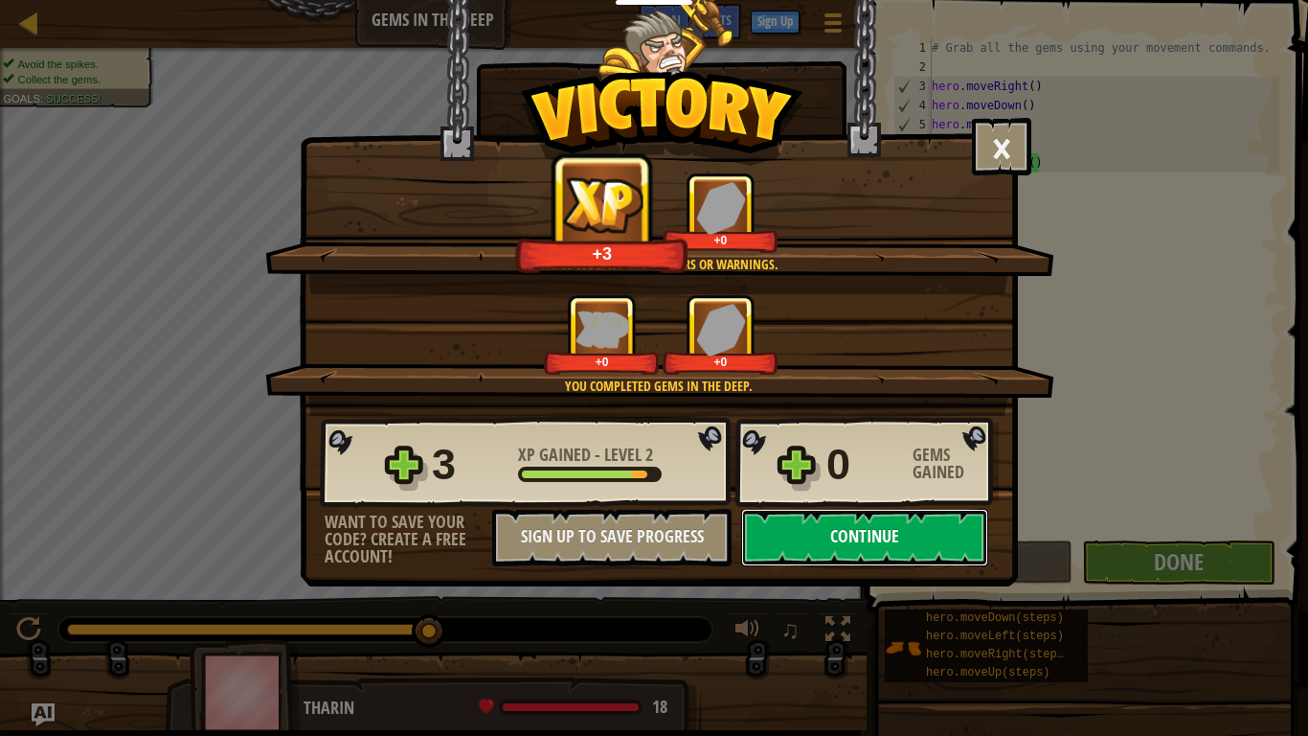
click at [930, 540] on button "Continue" at bounding box center [864, 537] width 247 height 57
